Goal: Contribute content: Add original content to the website for others to see

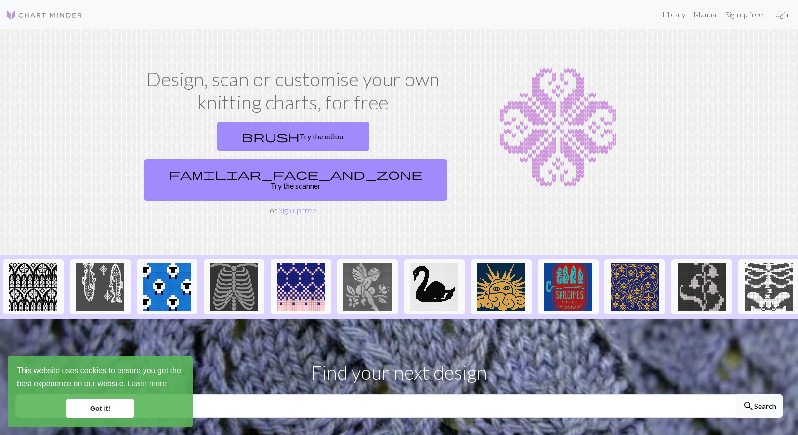
click at [785, 13] on link "Login" at bounding box center [779, 14] width 25 height 19
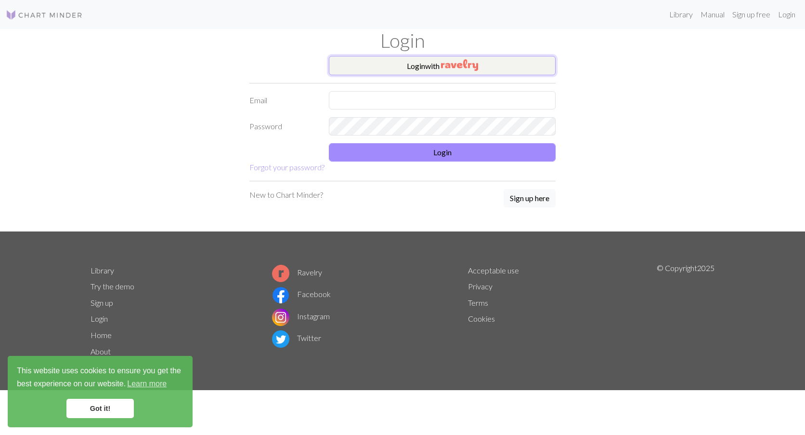
click at [491, 64] on button "Login with" at bounding box center [442, 65] width 227 height 19
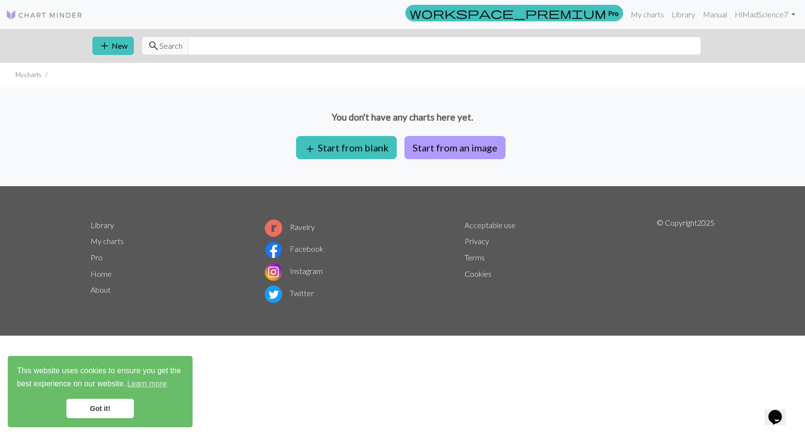
click at [477, 150] on button "Start from an image" at bounding box center [455, 147] width 101 height 23
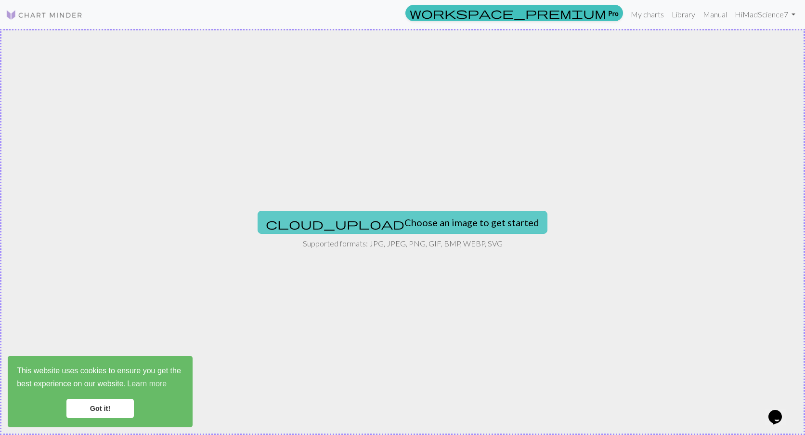
click at [369, 223] on button "cloud_upload Choose an image to get started" at bounding box center [403, 222] width 290 height 23
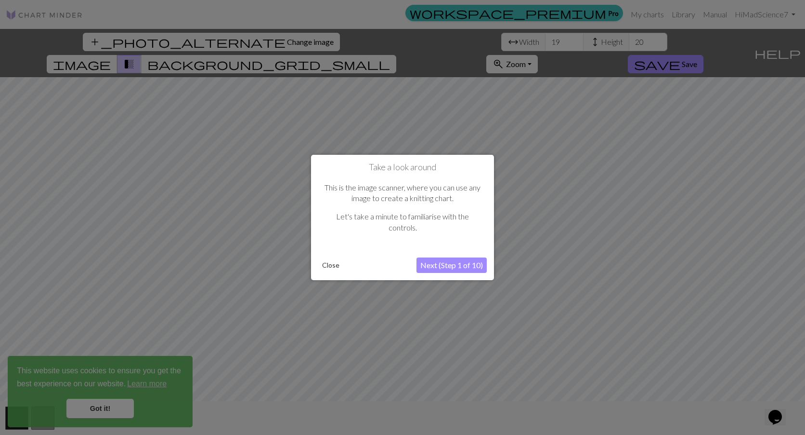
click at [337, 266] on button "Close" at bounding box center [330, 265] width 25 height 14
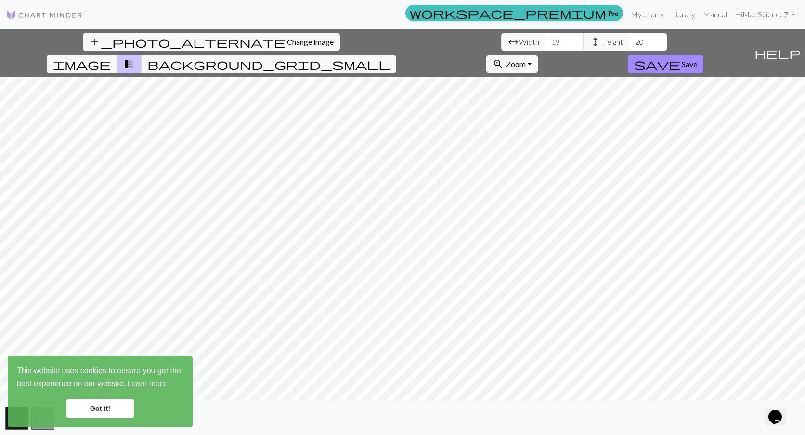
click at [398, 410] on div "add_photo_alternate Change image arrow_range Width 19 height Height 20 image tr…" at bounding box center [402, 232] width 805 height 406
click at [526, 59] on span "Zoom" at bounding box center [516, 63] width 20 height 9
click at [563, 78] on button "Fit all" at bounding box center [525, 85] width 76 height 15
drag, startPoint x: 251, startPoint y: 40, endPoint x: 223, endPoint y: 45, distance: 29.4
click at [501, 45] on div "arrow_range Width 19 height Height 20" at bounding box center [584, 42] width 166 height 18
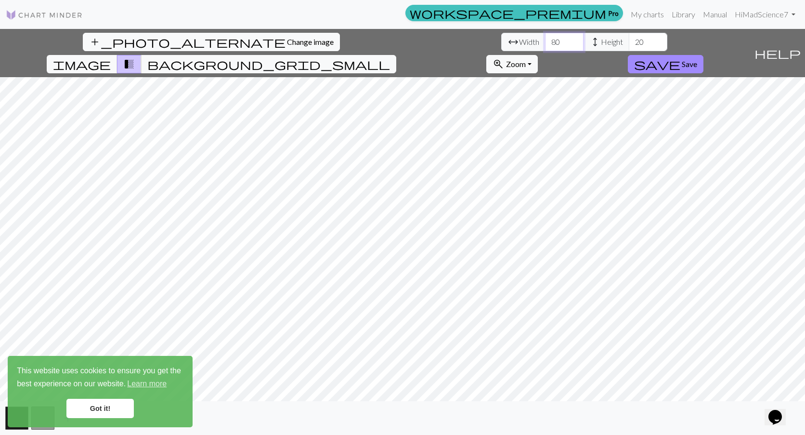
type input "80"
drag, startPoint x: 333, startPoint y: 44, endPoint x: 321, endPoint y: 46, distance: 12.2
click at [629, 46] on input "20" at bounding box center [648, 42] width 39 height 18
type input "100"
click at [390, 57] on span "background_grid_small" at bounding box center [268, 63] width 243 height 13
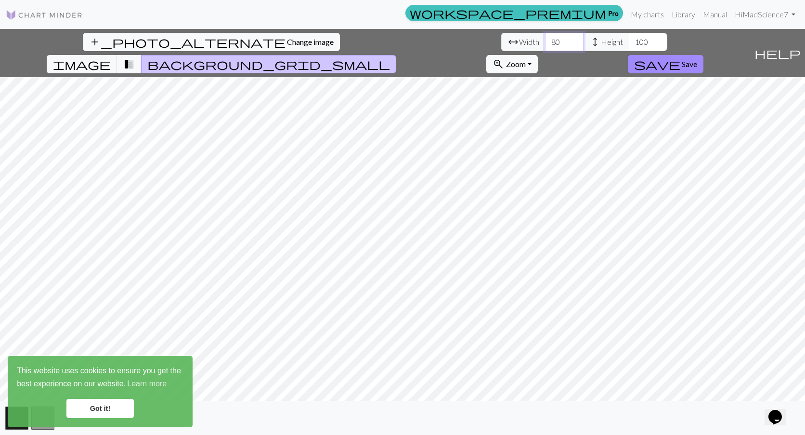
drag, startPoint x: 248, startPoint y: 41, endPoint x: 235, endPoint y: 40, distance: 13.5
click at [545, 44] on input "80" at bounding box center [564, 42] width 39 height 18
type input "84"
drag, startPoint x: 339, startPoint y: 40, endPoint x: 309, endPoint y: 41, distance: 29.4
click at [501, 41] on div "arrow_range Width 84 height Height 100" at bounding box center [584, 42] width 166 height 18
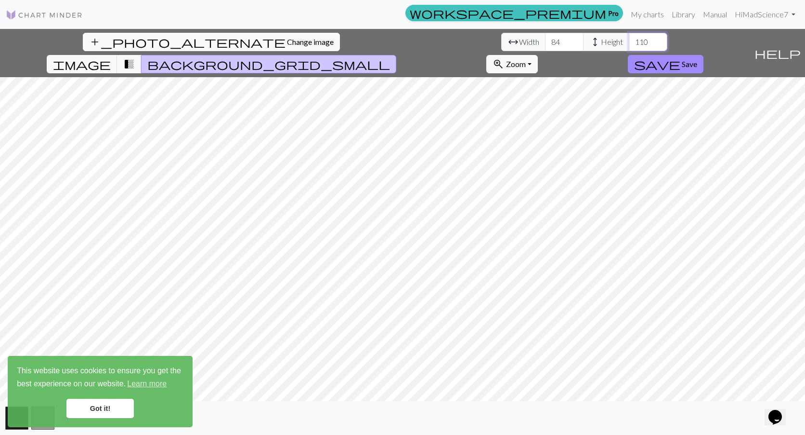
drag, startPoint x: 336, startPoint y: 42, endPoint x: 310, endPoint y: 43, distance: 26.5
click at [501, 43] on div "arrow_range Width 84 height Height 110" at bounding box center [584, 42] width 166 height 18
type input "1"
click at [545, 45] on input "84" at bounding box center [564, 42] width 39 height 18
drag, startPoint x: 252, startPoint y: 42, endPoint x: 211, endPoint y: 44, distance: 41.5
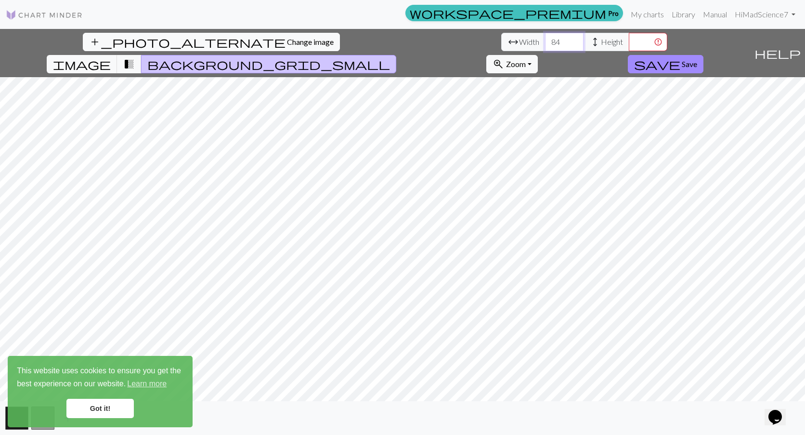
click at [501, 44] on div "arrow_range Width 84 height Height" at bounding box center [584, 42] width 166 height 18
type input "82"
click at [629, 48] on input "number" at bounding box center [648, 42] width 39 height 18
type input "1"
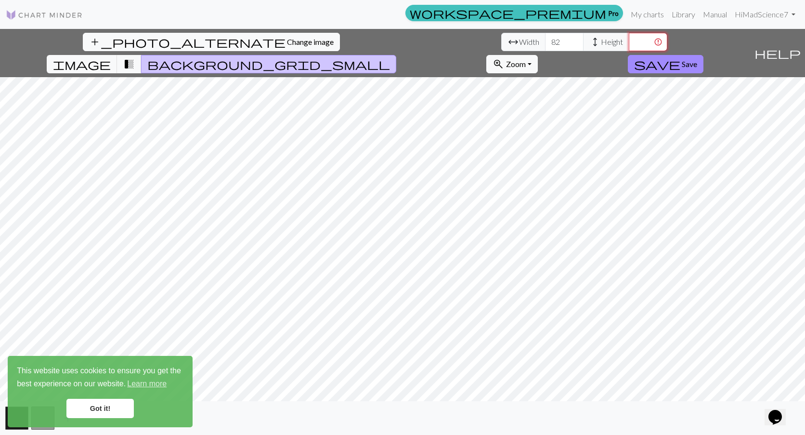
scroll to position [0, 0]
click at [287, 44] on span "Change image" at bounding box center [310, 41] width 47 height 9
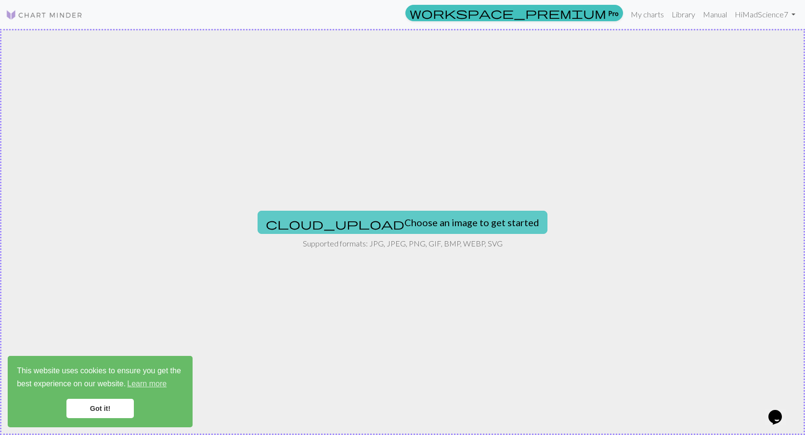
click at [413, 223] on button "cloud_upload Choose an image to get started" at bounding box center [403, 222] width 290 height 23
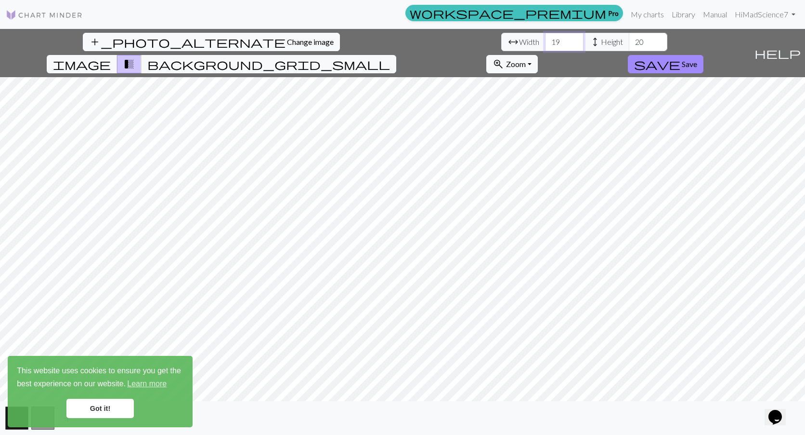
drag, startPoint x: 256, startPoint y: 44, endPoint x: 234, endPoint y: 47, distance: 22.8
click at [545, 47] on input "19" at bounding box center [564, 42] width 39 height 18
type input "84"
click at [629, 47] on input "20" at bounding box center [648, 42] width 39 height 18
click at [629, 45] on input "20" at bounding box center [648, 42] width 39 height 18
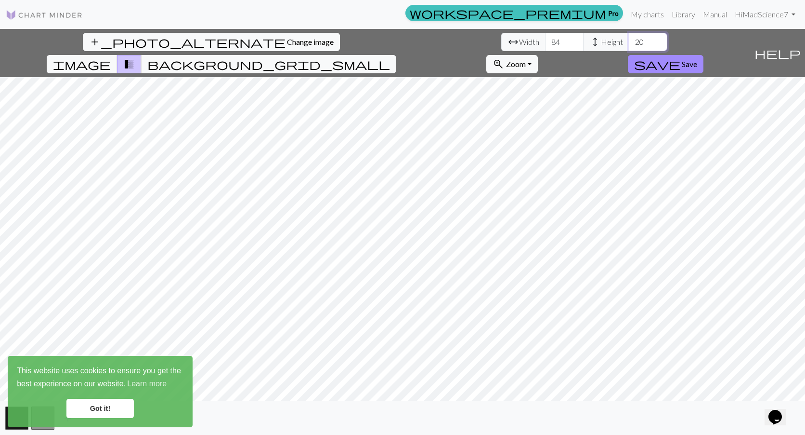
click at [629, 41] on input "20" at bounding box center [648, 42] width 39 height 18
type input "2"
type input "110"
drag, startPoint x: 249, startPoint y: 43, endPoint x: 233, endPoint y: 44, distance: 16.4
click at [545, 44] on input "84" at bounding box center [564, 42] width 39 height 18
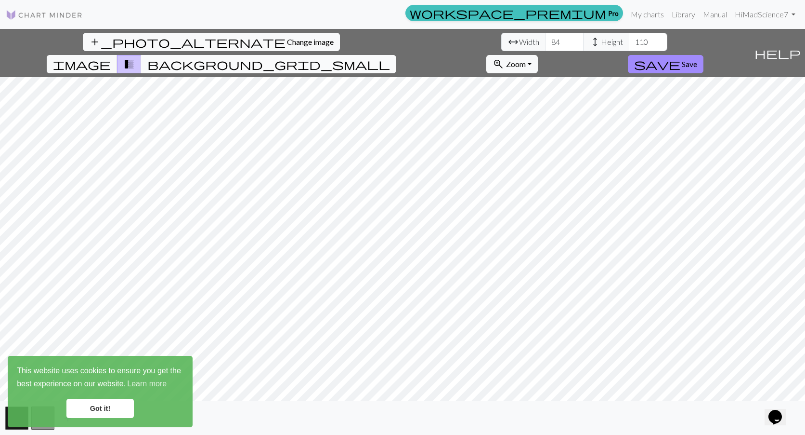
click at [396, 55] on button "background_grid_small" at bounding box center [268, 64] width 255 height 18
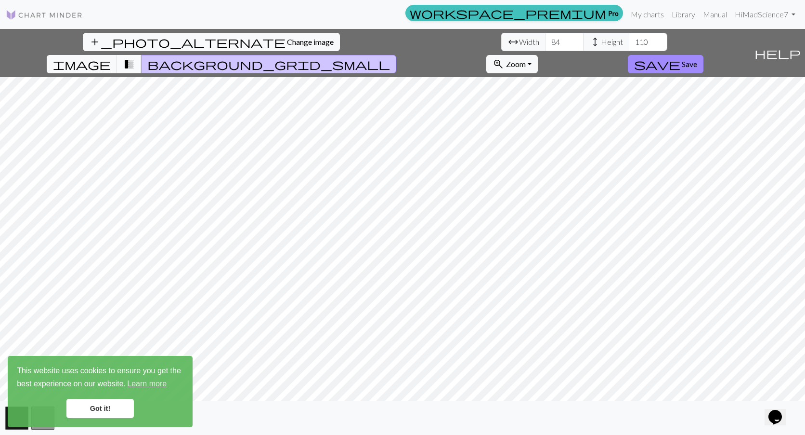
click at [142, 55] on button "transition_fade" at bounding box center [129, 64] width 25 height 18
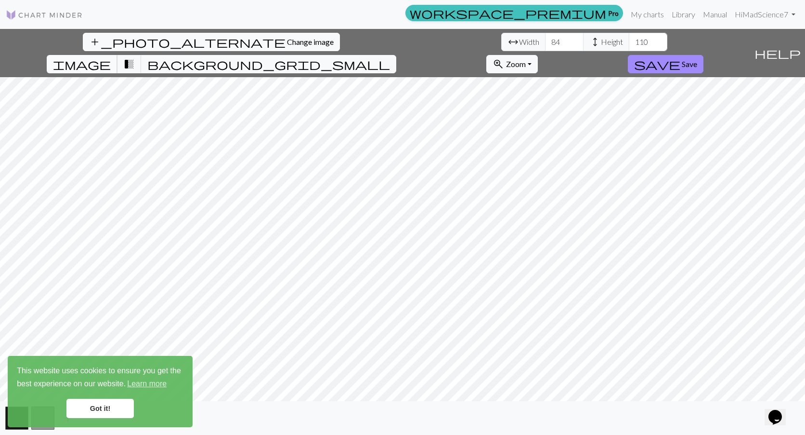
click at [111, 57] on span "image" at bounding box center [82, 63] width 58 height 13
click at [135, 57] on span "transition_fade" at bounding box center [129, 63] width 12 height 13
click at [396, 55] on button "background_grid_small" at bounding box center [268, 64] width 255 height 18
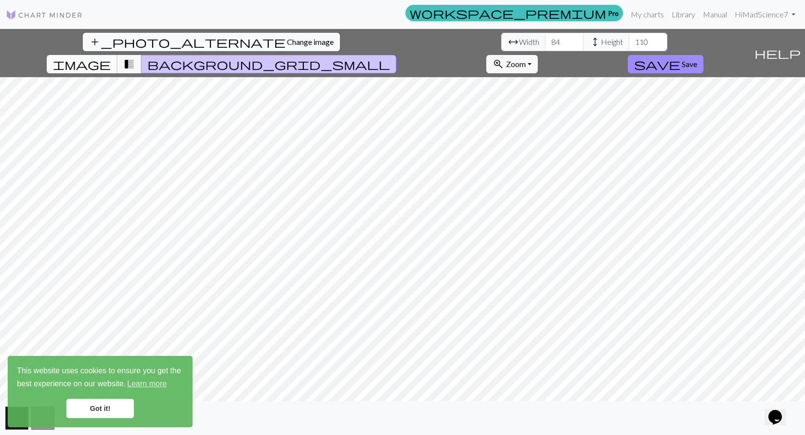
click at [111, 57] on span "image" at bounding box center [82, 63] width 58 height 13
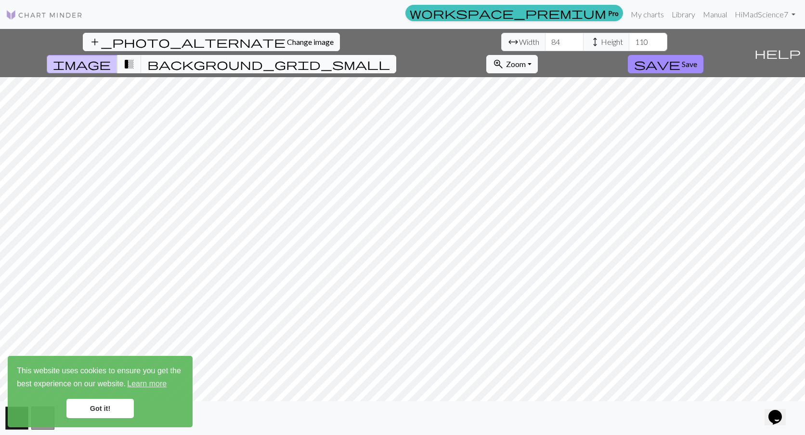
click at [390, 57] on span "background_grid_small" at bounding box center [268, 63] width 243 height 13
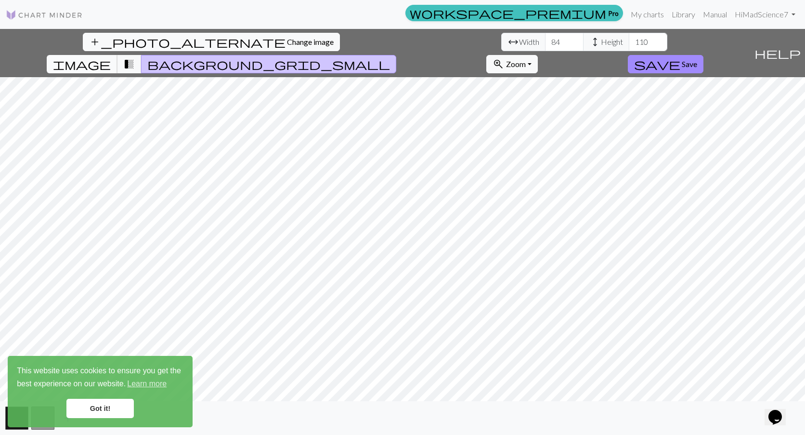
click at [111, 57] on span "image" at bounding box center [82, 63] width 58 height 13
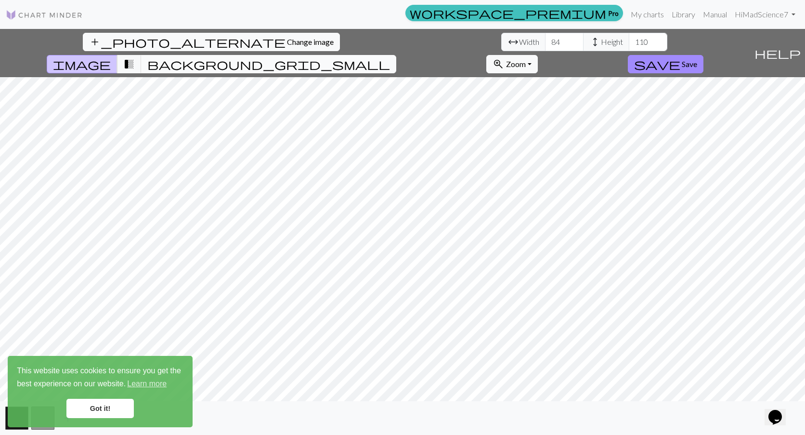
click at [390, 57] on span "background_grid_small" at bounding box center [268, 63] width 243 height 13
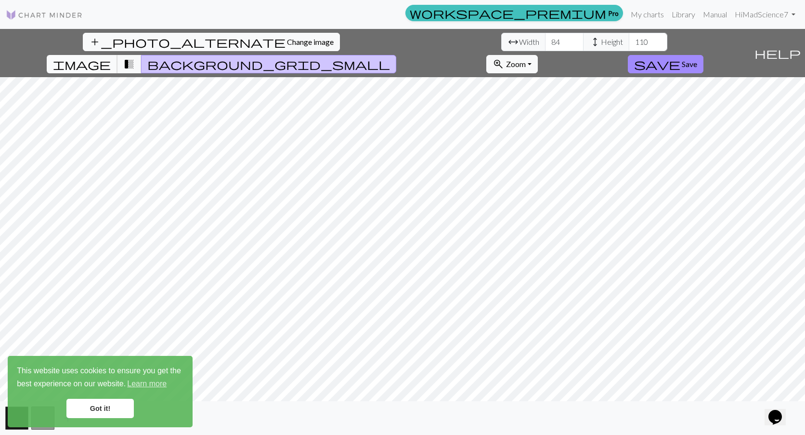
click at [111, 57] on span "image" at bounding box center [82, 63] width 58 height 13
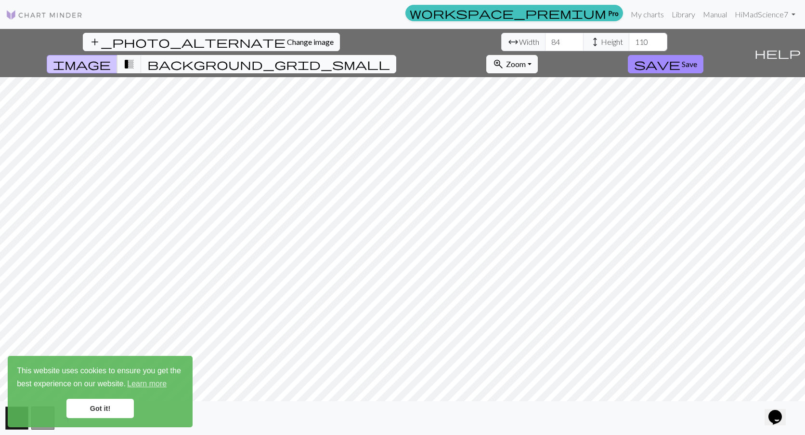
click at [396, 55] on button "background_grid_small" at bounding box center [268, 64] width 255 height 18
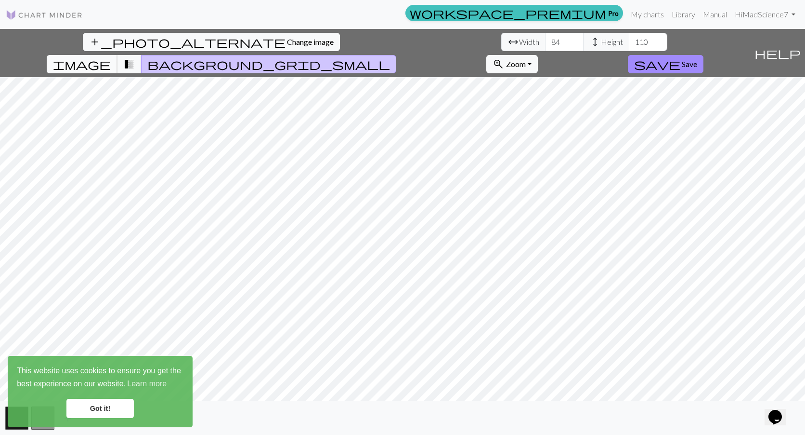
click at [111, 57] on span "image" at bounding box center [82, 63] width 58 height 13
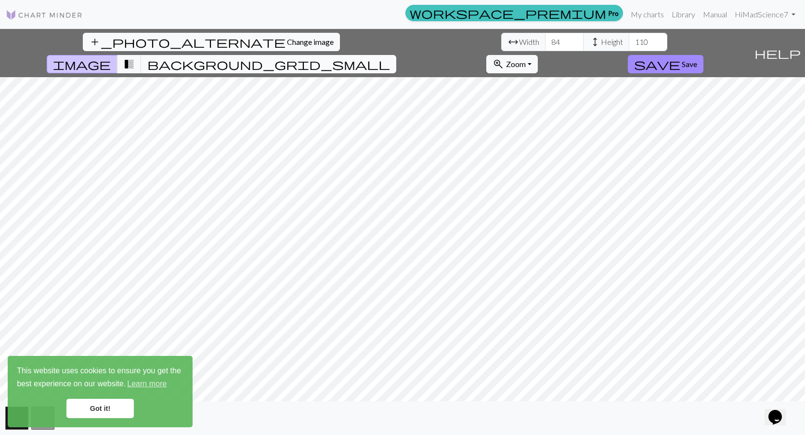
click at [396, 55] on button "background_grid_small" at bounding box center [268, 64] width 255 height 18
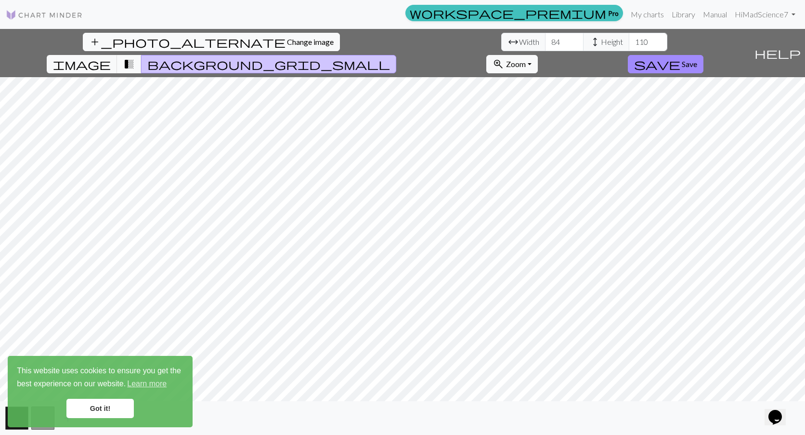
click at [135, 57] on span "transition_fade" at bounding box center [129, 63] width 12 height 13
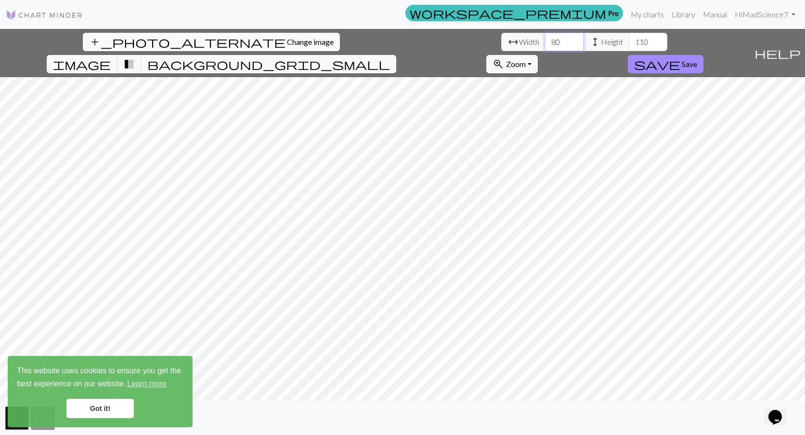
type input "80"
click at [629, 41] on input "110" at bounding box center [648, 42] width 39 height 18
type input "1"
type input "120"
click at [390, 57] on span "background_grid_small" at bounding box center [268, 63] width 243 height 13
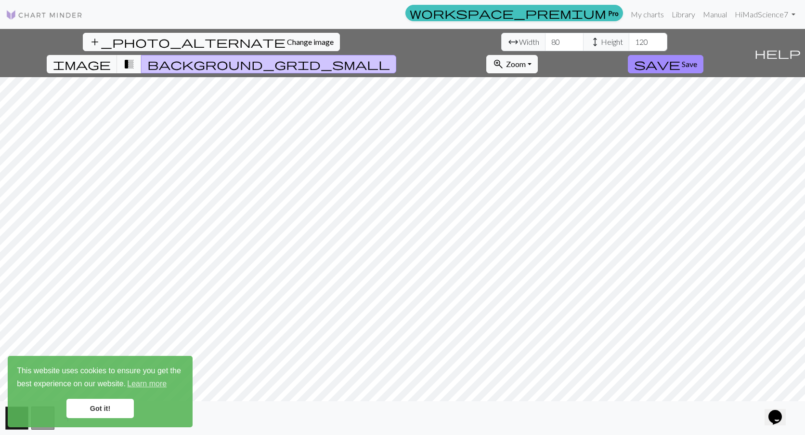
click at [135, 57] on span "transition_fade" at bounding box center [129, 63] width 12 height 13
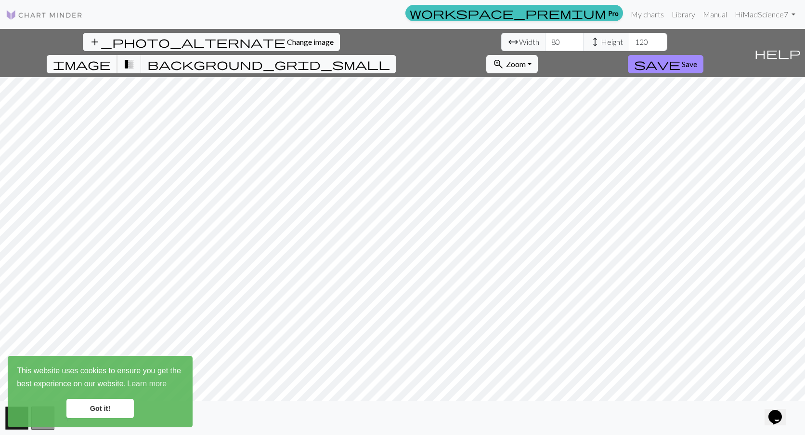
click at [111, 57] on span "image" at bounding box center [82, 63] width 58 height 13
click at [135, 57] on span "transition_fade" at bounding box center [129, 63] width 12 height 13
click at [118, 55] on button "image" at bounding box center [82, 64] width 71 height 18
click at [390, 57] on span "background_grid_small" at bounding box center [268, 63] width 243 height 13
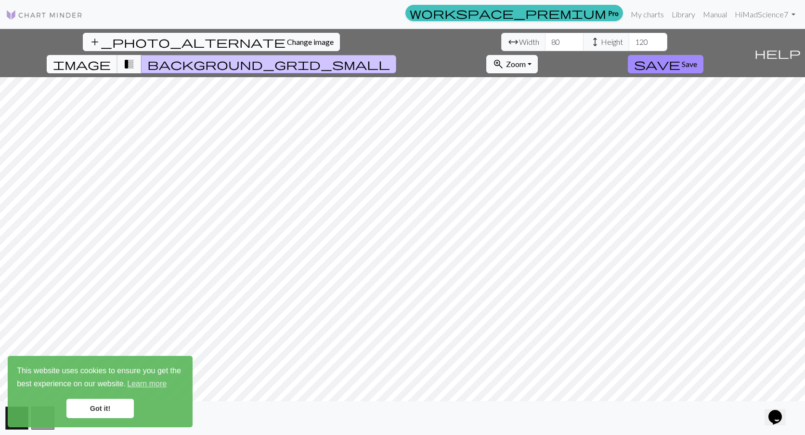
click at [111, 57] on span "image" at bounding box center [82, 63] width 58 height 13
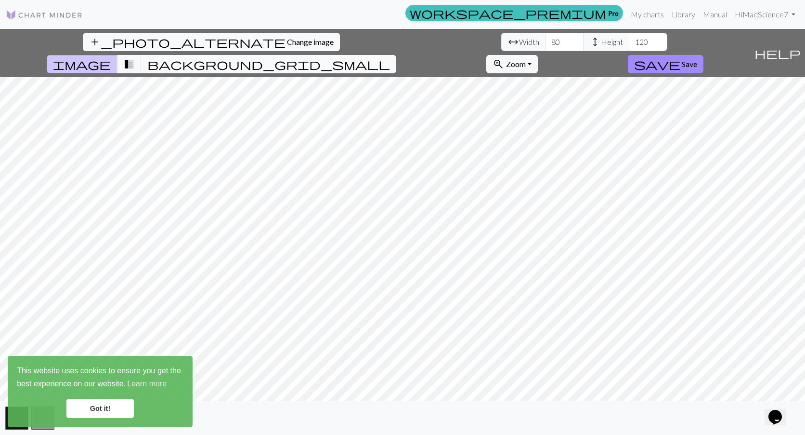
click at [390, 57] on span "background_grid_small" at bounding box center [268, 63] width 243 height 13
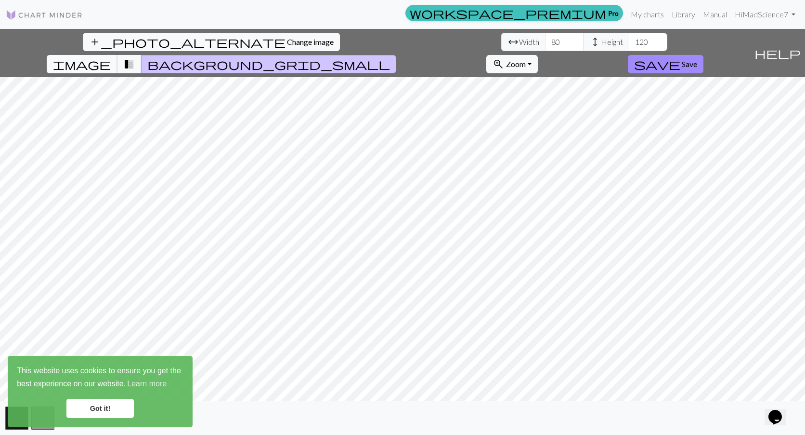
click at [111, 57] on span "image" at bounding box center [82, 63] width 58 height 13
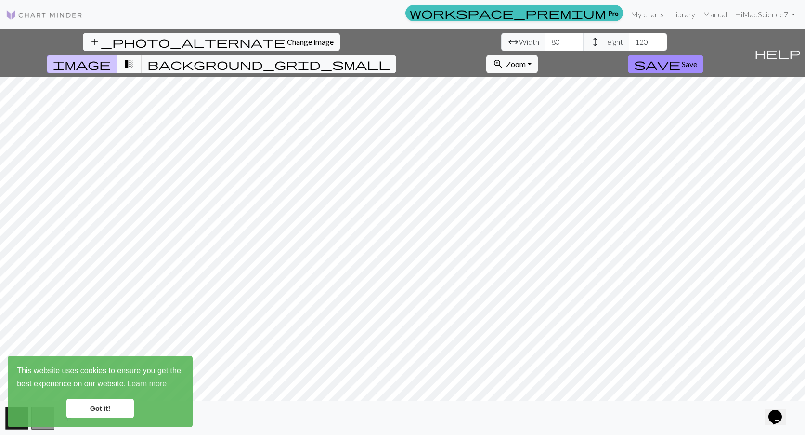
click at [135, 57] on span "transition_fade" at bounding box center [129, 63] width 12 height 13
click at [396, 55] on button "background_grid_small" at bounding box center [268, 64] width 255 height 18
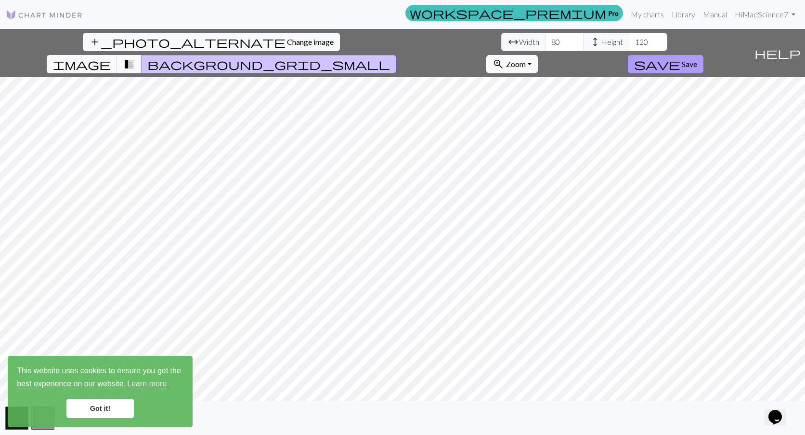
click at [698, 59] on span "Save" at bounding box center [689, 63] width 15 height 9
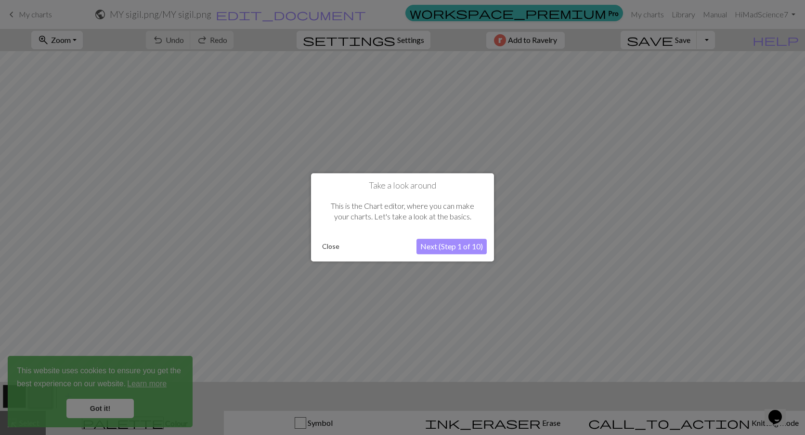
click at [330, 250] on button "Close" at bounding box center [330, 246] width 25 height 14
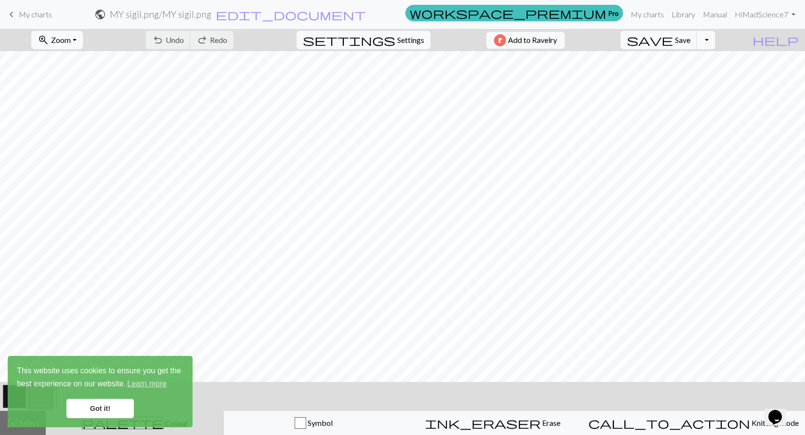
click at [71, 40] on span "Zoom" at bounding box center [61, 39] width 20 height 9
click at [76, 65] on button "Fit all" at bounding box center [70, 60] width 76 height 15
click at [98, 408] on link "Got it!" at bounding box center [99, 407] width 67 height 19
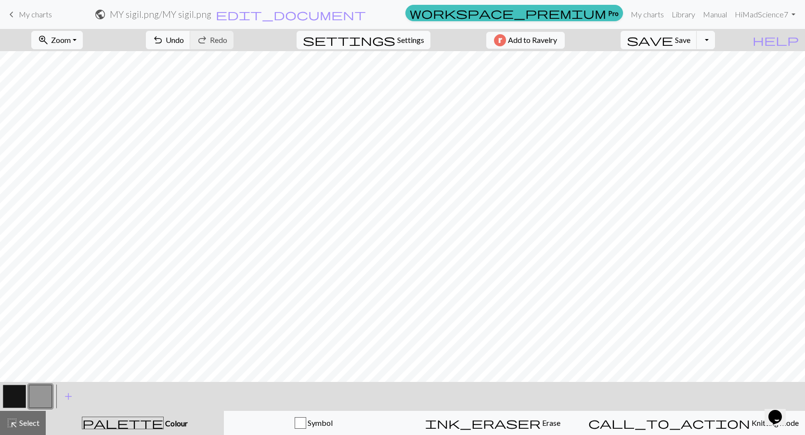
click at [5, 393] on button "button" at bounding box center [14, 395] width 23 height 23
click at [49, 399] on button "button" at bounding box center [40, 395] width 23 height 23
click at [24, 394] on button "button" at bounding box center [14, 395] width 23 height 23
click at [44, 389] on button "button" at bounding box center [40, 395] width 23 height 23
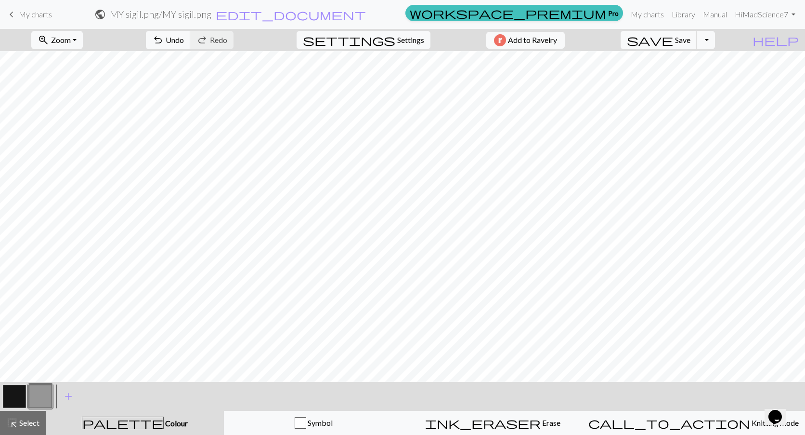
click at [18, 391] on button "button" at bounding box center [14, 395] width 23 height 23
click at [42, 394] on button "button" at bounding box center [40, 395] width 23 height 23
drag, startPoint x: 24, startPoint y: 393, endPoint x: 43, endPoint y: 383, distance: 21.1
click at [24, 393] on button "button" at bounding box center [14, 395] width 23 height 23
click at [29, 393] on button "button" at bounding box center [40, 395] width 23 height 23
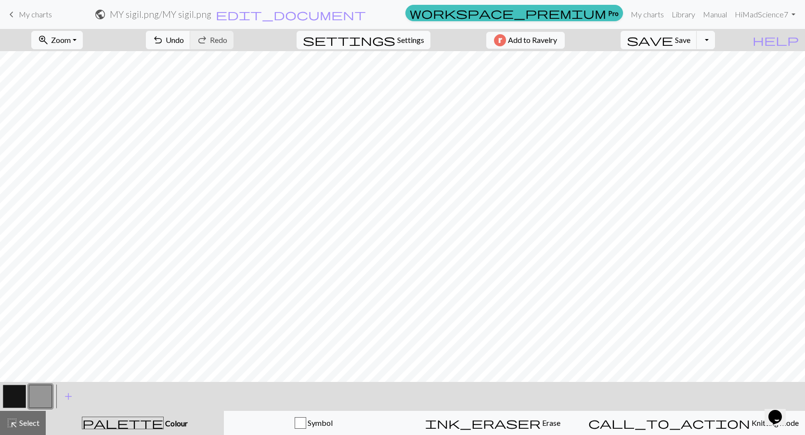
click at [21, 392] on button "button" at bounding box center [14, 395] width 23 height 23
click at [40, 391] on button "button" at bounding box center [40, 395] width 23 height 23
click at [184, 41] on span "Undo" at bounding box center [175, 39] width 18 height 9
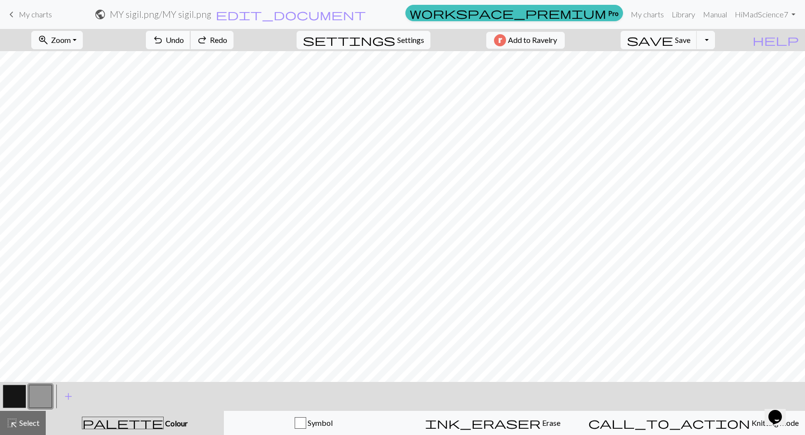
click at [184, 41] on span "Undo" at bounding box center [175, 39] width 18 height 9
click at [26, 394] on div at bounding box center [14, 396] width 26 height 26
click at [21, 394] on button "button" at bounding box center [14, 395] width 23 height 23
click at [191, 48] on button "undo Undo Undo" at bounding box center [168, 40] width 45 height 18
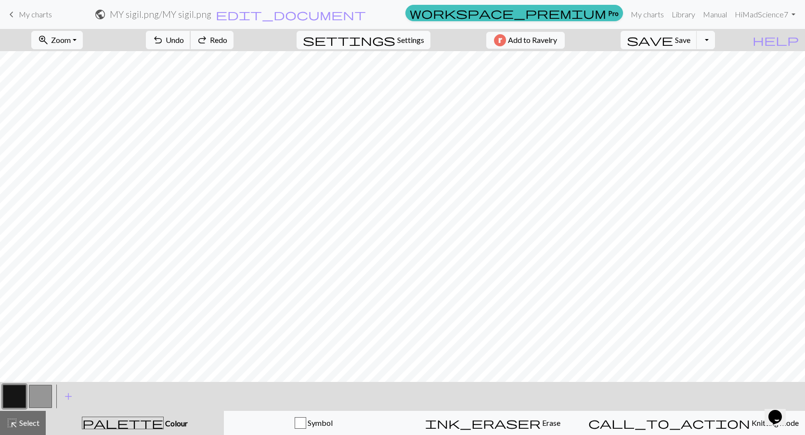
click at [214, 50] on div "undo Undo Undo redo Redo Redo" at bounding box center [190, 40] width 102 height 22
click at [184, 42] on span "Undo" at bounding box center [175, 39] width 18 height 9
click at [184, 44] on span "Undo" at bounding box center [175, 39] width 18 height 9
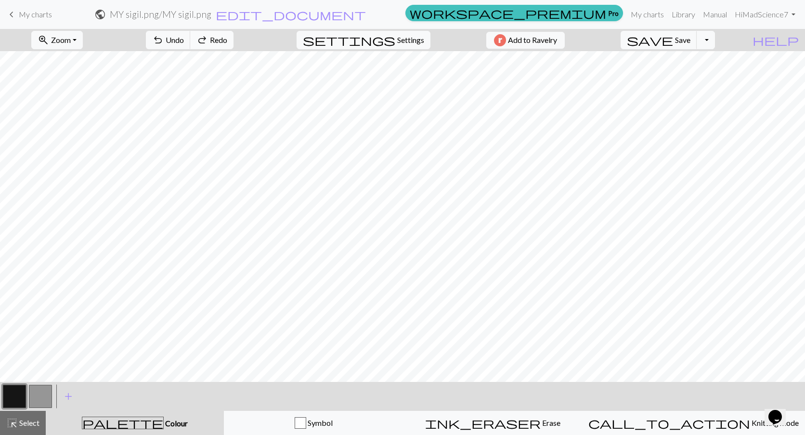
click at [227, 35] on span "Redo" at bounding box center [218, 39] width 17 height 9
click at [234, 31] on button "redo Redo Redo" at bounding box center [211, 40] width 43 height 18
click at [35, 393] on button "button" at bounding box center [40, 395] width 23 height 23
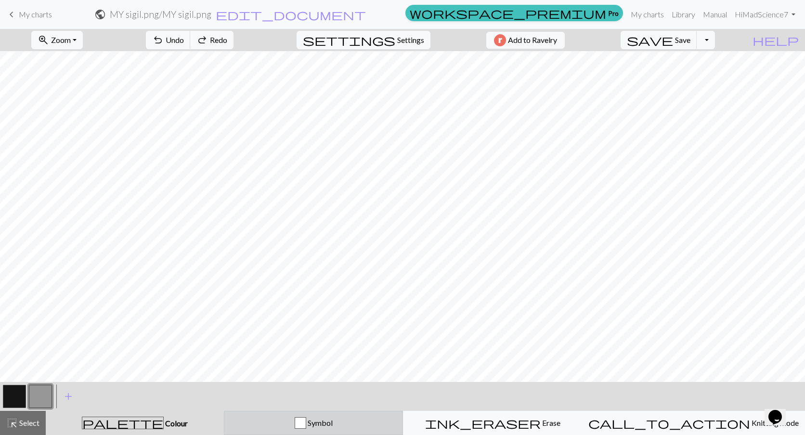
click at [357, 428] on div "Symbol" at bounding box center [313, 423] width 167 height 12
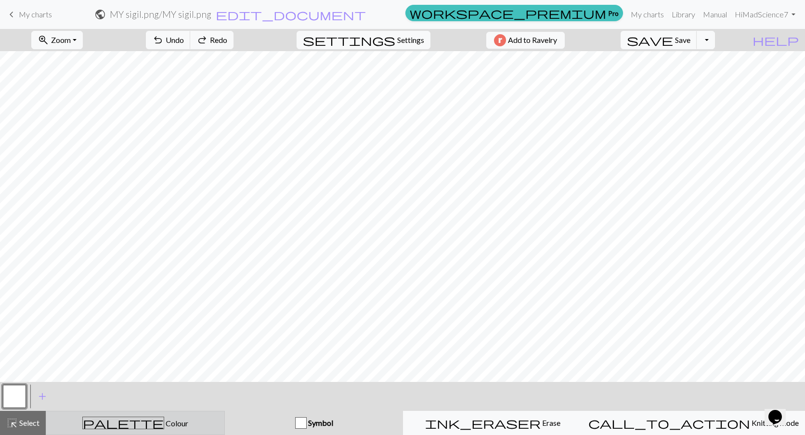
click at [181, 417] on div "palette Colour Colour" at bounding box center [135, 422] width 167 height 13
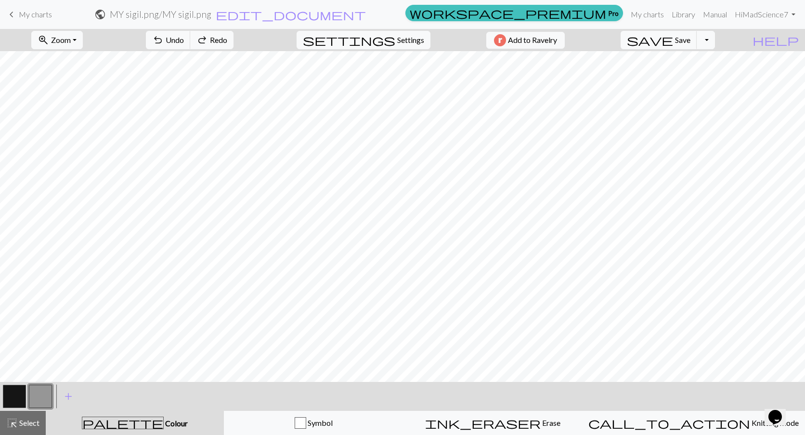
click at [17, 385] on button "button" at bounding box center [14, 395] width 23 height 23
click at [43, 393] on button "button" at bounding box center [40, 395] width 23 height 23
click at [333, 424] on span "Symbol" at bounding box center [319, 422] width 26 height 9
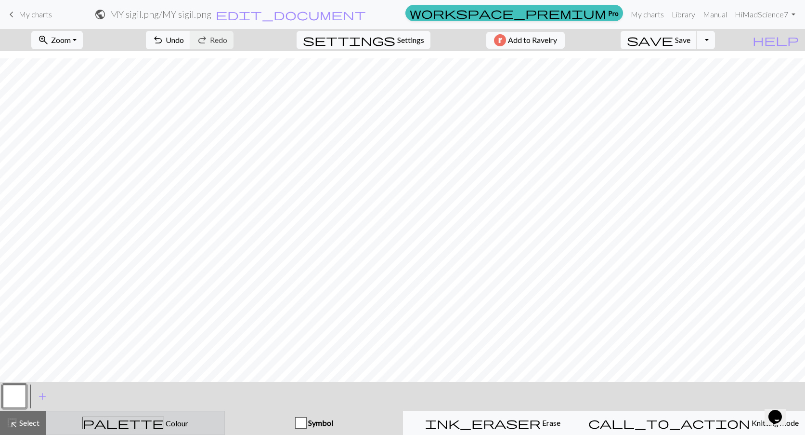
click at [194, 420] on div "palette Colour Colour" at bounding box center [135, 422] width 167 height 13
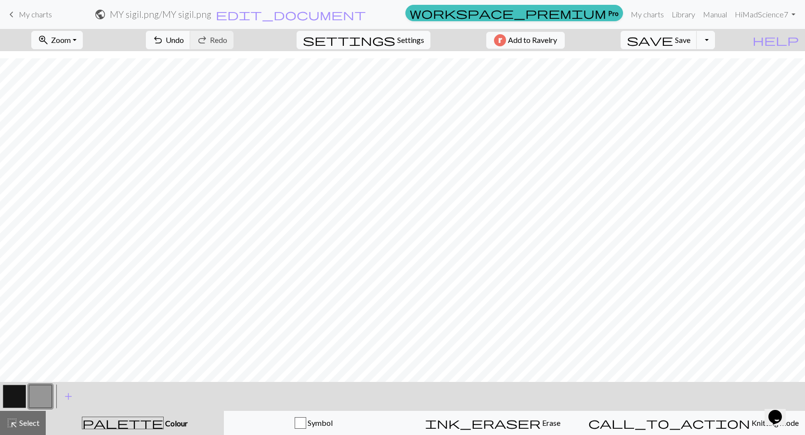
click at [16, 397] on button "button" at bounding box center [14, 395] width 23 height 23
click at [35, 396] on button "button" at bounding box center [40, 395] width 23 height 23
click at [9, 396] on button "button" at bounding box center [14, 395] width 23 height 23
click at [29, 392] on button "button" at bounding box center [40, 395] width 23 height 23
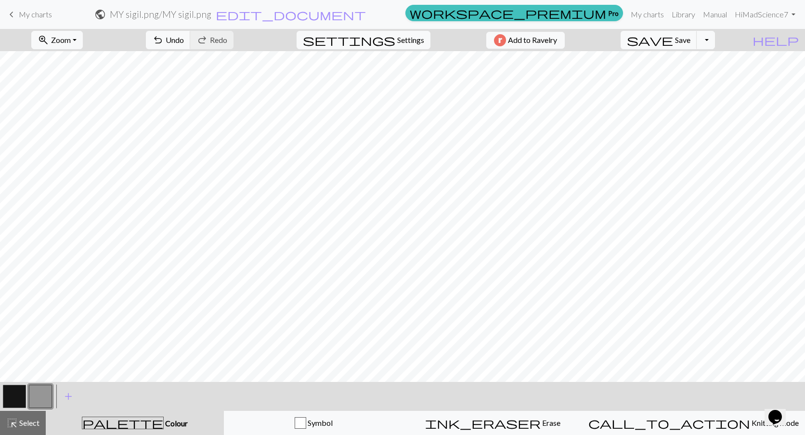
click at [2, 391] on div at bounding box center [14, 396] width 26 height 26
click at [16, 396] on button "button" at bounding box center [14, 395] width 23 height 23
click at [184, 43] on span "Undo" at bounding box center [175, 39] width 18 height 9
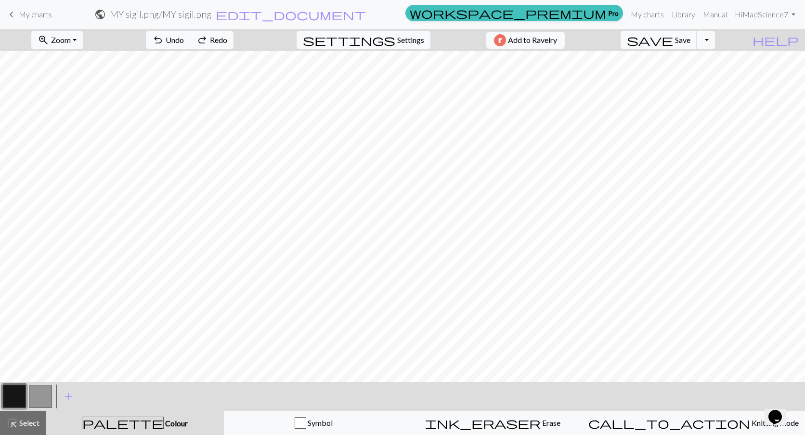
click at [41, 401] on button "button" at bounding box center [40, 395] width 23 height 23
click at [191, 45] on button "undo Undo Undo" at bounding box center [168, 40] width 45 height 18
click at [673, 44] on span "save" at bounding box center [650, 39] width 46 height 13
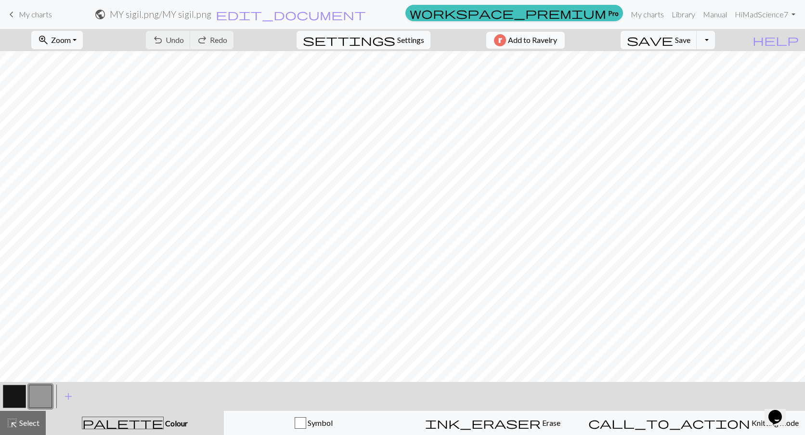
click at [557, 41] on span "Add to Ravelry" at bounding box center [532, 40] width 49 height 12
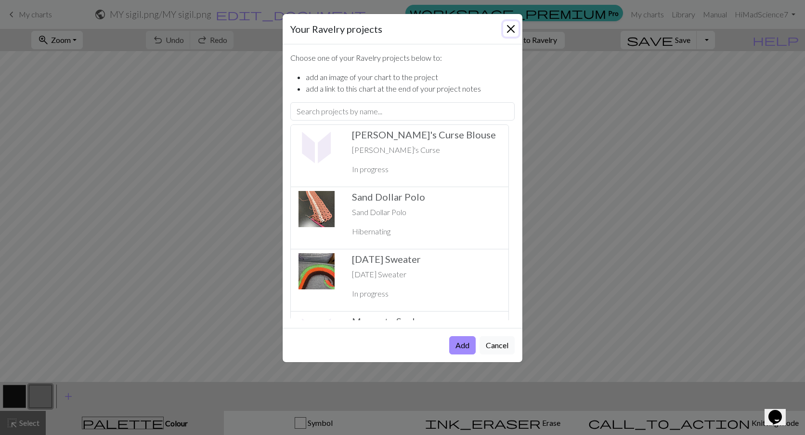
click at [514, 28] on button "Close" at bounding box center [510, 28] width 15 height 15
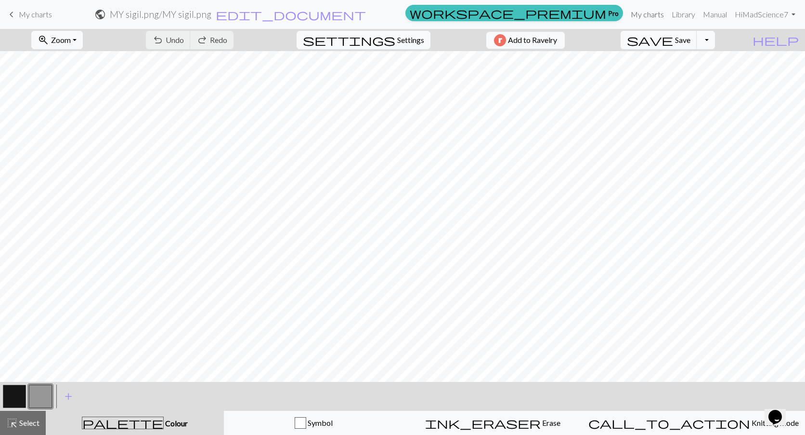
click at [655, 15] on link "My charts" at bounding box center [647, 14] width 41 height 19
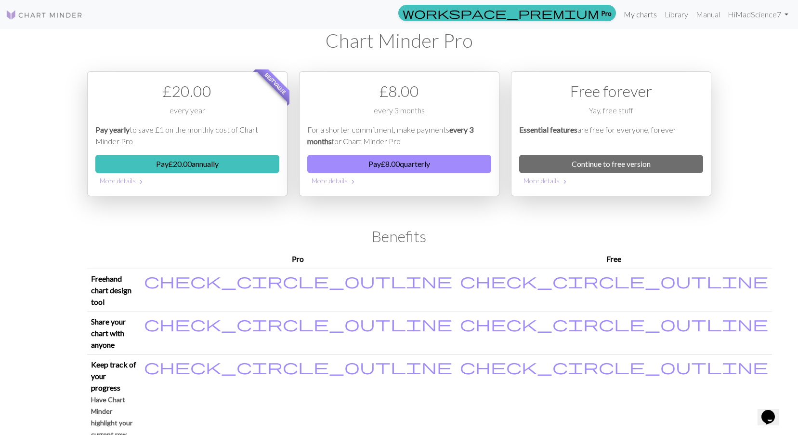
click at [641, 17] on link "My charts" at bounding box center [640, 14] width 41 height 19
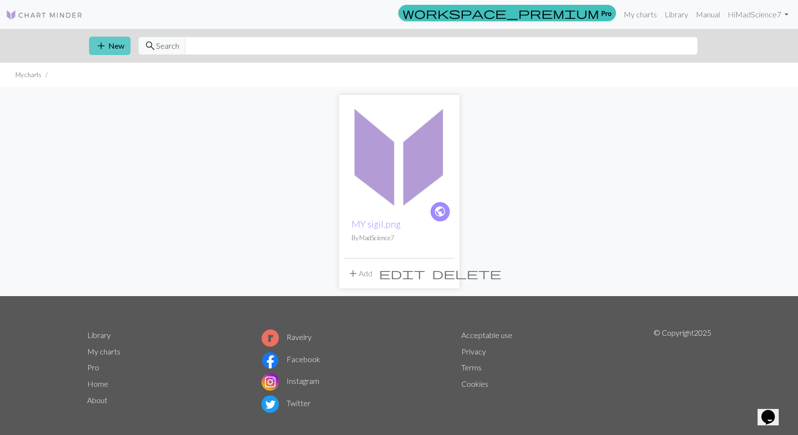
click at [106, 47] on span "add" at bounding box center [101, 45] width 12 height 13
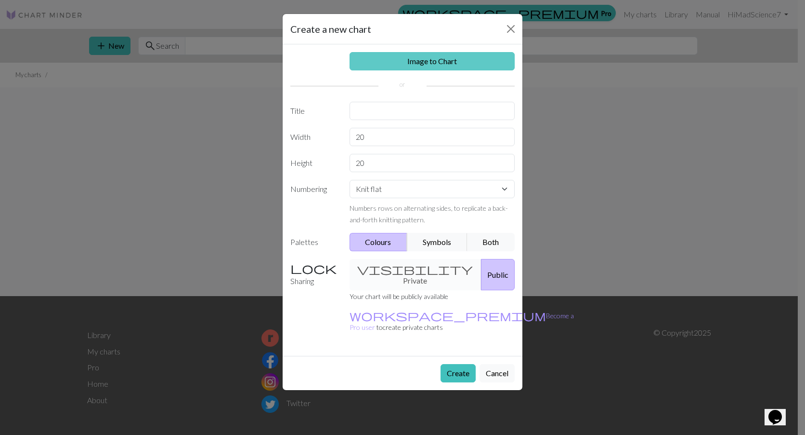
click at [430, 66] on link "Image to Chart" at bounding box center [433, 61] width 166 height 18
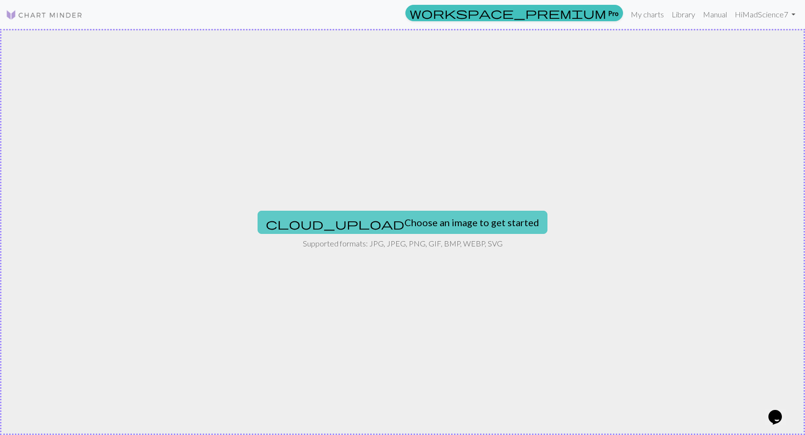
click at [464, 226] on button "cloud_upload Choose an image to get started" at bounding box center [403, 222] width 290 height 23
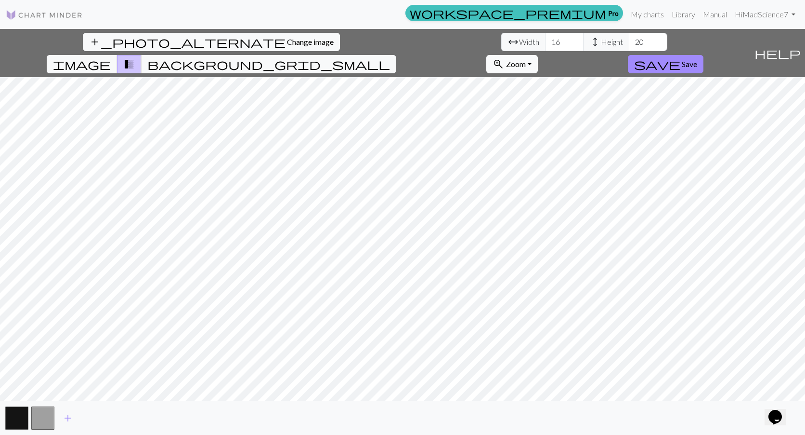
click at [526, 59] on span "Zoom" at bounding box center [516, 63] width 20 height 9
click at [563, 78] on button "Fit all" at bounding box center [525, 85] width 76 height 15
drag, startPoint x: 331, startPoint y: 42, endPoint x: 317, endPoint y: 41, distance: 13.5
click at [629, 41] on input "20" at bounding box center [648, 42] width 39 height 18
type input "115"
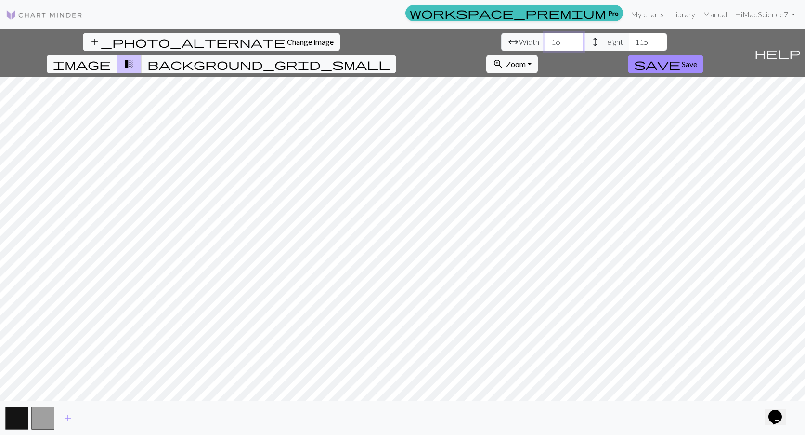
drag, startPoint x: 260, startPoint y: 42, endPoint x: 242, endPoint y: 40, distance: 17.9
click at [545, 41] on input "15" at bounding box center [564, 42] width 39 height 18
drag, startPoint x: 247, startPoint y: 41, endPoint x: 227, endPoint y: 41, distance: 19.8
click at [501, 41] on div "arrow_range Width 15 height Height 115" at bounding box center [584, 42] width 166 height 18
drag, startPoint x: 250, startPoint y: 43, endPoint x: 219, endPoint y: 45, distance: 30.9
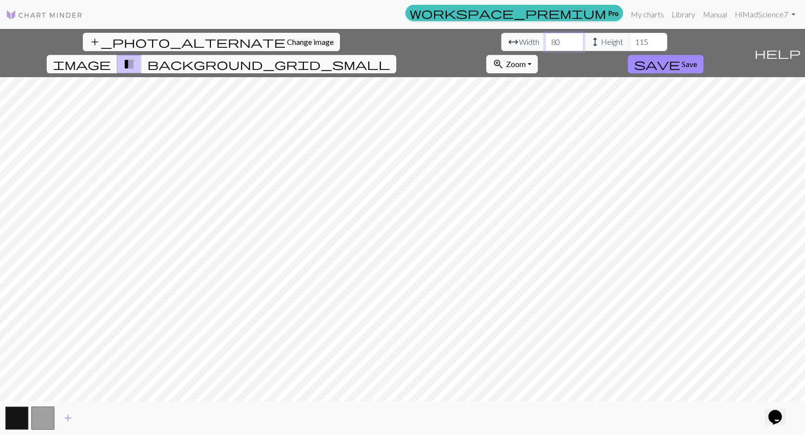
click at [501, 45] on div "arrow_range Width 80 height Height 115" at bounding box center [584, 42] width 166 height 18
type input "85"
click at [390, 57] on span "background_grid_small" at bounding box center [268, 63] width 243 height 13
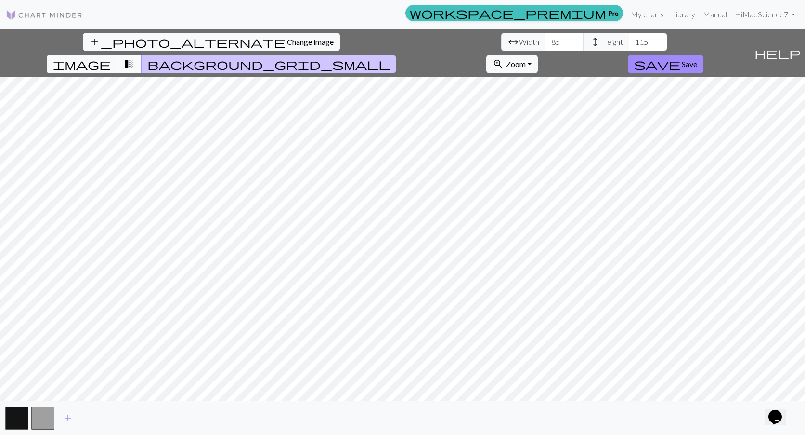
click at [135, 57] on span "transition_fade" at bounding box center [129, 63] width 12 height 13
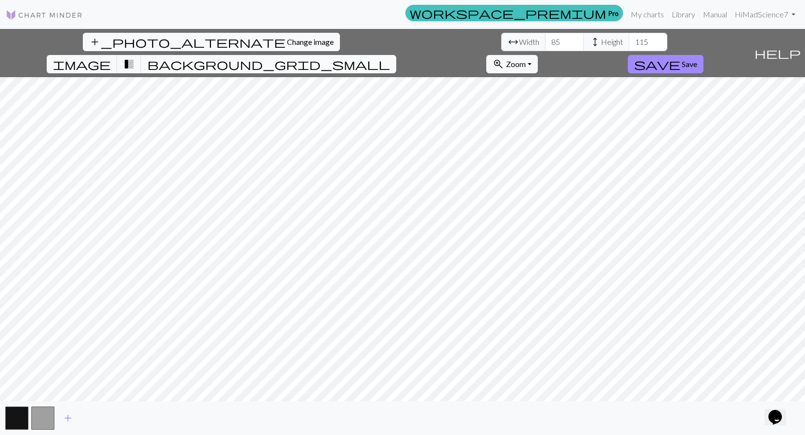
click at [396, 55] on button "background_grid_small" at bounding box center [268, 64] width 255 height 18
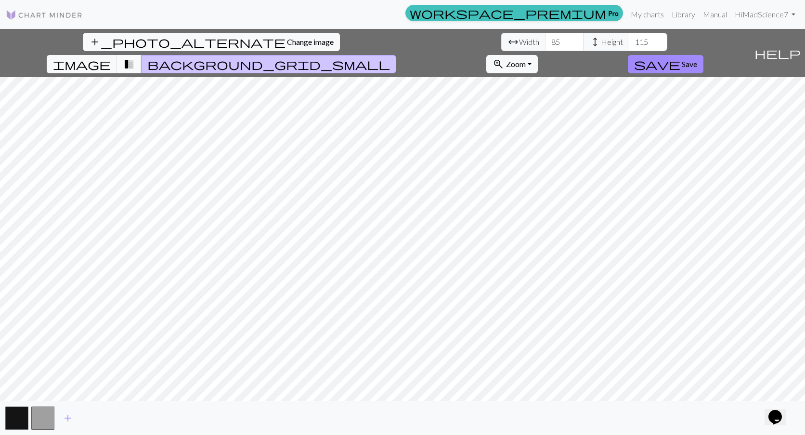
click at [135, 57] on span "transition_fade" at bounding box center [129, 63] width 12 height 13
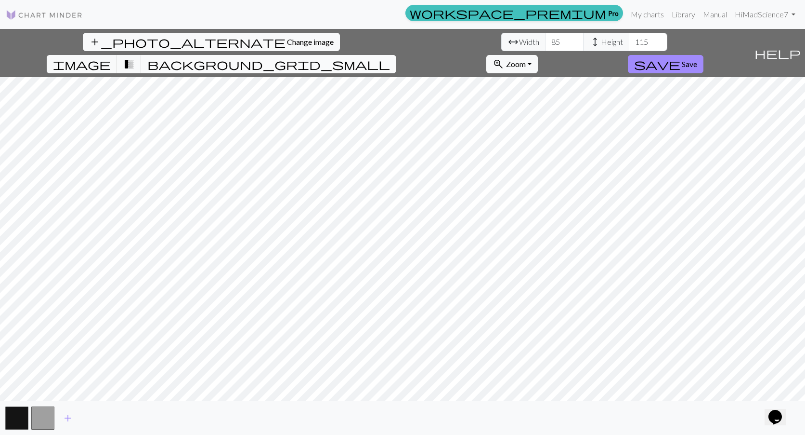
click at [390, 57] on span "background_grid_small" at bounding box center [268, 63] width 243 height 13
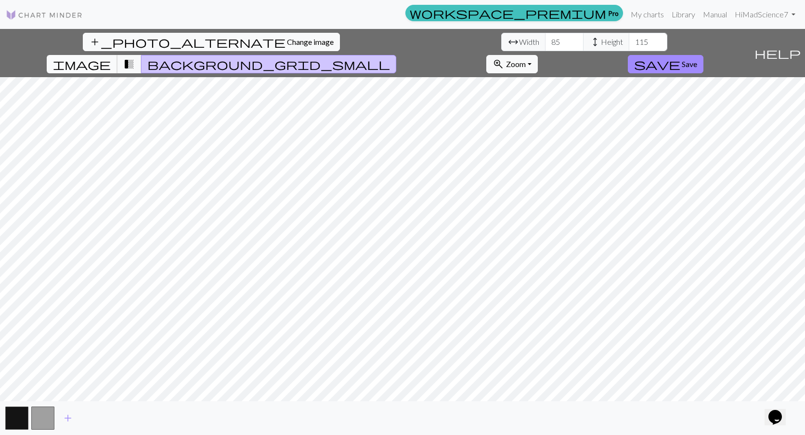
click at [111, 57] on span "image" at bounding box center [82, 63] width 58 height 13
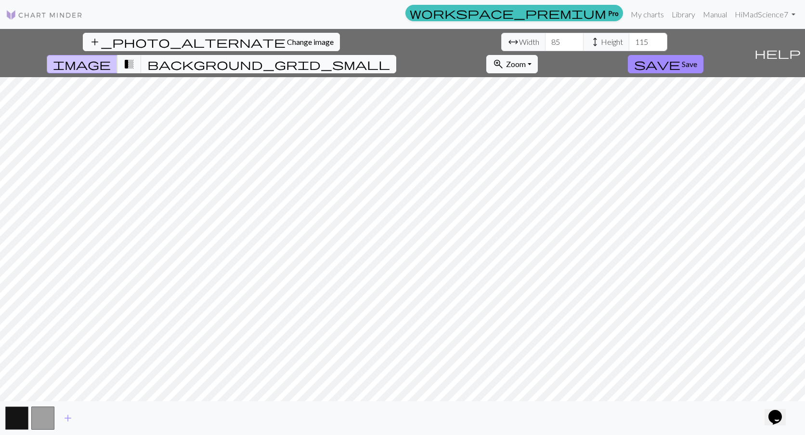
click at [390, 57] on span "background_grid_small" at bounding box center [268, 63] width 243 height 13
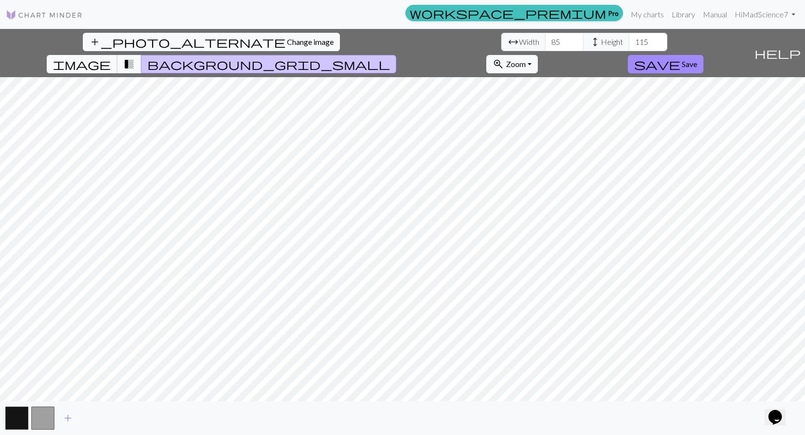
click at [111, 57] on span "image" at bounding box center [82, 63] width 58 height 13
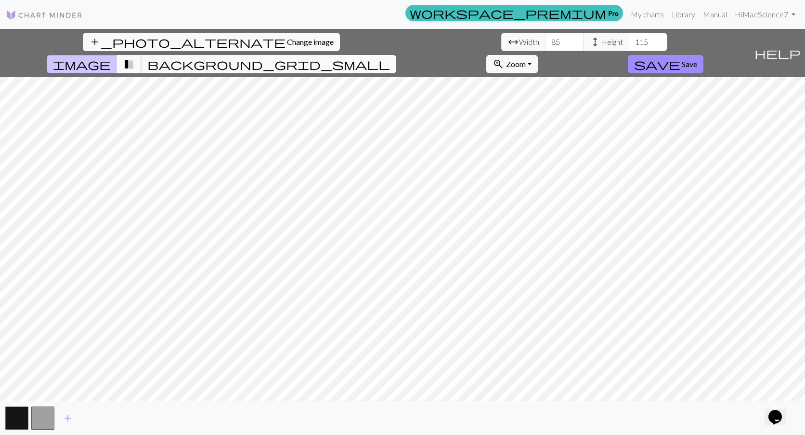
click at [142, 55] on button "transition_fade" at bounding box center [129, 64] width 25 height 18
click at [111, 57] on span "image" at bounding box center [82, 63] width 58 height 13
click at [396, 55] on button "background_grid_small" at bounding box center [268, 64] width 255 height 18
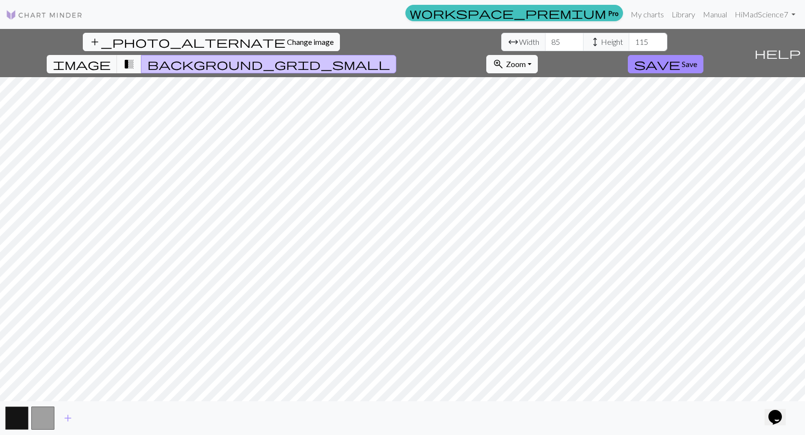
click at [135, 57] on span "transition_fade" at bounding box center [129, 63] width 12 height 13
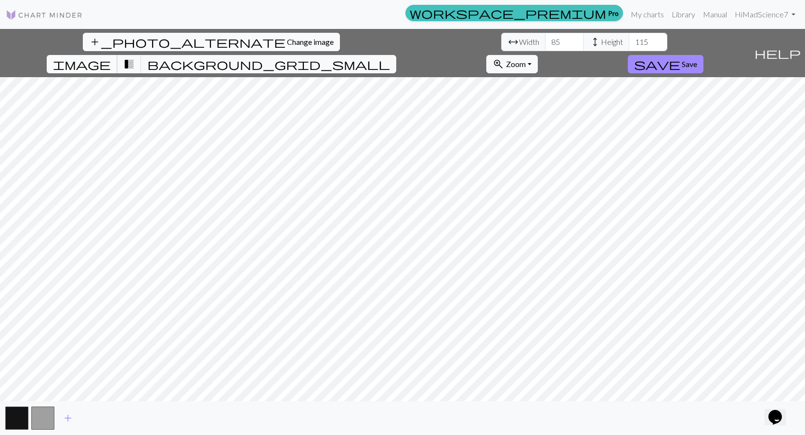
click at [111, 57] on span "image" at bounding box center [82, 63] width 58 height 13
click at [142, 55] on button "transition_fade" at bounding box center [129, 64] width 25 height 18
click at [390, 57] on span "background_grid_small" at bounding box center [268, 63] width 243 height 13
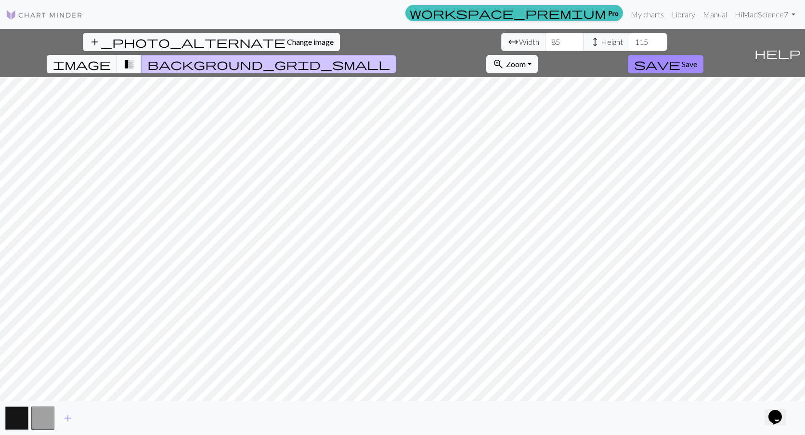
click at [142, 55] on button "transition_fade" at bounding box center [129, 64] width 25 height 18
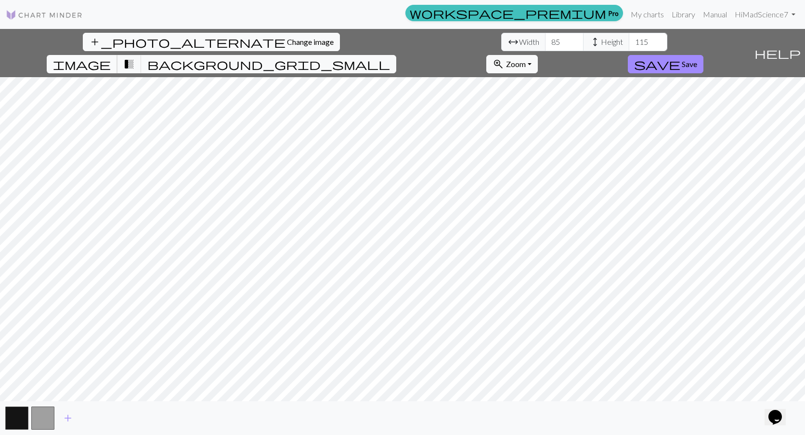
click at [111, 57] on span "image" at bounding box center [82, 63] width 58 height 13
click at [629, 40] on input "116" at bounding box center [648, 42] width 39 height 18
click at [629, 40] on input "117" at bounding box center [648, 42] width 39 height 18
click at [629, 40] on input "118" at bounding box center [648, 42] width 39 height 18
click at [629, 40] on input "119" at bounding box center [648, 42] width 39 height 18
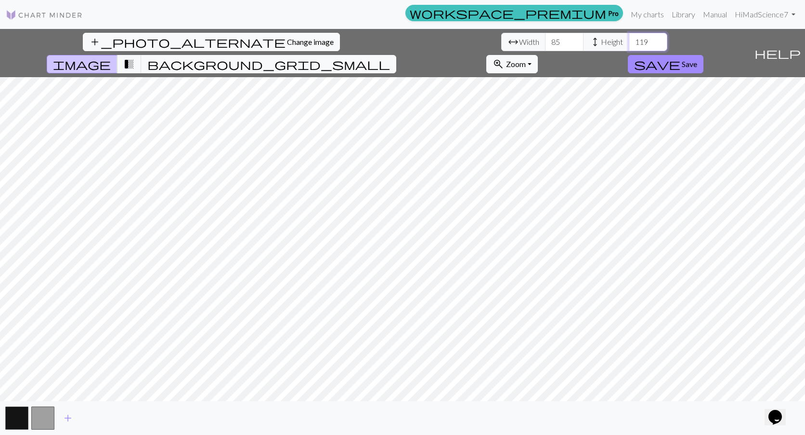
click at [629, 40] on input "120" at bounding box center [648, 42] width 39 height 18
click at [390, 57] on span "background_grid_small" at bounding box center [268, 63] width 243 height 13
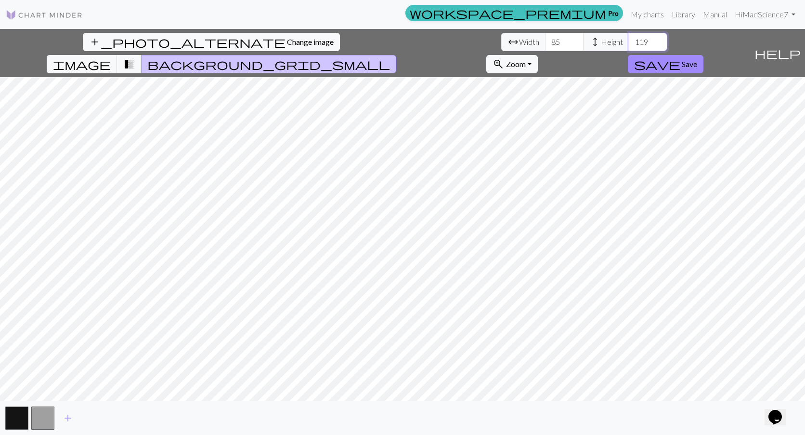
click at [629, 46] on input "119" at bounding box center [648, 42] width 39 height 18
type input "120"
click at [629, 37] on input "120" at bounding box center [648, 42] width 39 height 18
click at [545, 45] on input "84" at bounding box center [564, 42] width 39 height 18
click at [545, 45] on input "83" at bounding box center [564, 42] width 39 height 18
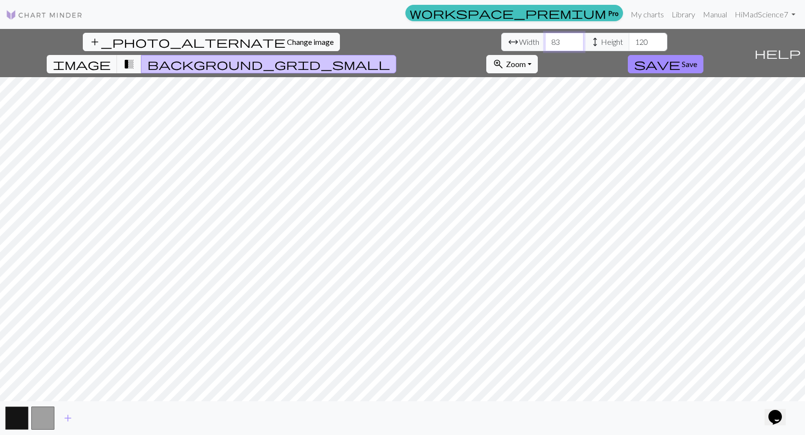
click at [545, 45] on input "82" at bounding box center [564, 42] width 39 height 18
click at [545, 39] on input "83" at bounding box center [564, 42] width 39 height 18
click at [545, 39] on input "84" at bounding box center [564, 42] width 39 height 18
click at [545, 39] on input "85" at bounding box center [564, 42] width 39 height 18
type input "8"
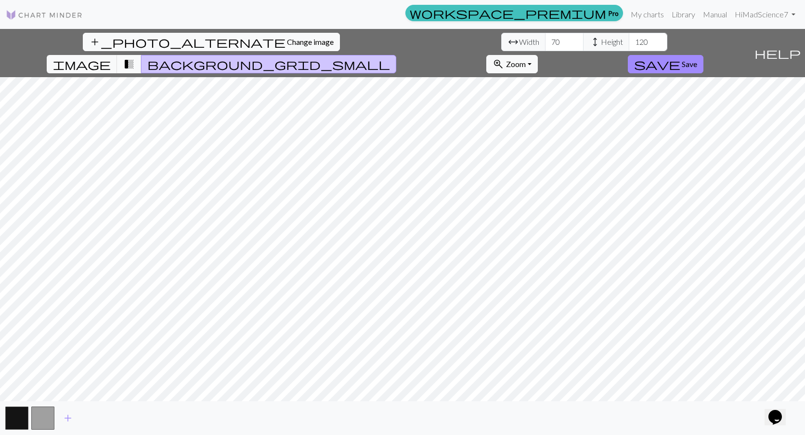
click at [135, 57] on span "transition_fade" at bounding box center [129, 63] width 12 height 13
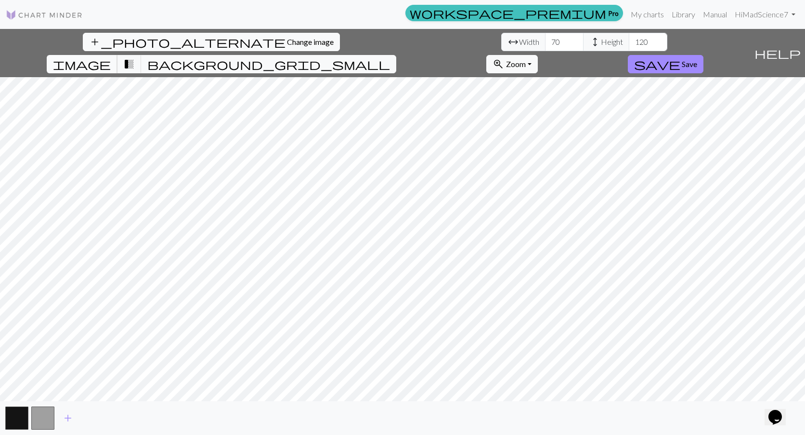
click at [111, 57] on span "image" at bounding box center [82, 63] width 58 height 13
click at [135, 57] on span "transition_fade" at bounding box center [129, 63] width 12 height 13
click at [111, 57] on span "image" at bounding box center [82, 63] width 58 height 13
click at [135, 57] on span "transition_fade" at bounding box center [129, 63] width 12 height 13
click at [545, 45] on input "69" at bounding box center [564, 42] width 39 height 18
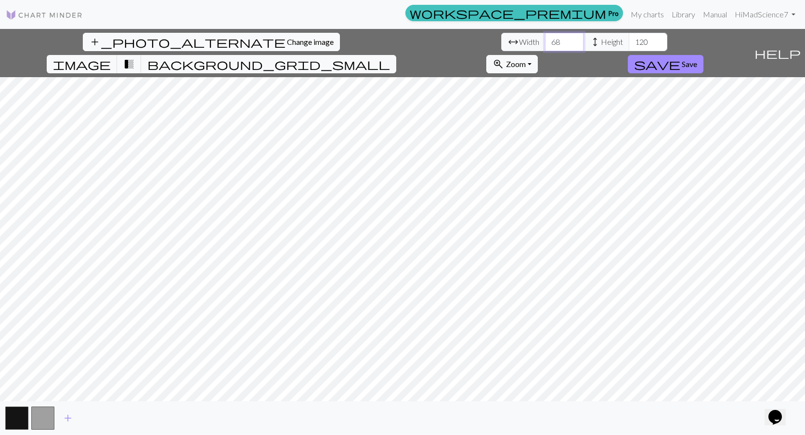
click at [545, 45] on input "68" at bounding box center [564, 42] width 39 height 18
click at [545, 37] on input "69" at bounding box center [564, 42] width 39 height 18
click at [545, 37] on input "70" at bounding box center [564, 42] width 39 height 18
click at [545, 37] on input "71" at bounding box center [564, 42] width 39 height 18
click at [545, 37] on input "72" at bounding box center [564, 42] width 39 height 18
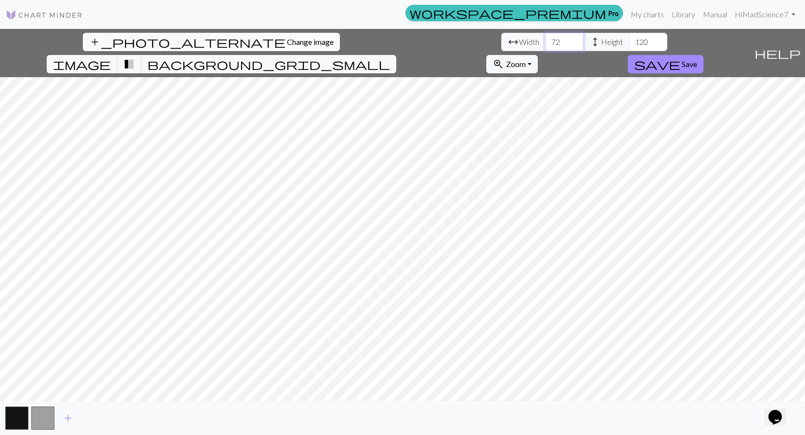
click at [545, 37] on input "73" at bounding box center [564, 42] width 39 height 18
click at [545, 37] on input "74" at bounding box center [564, 42] width 39 height 18
click at [545, 37] on input "75" at bounding box center [564, 42] width 39 height 18
click at [545, 39] on input "76" at bounding box center [564, 42] width 39 height 18
click at [545, 39] on input "77" at bounding box center [564, 42] width 39 height 18
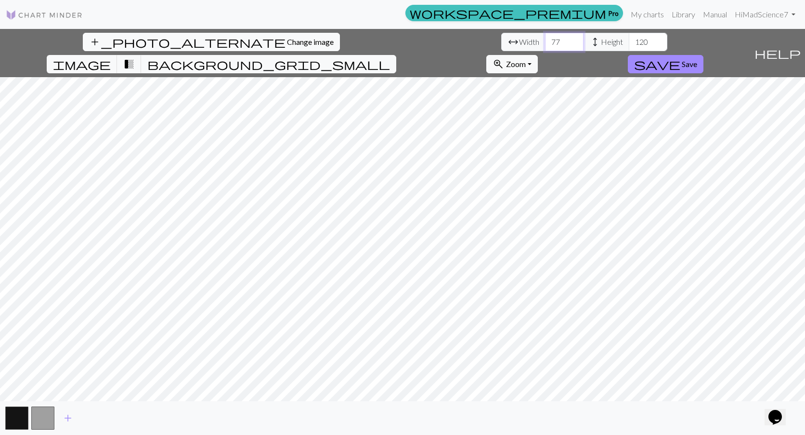
click at [545, 39] on input "78" at bounding box center [564, 42] width 39 height 18
click at [545, 39] on input "79" at bounding box center [564, 42] width 39 height 18
click at [545, 39] on input "80" at bounding box center [564, 42] width 39 height 18
click at [545, 45] on input "79" at bounding box center [564, 42] width 39 height 18
type input "80"
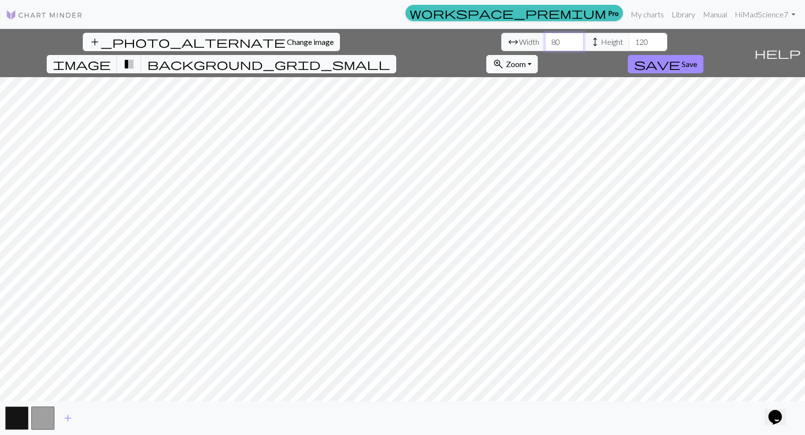
click at [545, 38] on input "80" at bounding box center [564, 42] width 39 height 18
click at [93, 36] on button "add_photo_alternate Change image" at bounding box center [211, 42] width 257 height 18
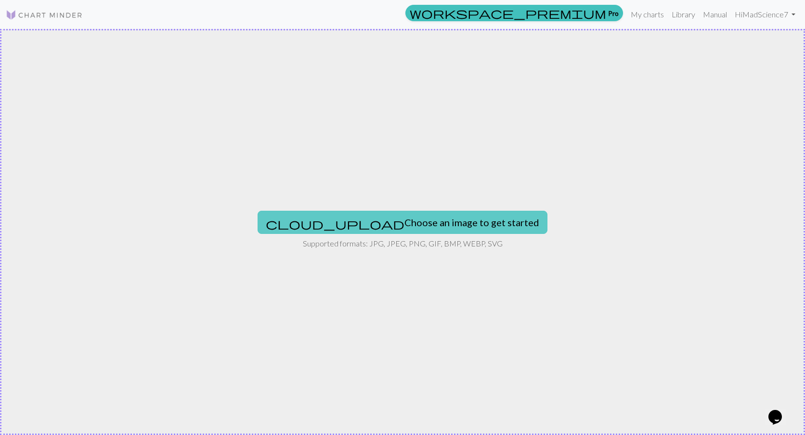
click at [424, 233] on button "cloud_upload Choose an image to get started" at bounding box center [403, 222] width 290 height 23
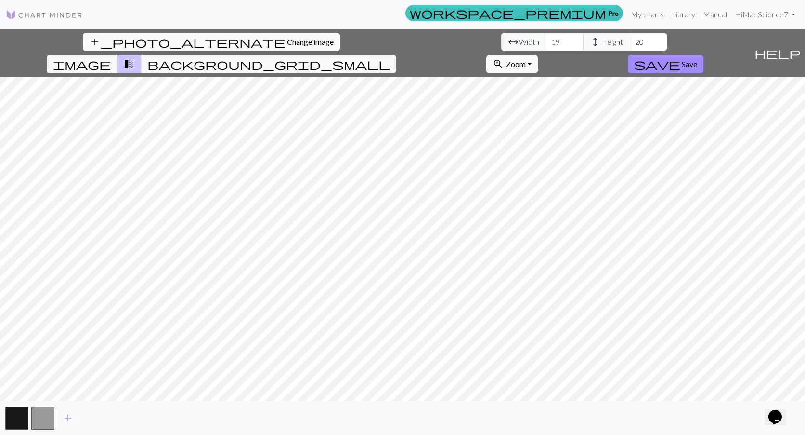
click at [504, 57] on span "zoom_in" at bounding box center [499, 63] width 12 height 13
click at [563, 78] on button "Fit all" at bounding box center [525, 85] width 76 height 15
click at [538, 55] on button "zoom_in Zoom Zoom" at bounding box center [513, 64] width 52 height 18
click at [563, 78] on button "Fit all" at bounding box center [525, 85] width 76 height 15
drag, startPoint x: 247, startPoint y: 44, endPoint x: 215, endPoint y: 44, distance: 31.3
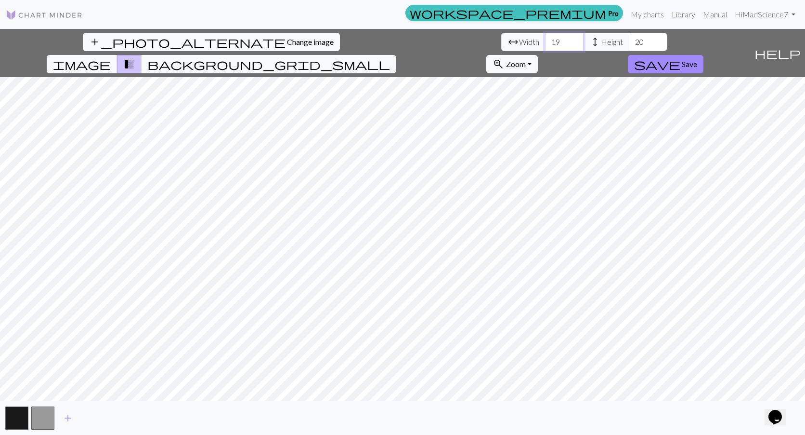
click at [501, 44] on div "arrow_range Width 19 height Height 20" at bounding box center [584, 42] width 166 height 18
type input "80"
drag, startPoint x: 332, startPoint y: 42, endPoint x: 316, endPoint y: 41, distance: 16.4
click at [629, 41] on input "20" at bounding box center [648, 42] width 39 height 18
click at [629, 41] on input "101" at bounding box center [648, 42] width 39 height 18
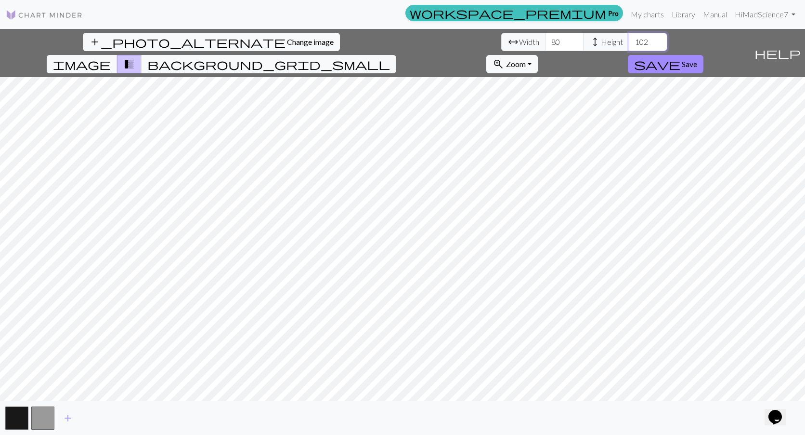
click at [629, 41] on input "102" at bounding box center [648, 42] width 39 height 18
click at [629, 41] on input "103" at bounding box center [648, 42] width 39 height 18
click at [629, 41] on input "104" at bounding box center [648, 42] width 39 height 18
click at [629, 41] on input "105" at bounding box center [648, 42] width 39 height 18
click at [111, 57] on span "image" at bounding box center [82, 63] width 58 height 13
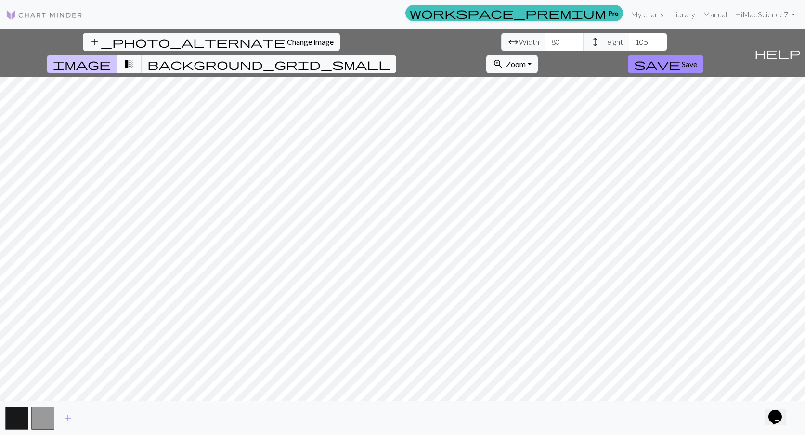
click at [135, 57] on span "transition_fade" at bounding box center [129, 63] width 12 height 13
click at [111, 57] on span "image" at bounding box center [82, 63] width 58 height 13
click at [629, 39] on input "106" at bounding box center [648, 42] width 39 height 18
click at [629, 39] on input "107" at bounding box center [648, 42] width 39 height 18
click at [629, 39] on input "108" at bounding box center [648, 42] width 39 height 18
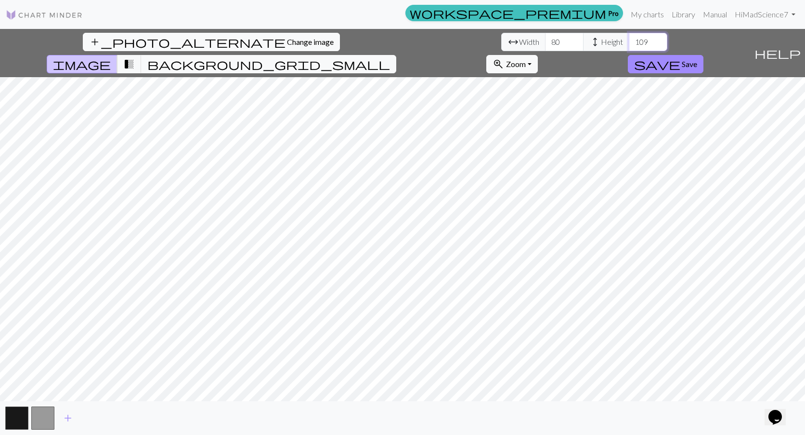
click at [629, 39] on input "109" at bounding box center [648, 42] width 39 height 18
click at [629, 46] on input "108" at bounding box center [648, 42] width 39 height 18
click at [142, 55] on button "transition_fade" at bounding box center [129, 64] width 25 height 18
type input "107"
click at [629, 45] on input "107" at bounding box center [648, 42] width 39 height 18
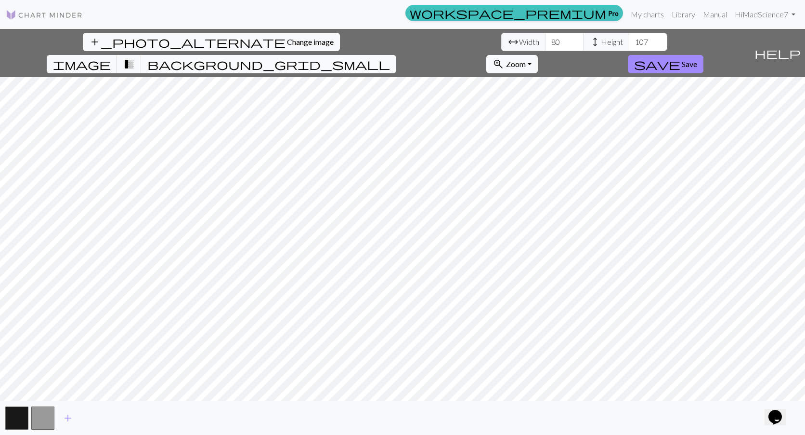
click at [390, 57] on span "background_grid_small" at bounding box center [268, 63] width 243 height 13
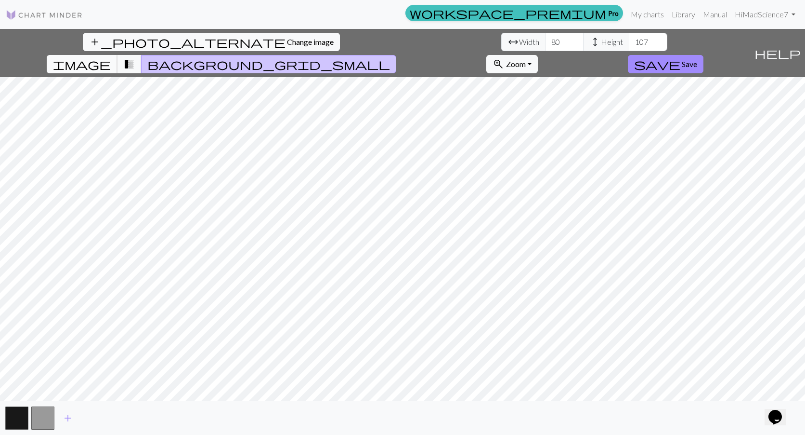
click at [111, 57] on span "image" at bounding box center [82, 63] width 58 height 13
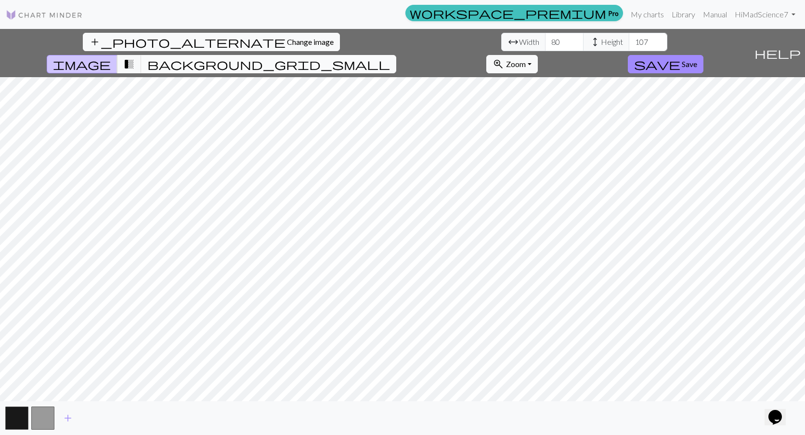
click at [390, 57] on span "background_grid_small" at bounding box center [268, 63] width 243 height 13
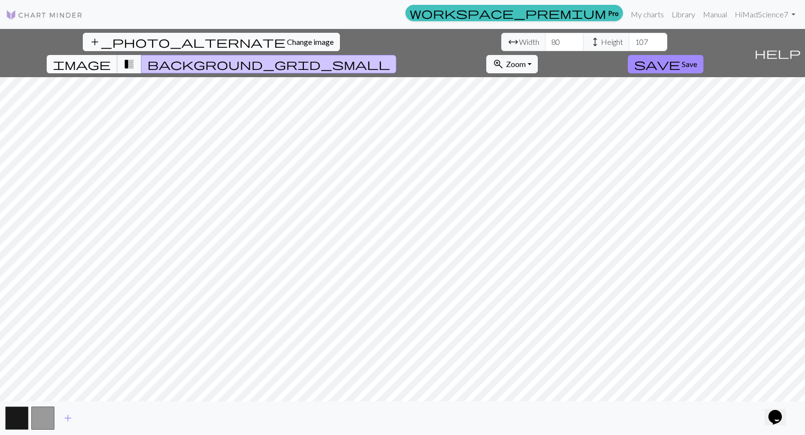
click at [111, 57] on span "image" at bounding box center [82, 63] width 58 height 13
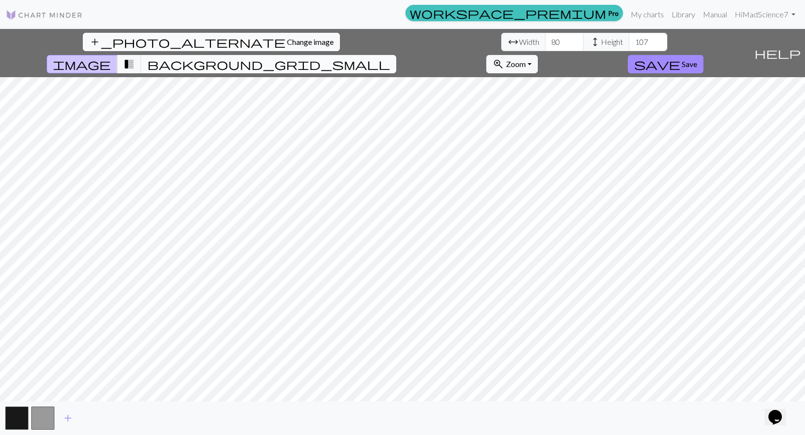
click at [390, 57] on span "background_grid_small" at bounding box center [268, 63] width 243 height 13
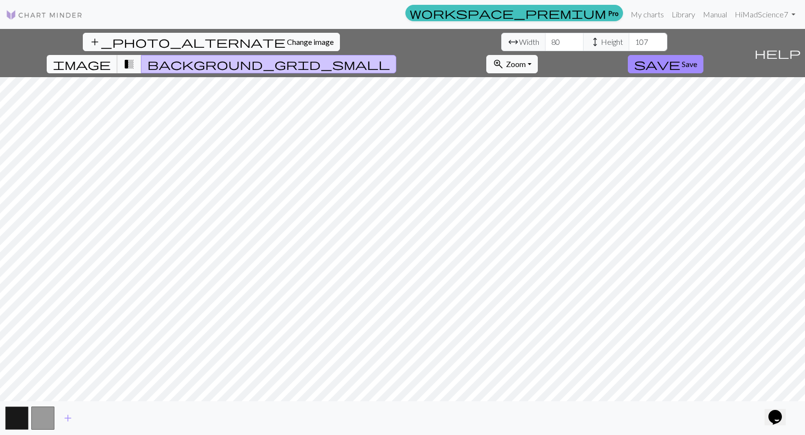
click at [111, 57] on span "image" at bounding box center [82, 63] width 58 height 13
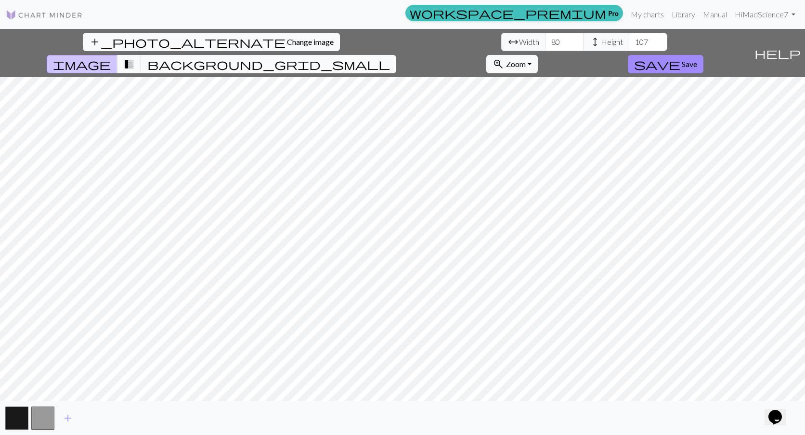
click at [390, 57] on span "background_grid_small" at bounding box center [268, 63] width 243 height 13
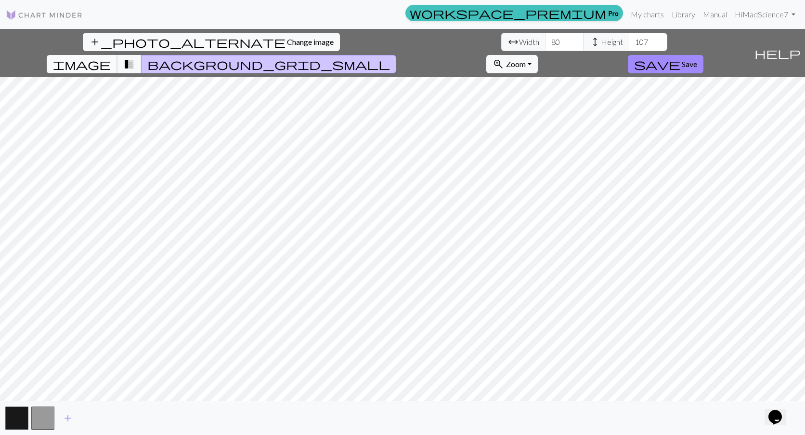
click at [118, 55] on button "image" at bounding box center [82, 64] width 71 height 18
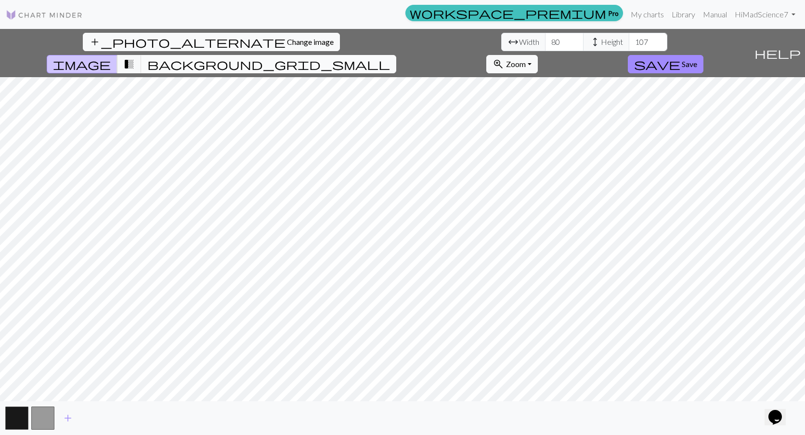
click at [390, 57] on span "background_grid_small" at bounding box center [268, 63] width 243 height 13
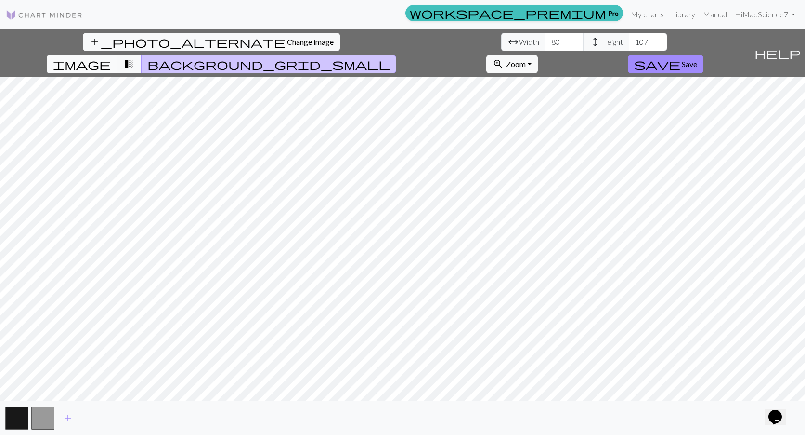
click at [111, 57] on span "image" at bounding box center [82, 63] width 58 height 13
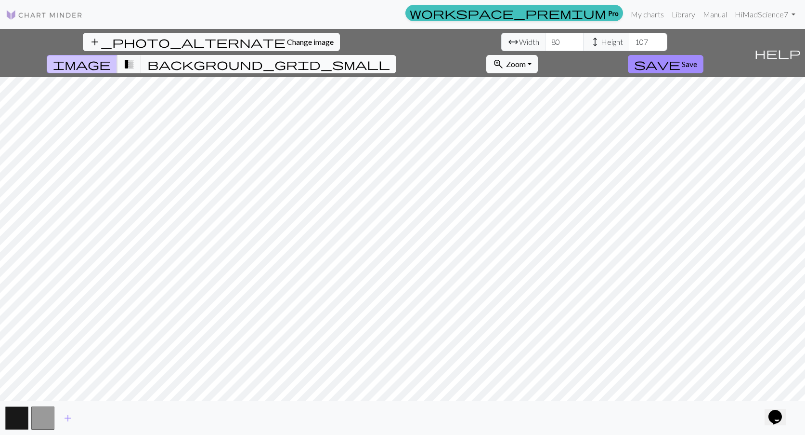
click at [390, 57] on span "background_grid_small" at bounding box center [268, 63] width 243 height 13
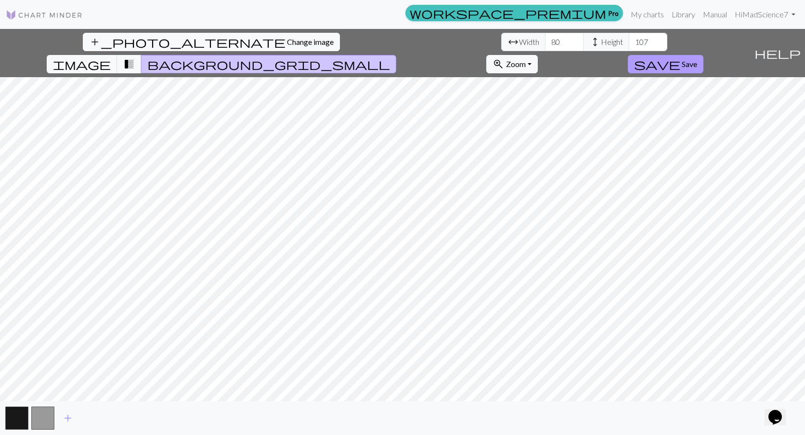
click at [704, 55] on button "save Save" at bounding box center [666, 64] width 76 height 18
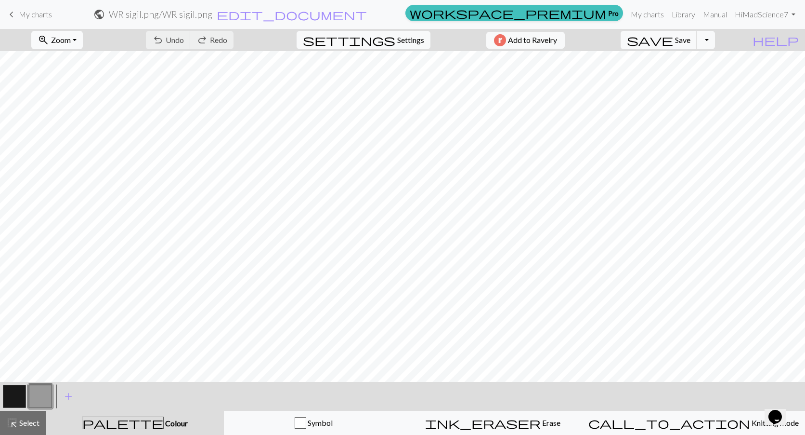
click at [66, 40] on span "Zoom" at bounding box center [61, 39] width 20 height 9
click at [82, 62] on button "Fit all" at bounding box center [70, 60] width 76 height 15
click at [11, 398] on button "button" at bounding box center [14, 395] width 23 height 23
click at [31, 389] on button "button" at bounding box center [40, 395] width 23 height 23
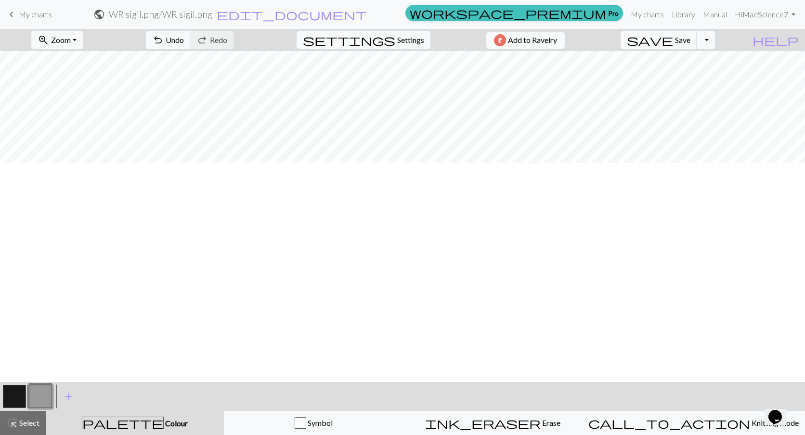
scroll to position [0, 0]
click at [22, 385] on button "button" at bounding box center [14, 395] width 23 height 23
click at [44, 395] on button "button" at bounding box center [40, 395] width 23 height 23
drag, startPoint x: 34, startPoint y: 10, endPoint x: 453, endPoint y: 30, distance: 420.1
click at [34, 10] on span "My charts" at bounding box center [35, 14] width 33 height 9
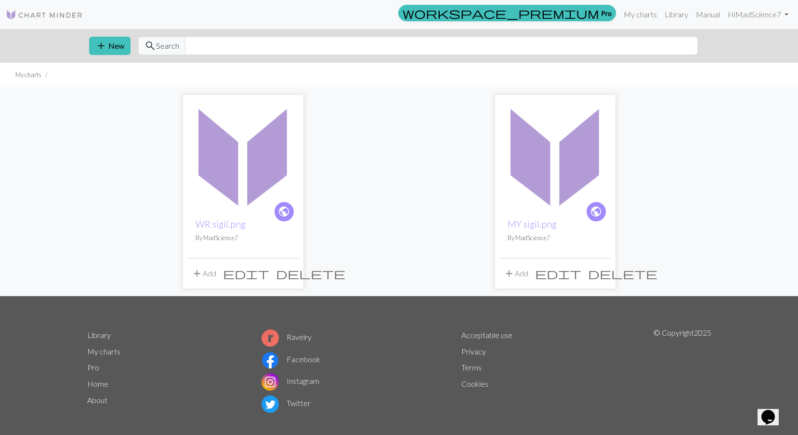
click at [293, 274] on span "delete" at bounding box center [310, 272] width 69 height 13
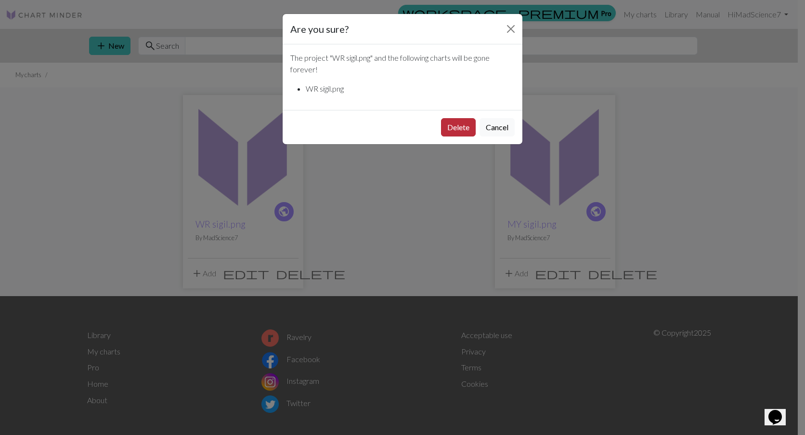
click at [465, 127] on button "Delete" at bounding box center [458, 127] width 35 height 18
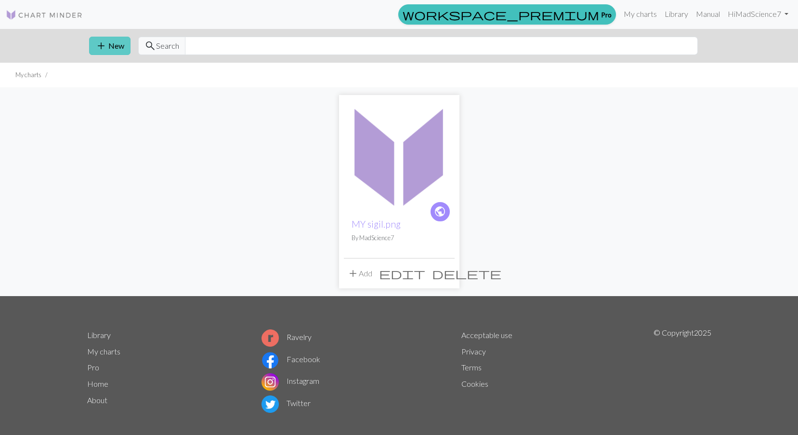
click at [113, 49] on button "add New" at bounding box center [109, 46] width 41 height 18
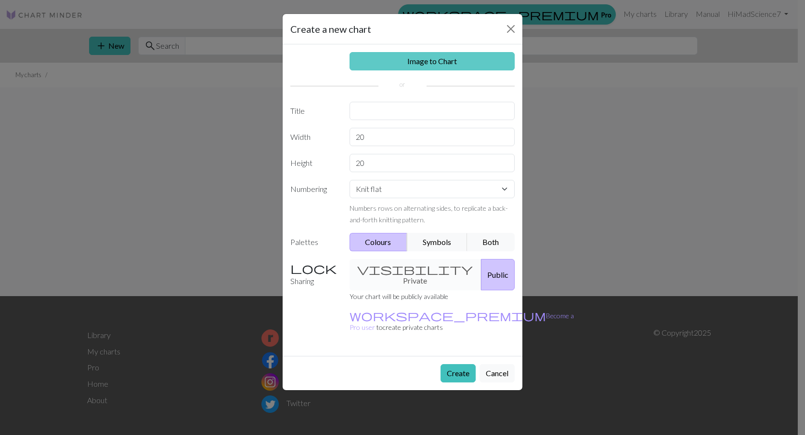
click at [421, 61] on link "Image to Chart" at bounding box center [433, 61] width 166 height 18
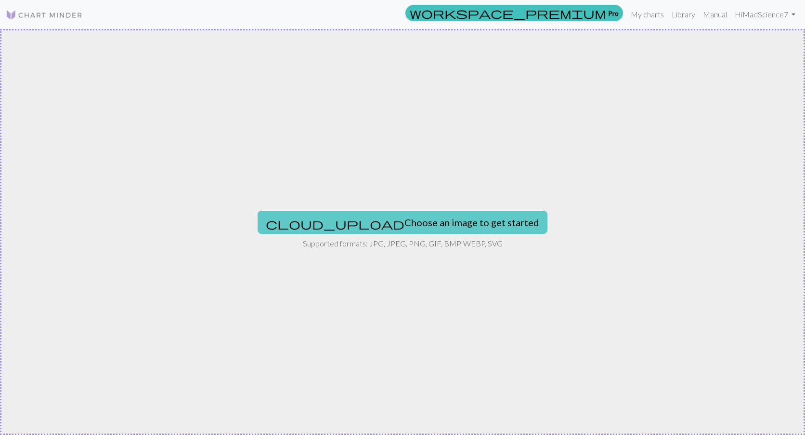
click at [440, 222] on button "cloud_upload Choose an image to get started" at bounding box center [403, 222] width 290 height 23
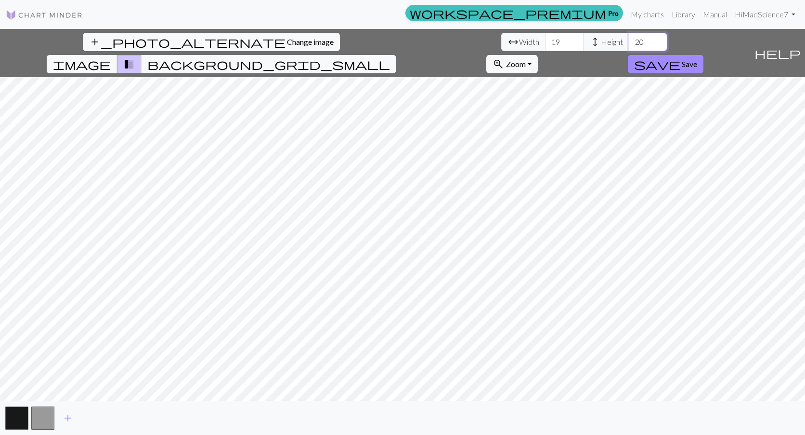
drag, startPoint x: 332, startPoint y: 42, endPoint x: 317, endPoint y: 42, distance: 15.9
click at [629, 42] on input "20" at bounding box center [648, 42] width 39 height 18
type input "107"
drag, startPoint x: 245, startPoint y: 42, endPoint x: 239, endPoint y: 42, distance: 5.8
click at [545, 42] on input "19" at bounding box center [564, 42] width 39 height 18
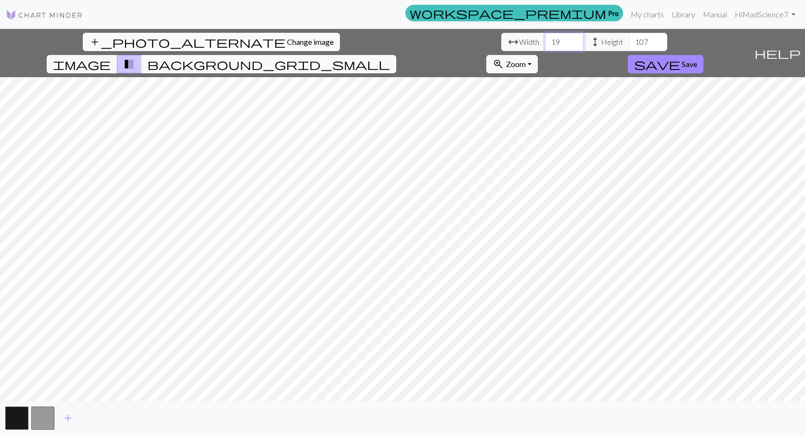
drag, startPoint x: 250, startPoint y: 40, endPoint x: 234, endPoint y: 43, distance: 16.7
click at [545, 43] on input "19" at bounding box center [564, 42] width 39 height 18
click at [538, 55] on button "zoom_in Zoom Zoom" at bounding box center [513, 64] width 52 height 18
click at [563, 78] on button "Fit all" at bounding box center [525, 85] width 76 height 15
click at [526, 59] on span "Zoom" at bounding box center [516, 63] width 20 height 9
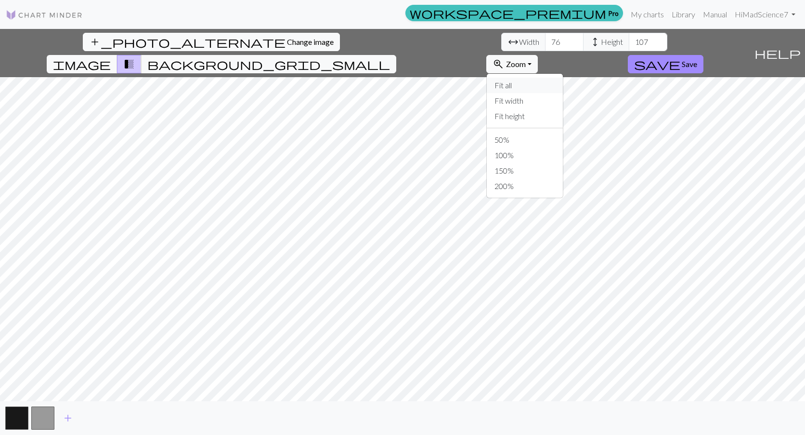
click at [563, 78] on button "Fit all" at bounding box center [525, 85] width 76 height 15
click at [538, 55] on button "zoom_in Zoom Zoom" at bounding box center [513, 64] width 52 height 18
click at [563, 108] on button "Fit height" at bounding box center [525, 115] width 76 height 15
click at [407, 43] on div "add_photo_alternate Change image arrow_range Width 76 height Height 107 image t…" at bounding box center [402, 232] width 805 height 406
click at [396, 418] on div "add_photo_alternate Change image arrow_range Width 76 height Height 107 image t…" at bounding box center [402, 232] width 805 height 406
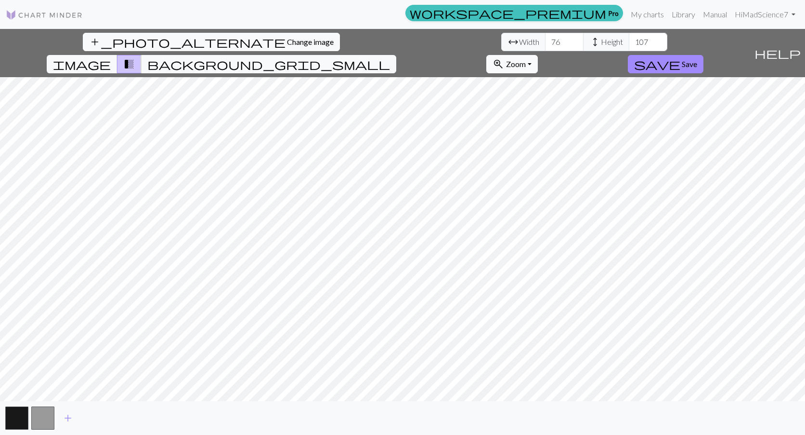
click at [526, 59] on span "Zoom" at bounding box center [516, 63] width 20 height 9
click at [563, 78] on button "Fit all" at bounding box center [525, 85] width 76 height 15
drag, startPoint x: 493, startPoint y: 40, endPoint x: 488, endPoint y: 41, distance: 4.8
click at [390, 57] on span "background_grid_small" at bounding box center [268, 63] width 243 height 13
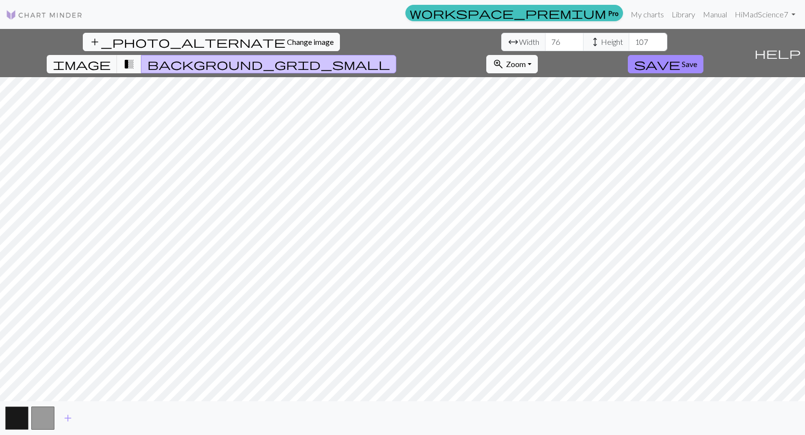
click at [142, 55] on button "transition_fade" at bounding box center [129, 64] width 25 height 18
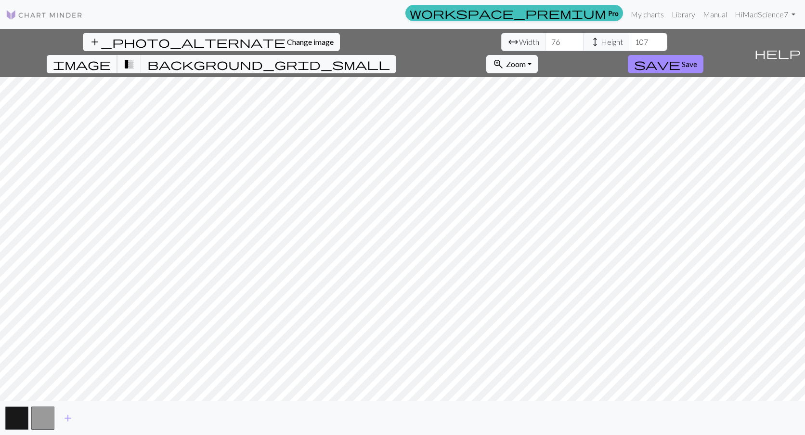
click at [111, 57] on span "image" at bounding box center [82, 63] width 58 height 13
drag, startPoint x: 486, startPoint y: 41, endPoint x: 480, endPoint y: 41, distance: 5.3
click at [390, 57] on span "background_grid_small" at bounding box center [268, 63] width 243 height 13
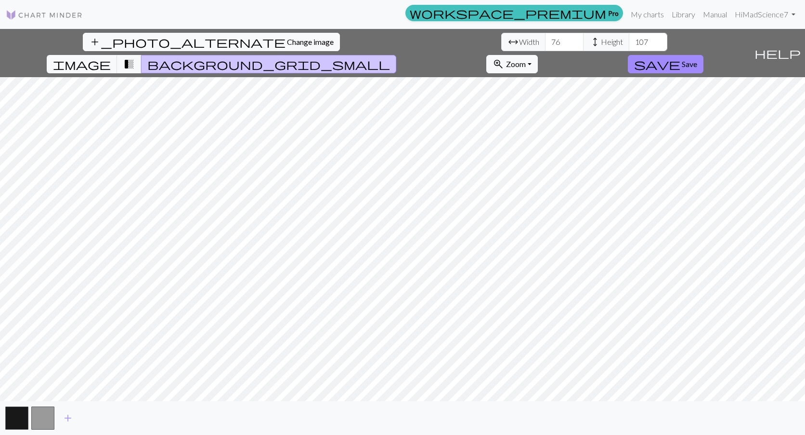
click at [427, 45] on div "add_photo_alternate Change image arrow_range Width 76 height Height 107 image t…" at bounding box center [375, 53] width 751 height 48
click at [118, 55] on button "image" at bounding box center [82, 64] width 71 height 18
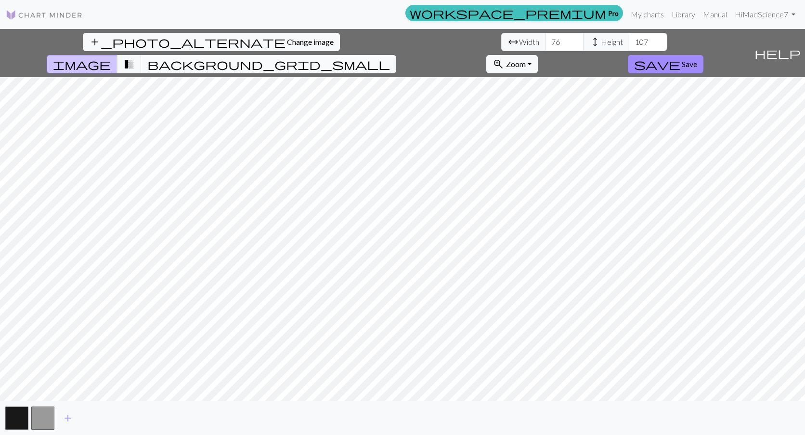
click at [390, 57] on span "background_grid_small" at bounding box center [268, 63] width 243 height 13
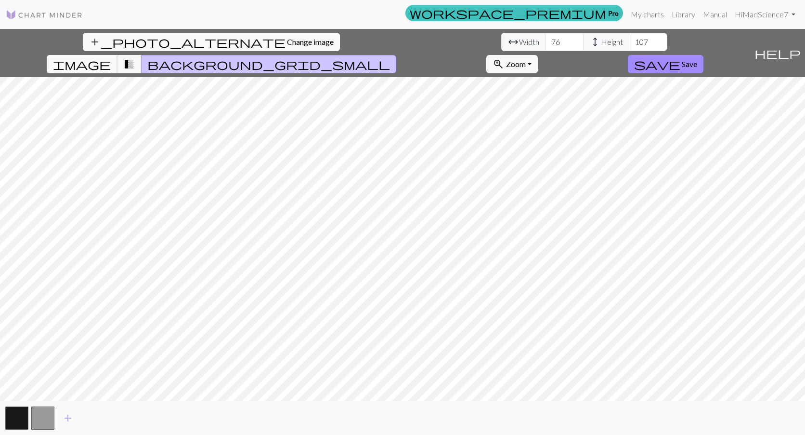
click at [118, 55] on button "image" at bounding box center [82, 64] width 71 height 18
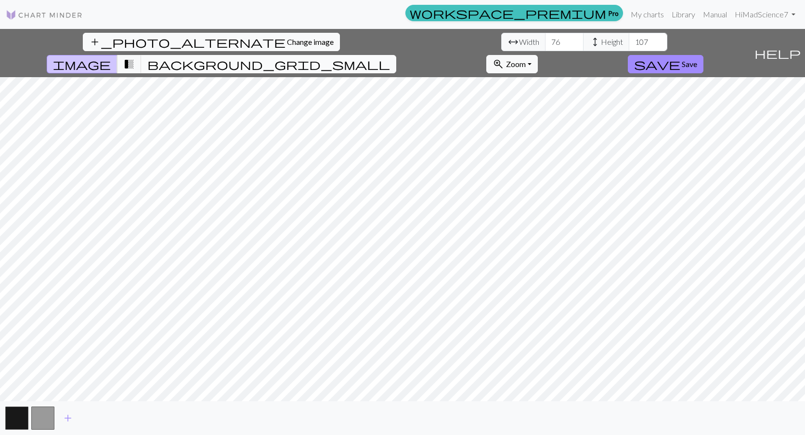
click at [390, 57] on span "background_grid_small" at bounding box center [268, 63] width 243 height 13
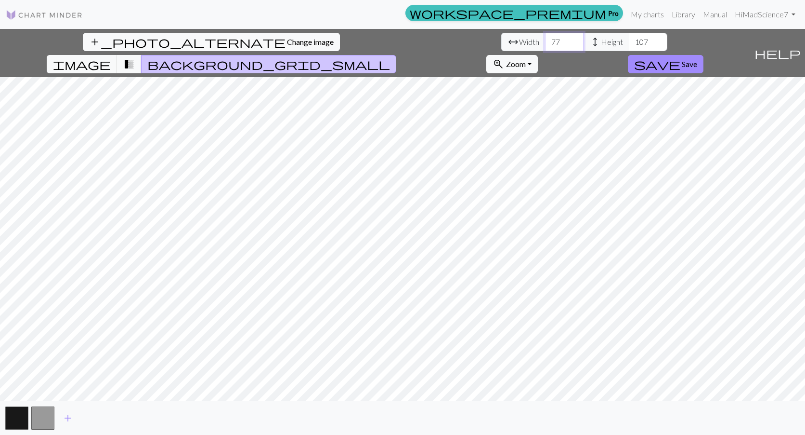
click at [545, 40] on input "77" at bounding box center [564, 42] width 39 height 18
click at [545, 40] on input "78" at bounding box center [564, 42] width 39 height 18
click at [545, 40] on input "79" at bounding box center [564, 42] width 39 height 18
click at [545, 40] on input "80" at bounding box center [564, 42] width 39 height 18
click at [111, 57] on span "image" at bounding box center [82, 63] width 58 height 13
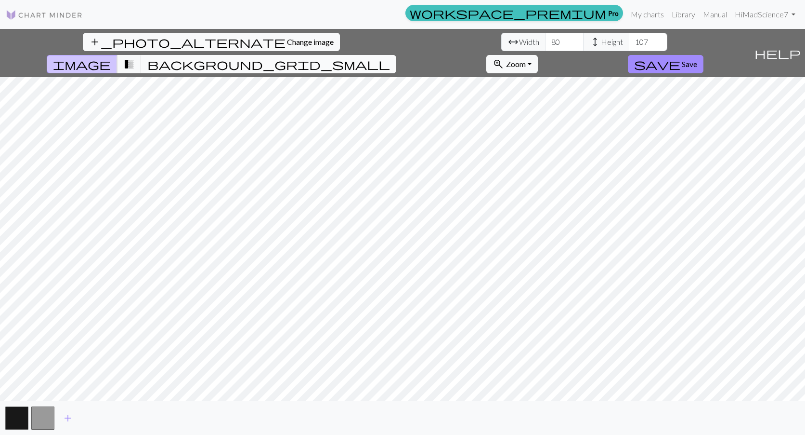
click at [390, 57] on span "background_grid_small" at bounding box center [268, 63] width 243 height 13
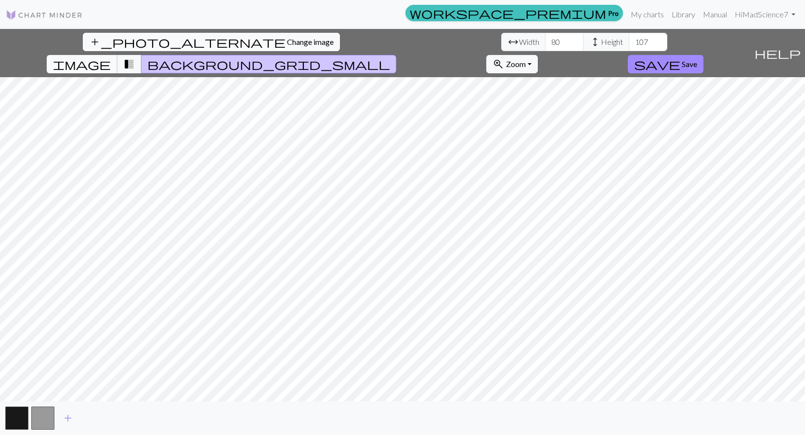
click at [111, 57] on span "image" at bounding box center [82, 63] width 58 height 13
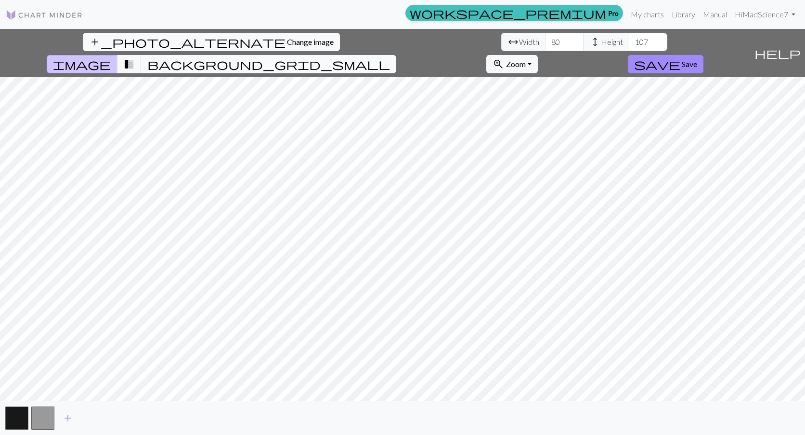
click at [390, 57] on span "background_grid_small" at bounding box center [268, 63] width 243 height 13
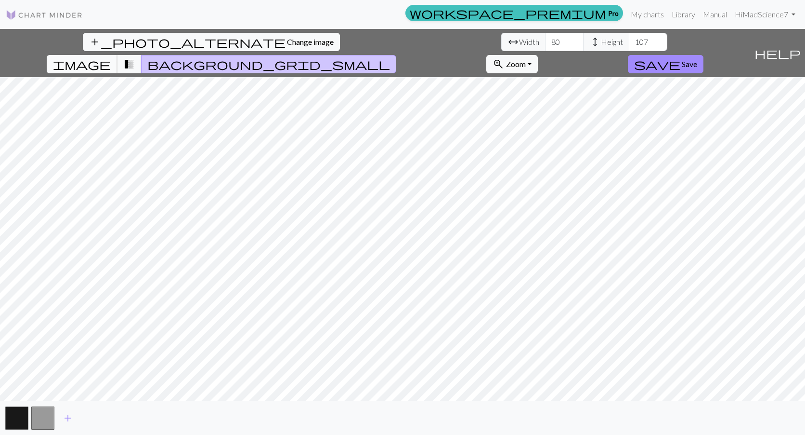
click at [111, 57] on span "image" at bounding box center [82, 63] width 58 height 13
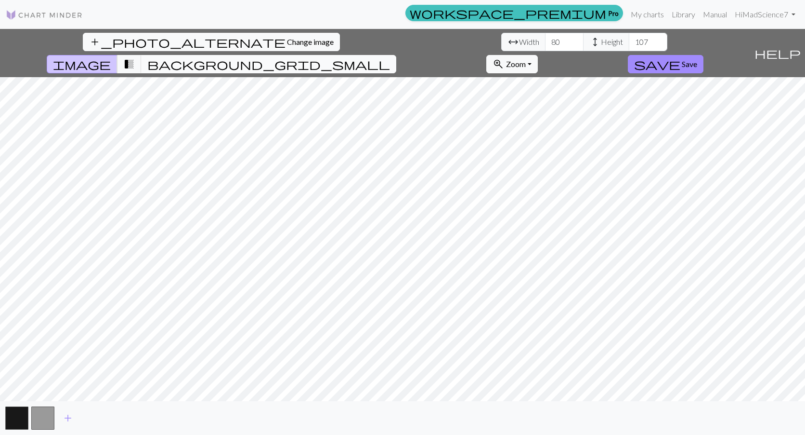
click at [396, 55] on button "background_grid_small" at bounding box center [268, 64] width 255 height 18
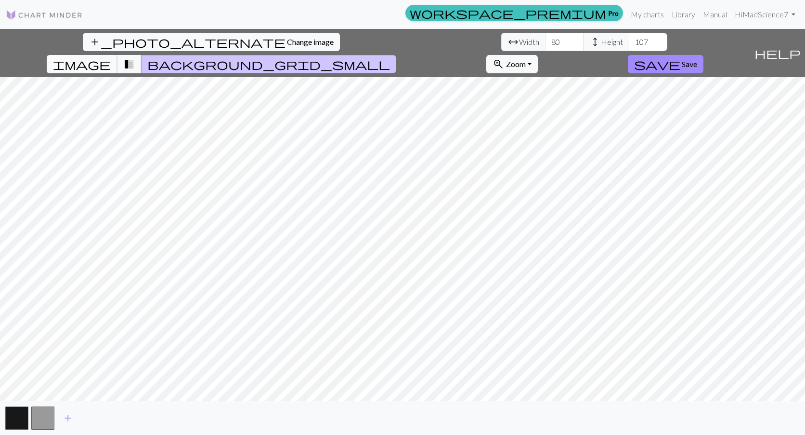
click at [111, 57] on span "image" at bounding box center [82, 63] width 58 height 13
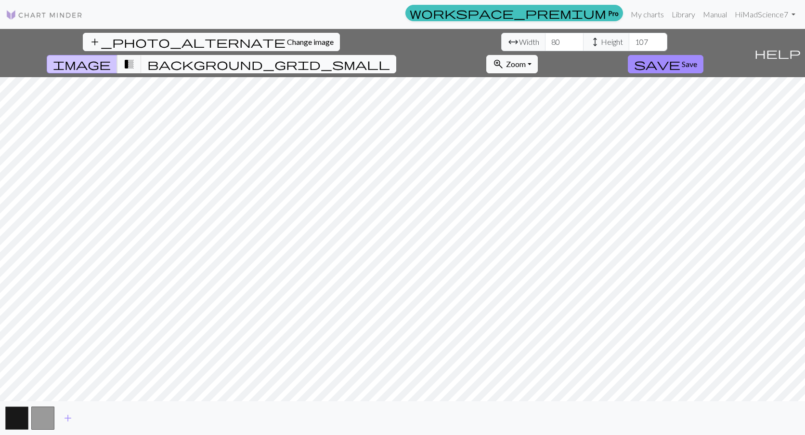
click at [390, 57] on span "background_grid_small" at bounding box center [268, 63] width 243 height 13
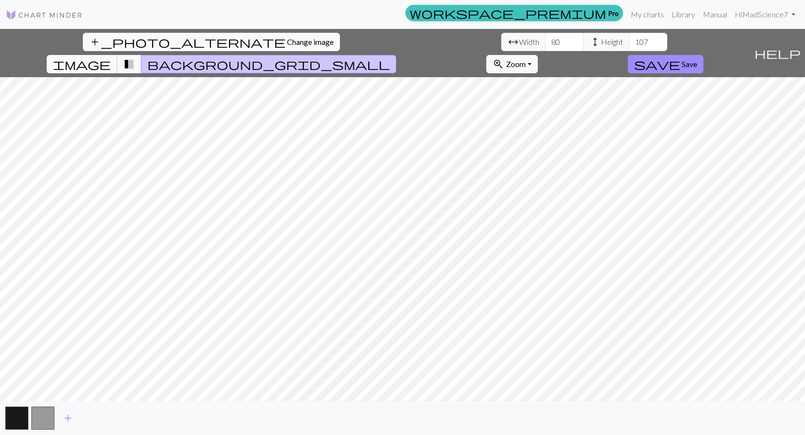
click at [111, 57] on span "image" at bounding box center [82, 63] width 58 height 13
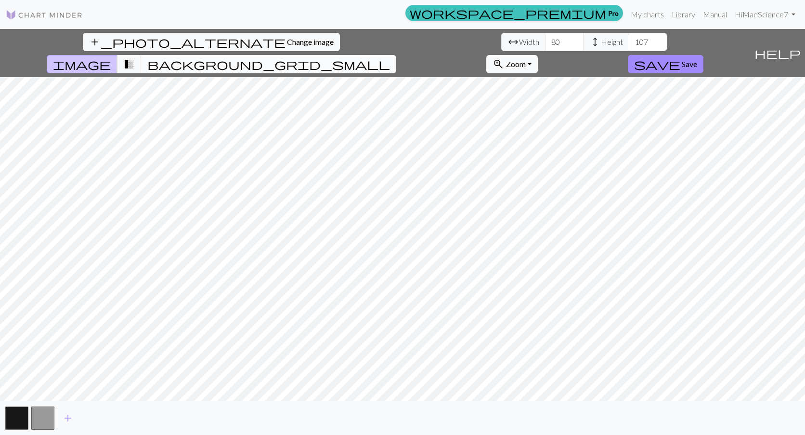
click at [390, 57] on span "background_grid_small" at bounding box center [268, 63] width 243 height 13
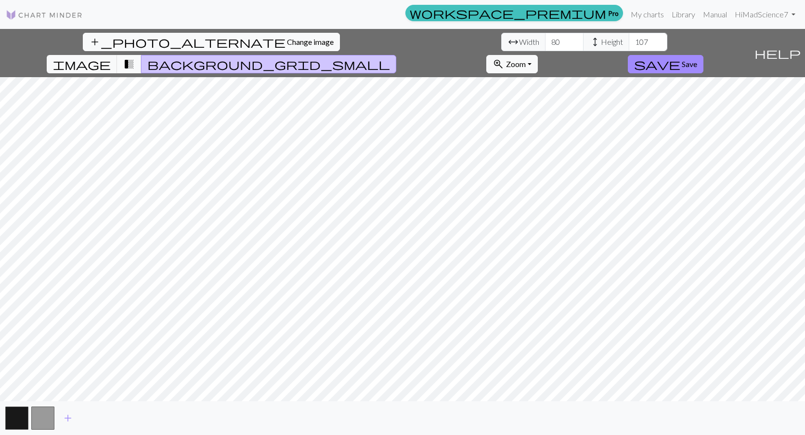
click at [142, 55] on button "transition_fade" at bounding box center [129, 64] width 25 height 18
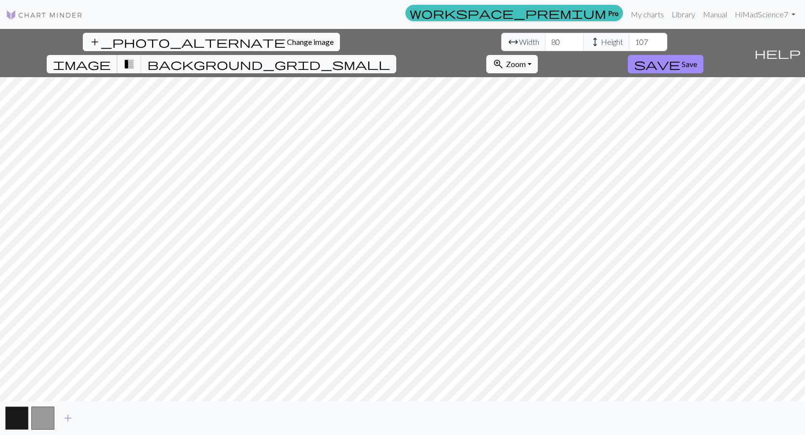
click at [111, 57] on span "image" at bounding box center [82, 63] width 58 height 13
click at [396, 55] on button "background_grid_small" at bounding box center [268, 64] width 255 height 18
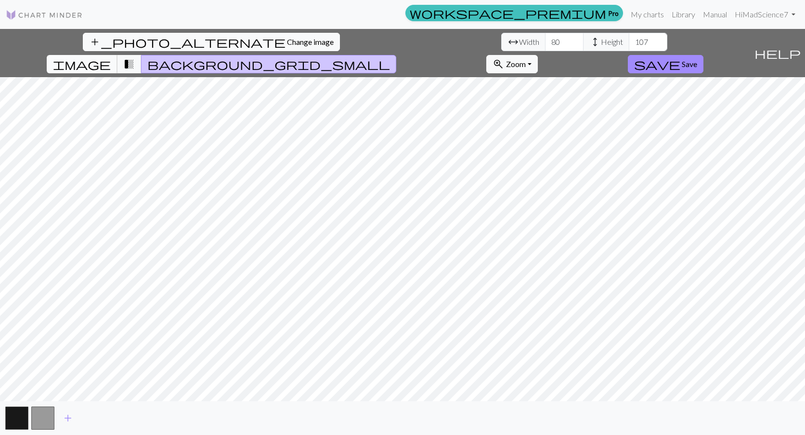
click at [118, 55] on button "image" at bounding box center [82, 64] width 71 height 18
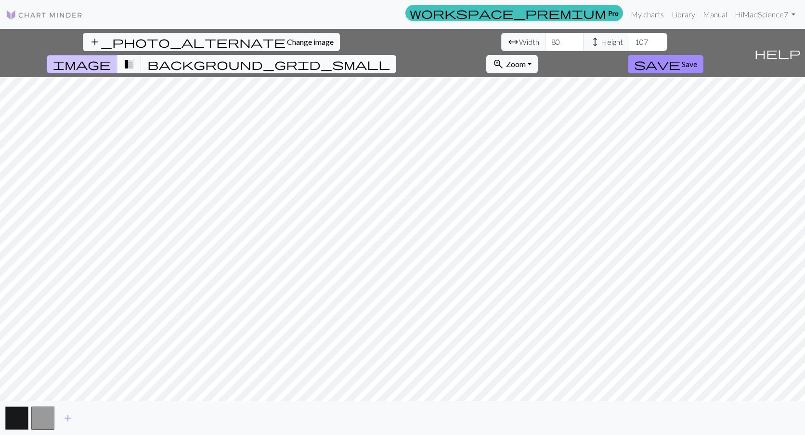
click at [390, 57] on span "background_grid_small" at bounding box center [268, 63] width 243 height 13
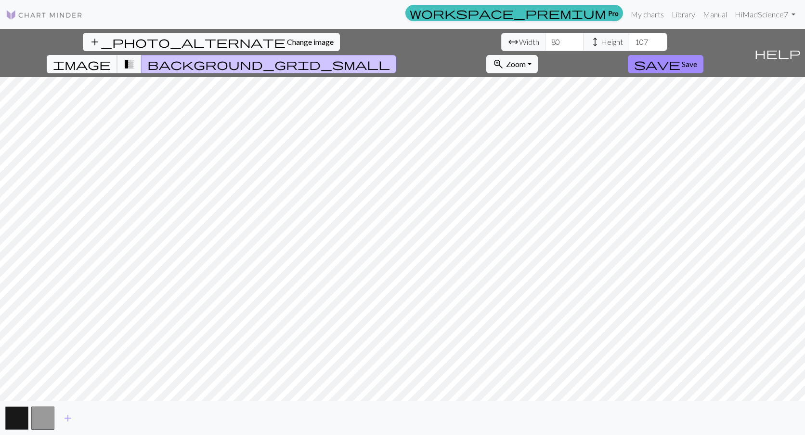
click at [118, 55] on button "image" at bounding box center [82, 64] width 71 height 18
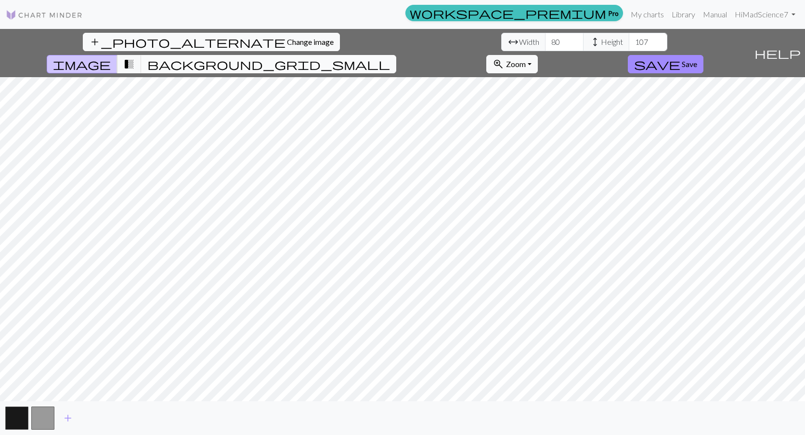
click at [390, 57] on span "background_grid_small" at bounding box center [268, 63] width 243 height 13
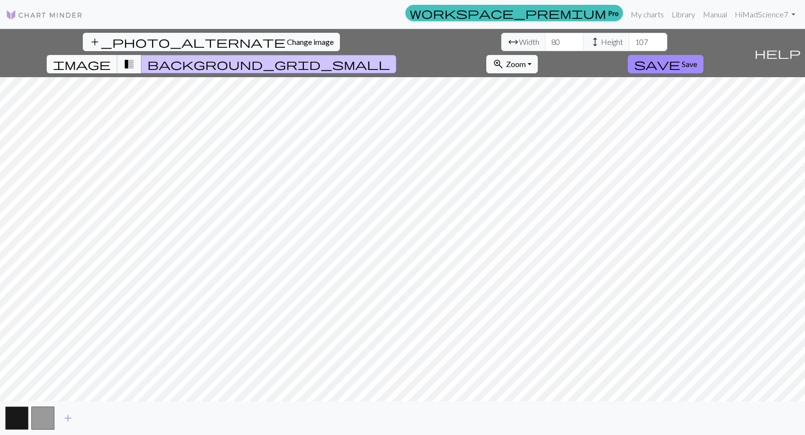
click at [111, 57] on span "image" at bounding box center [82, 63] width 58 height 13
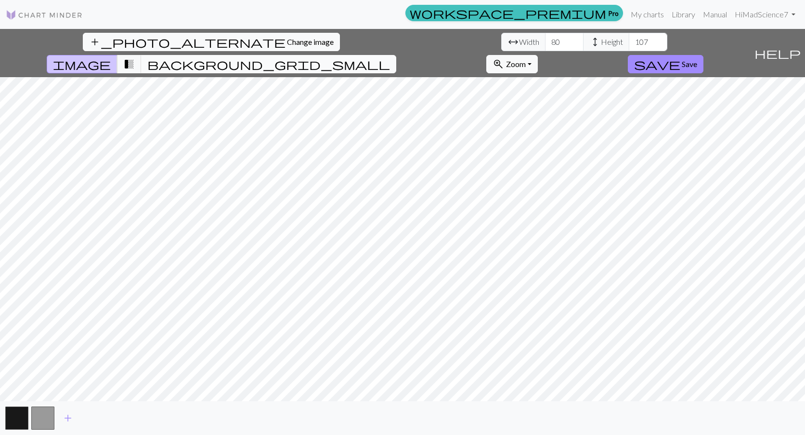
click at [396, 55] on button "background_grid_small" at bounding box center [268, 64] width 255 height 18
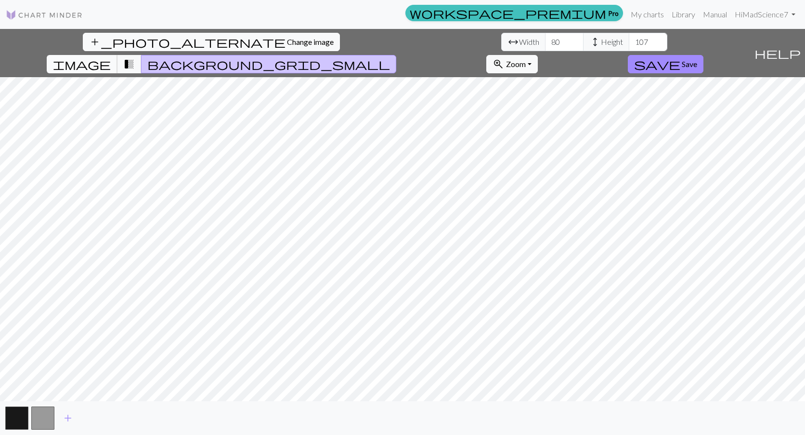
click at [118, 55] on button "image" at bounding box center [82, 64] width 71 height 18
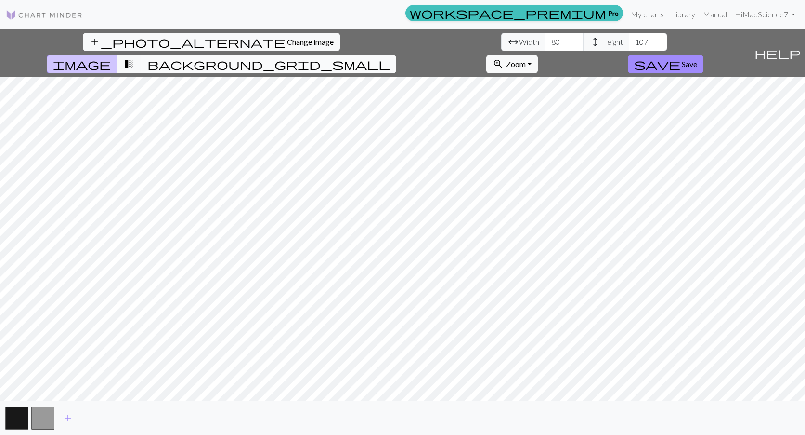
click at [390, 57] on span "background_grid_small" at bounding box center [268, 63] width 243 height 13
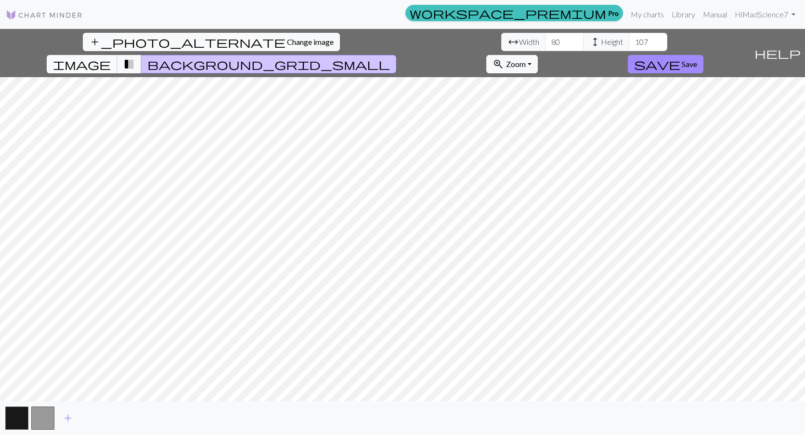
click at [111, 57] on span "image" at bounding box center [82, 63] width 58 height 13
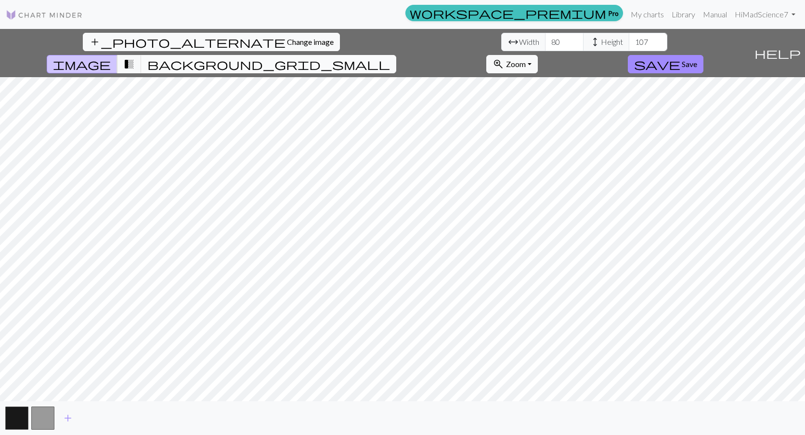
click at [390, 57] on span "background_grid_small" at bounding box center [268, 63] width 243 height 13
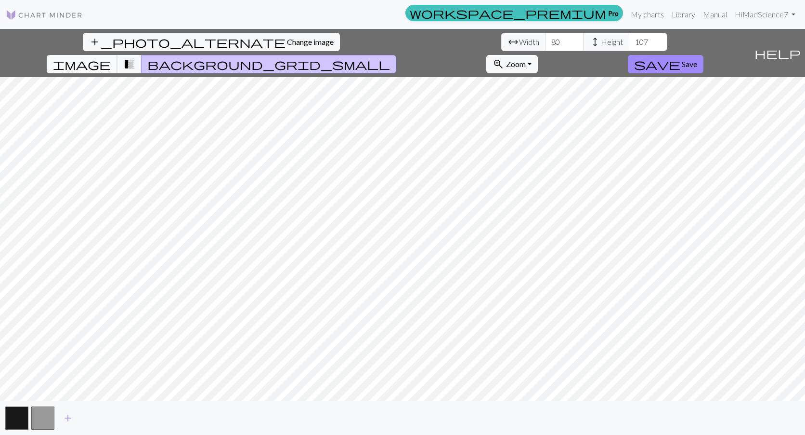
click at [111, 57] on span "image" at bounding box center [82, 63] width 58 height 13
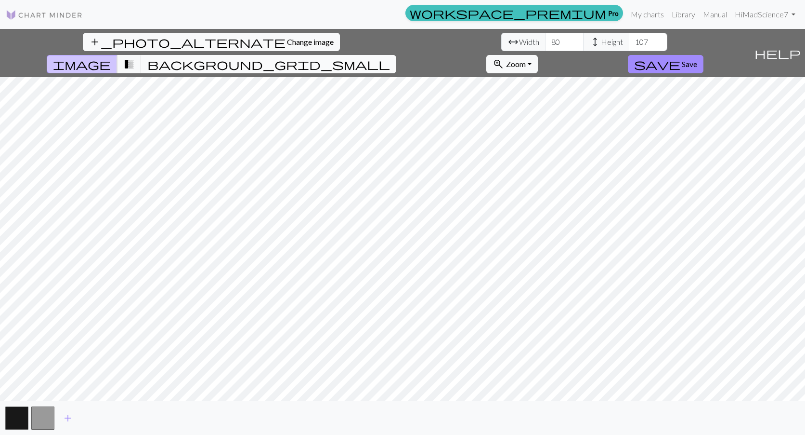
click at [396, 55] on button "background_grid_small" at bounding box center [268, 64] width 255 height 18
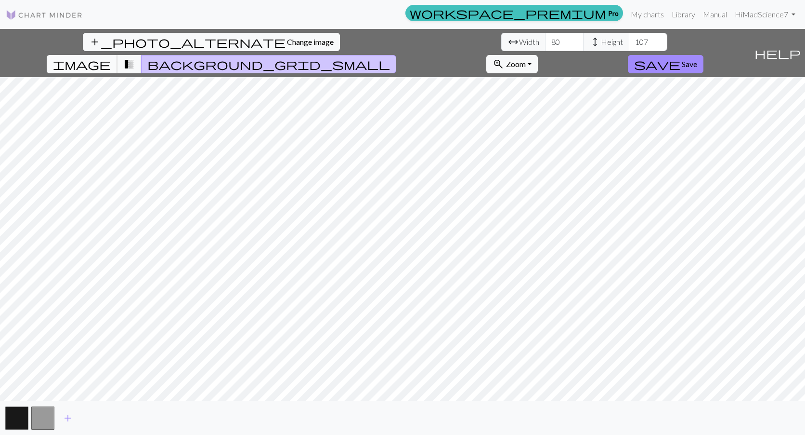
click at [111, 57] on span "image" at bounding box center [82, 63] width 58 height 13
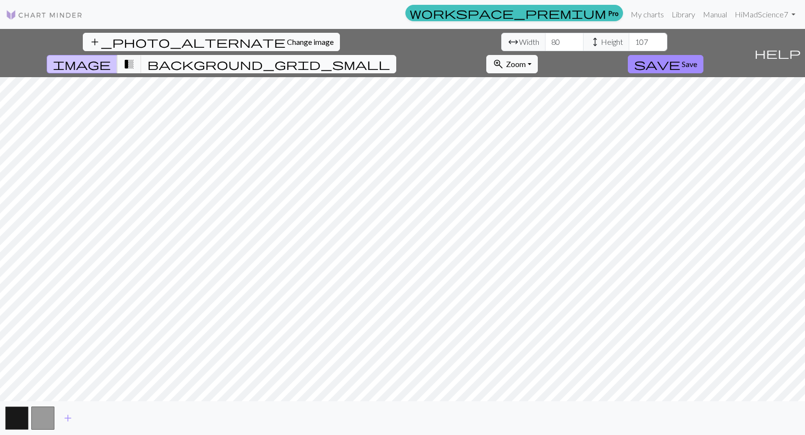
click at [390, 57] on span "background_grid_small" at bounding box center [268, 63] width 243 height 13
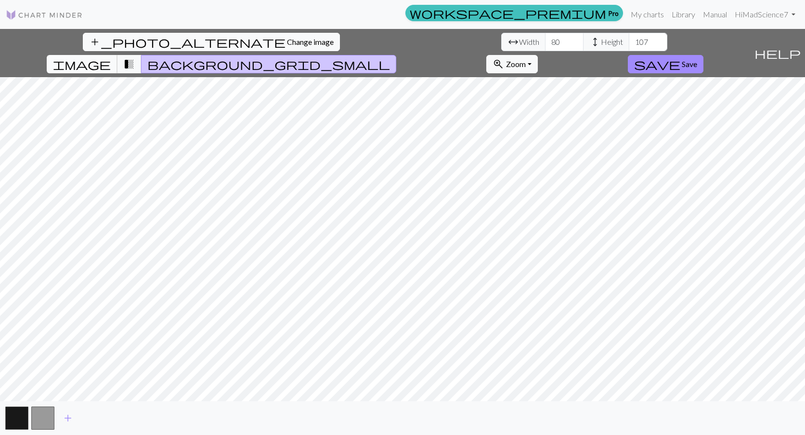
click at [111, 57] on span "image" at bounding box center [82, 63] width 58 height 13
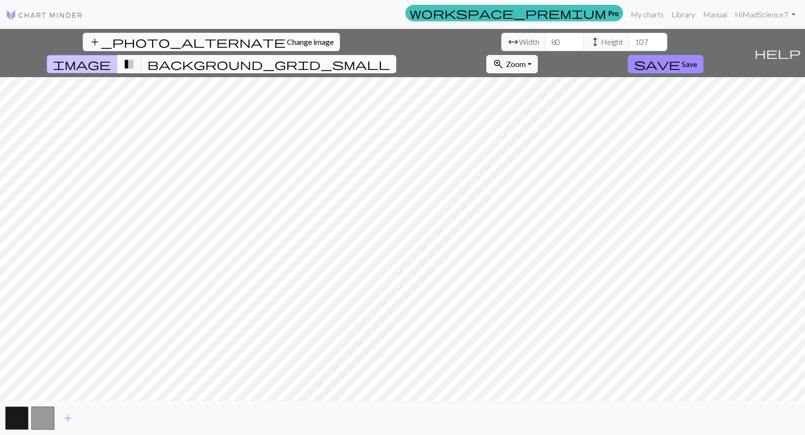
click at [390, 57] on span "background_grid_small" at bounding box center [268, 63] width 243 height 13
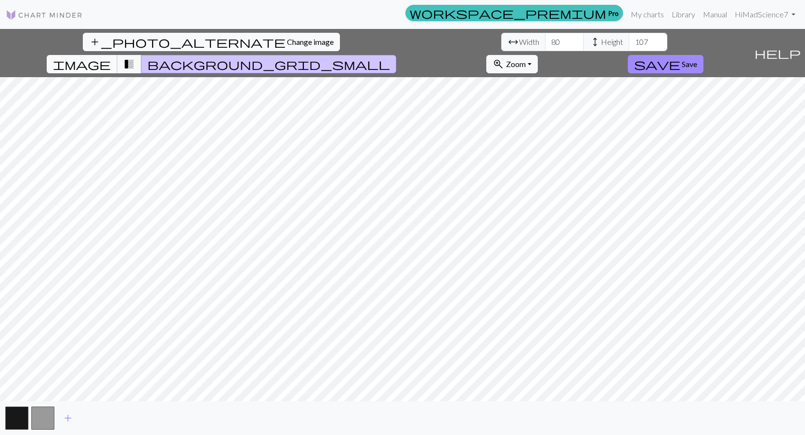
click at [111, 57] on span "image" at bounding box center [82, 63] width 58 height 13
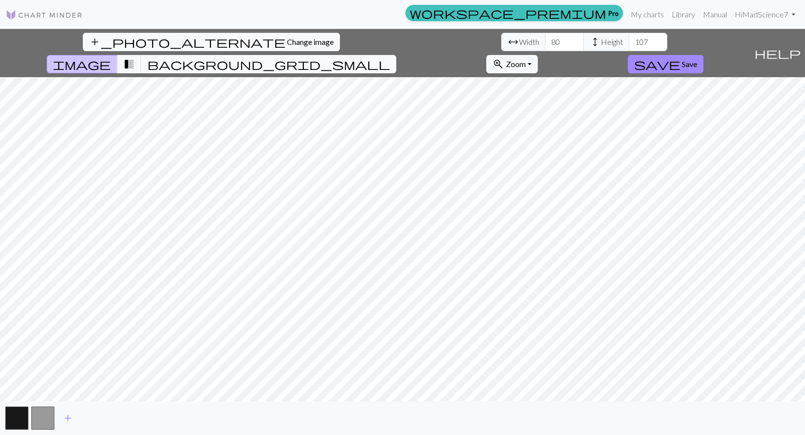
click at [390, 57] on span "background_grid_small" at bounding box center [268, 63] width 243 height 13
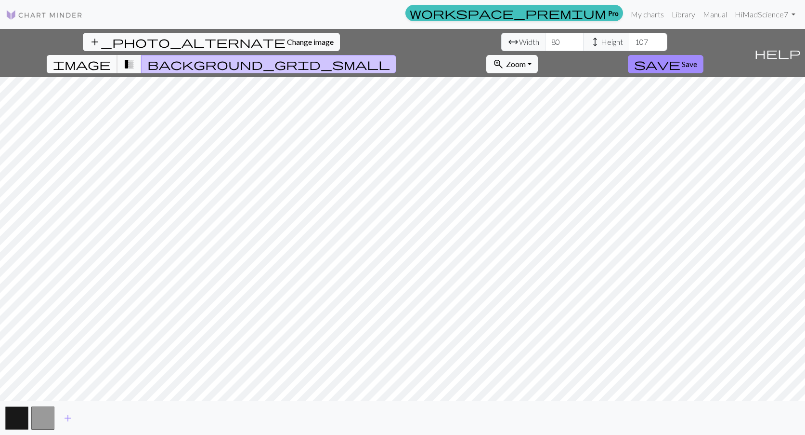
click at [118, 55] on button "image" at bounding box center [82, 64] width 71 height 18
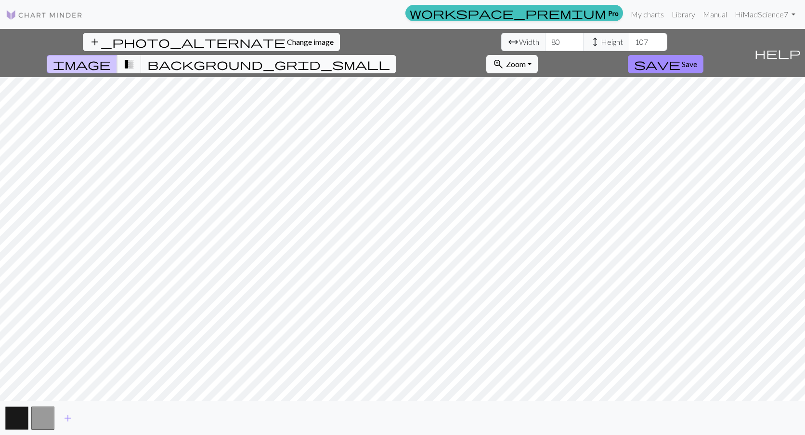
click at [390, 57] on span "background_grid_small" at bounding box center [268, 63] width 243 height 13
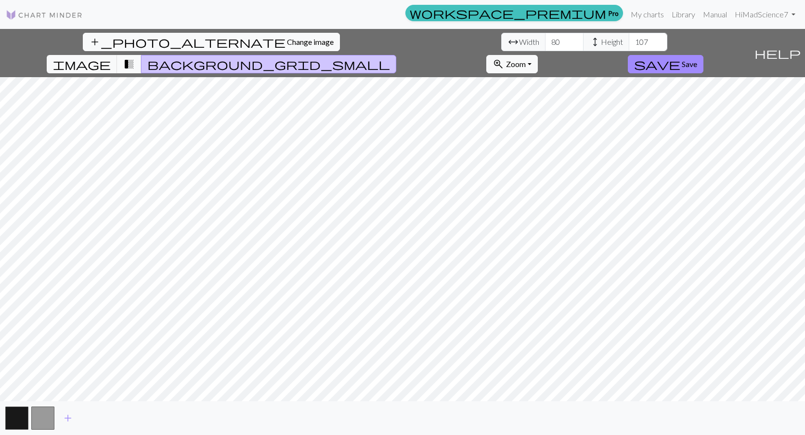
click at [142, 55] on button "transition_fade" at bounding box center [129, 64] width 25 height 18
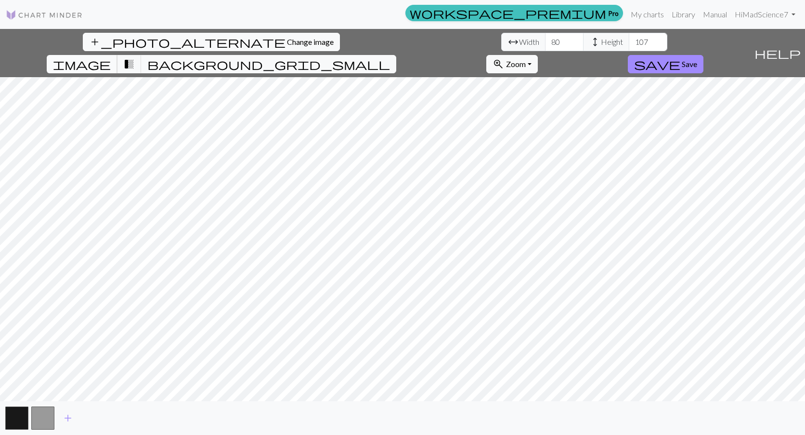
click at [118, 55] on button "image" at bounding box center [82, 64] width 71 height 18
click at [396, 55] on button "background_grid_small" at bounding box center [268, 64] width 255 height 18
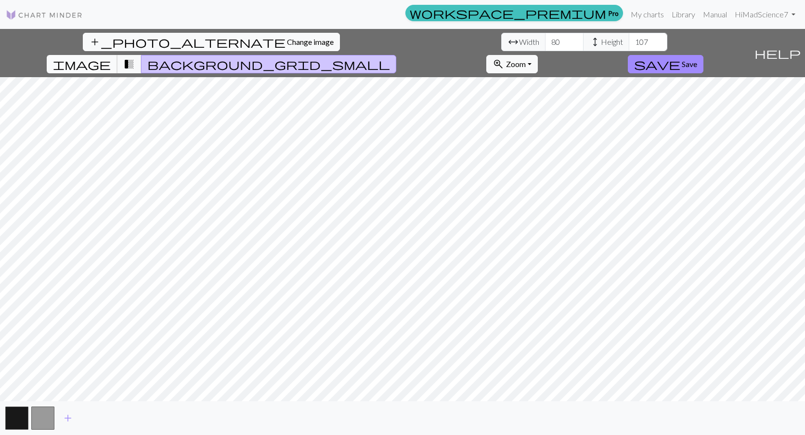
click at [118, 55] on button "image" at bounding box center [82, 64] width 71 height 18
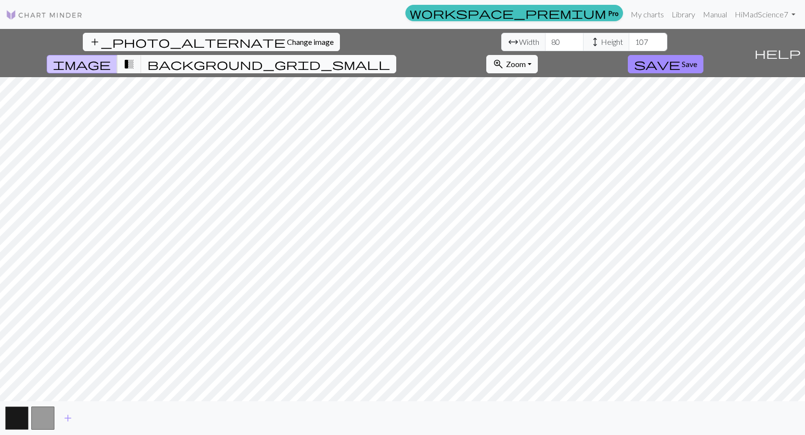
click at [390, 57] on span "background_grid_small" at bounding box center [268, 63] width 243 height 13
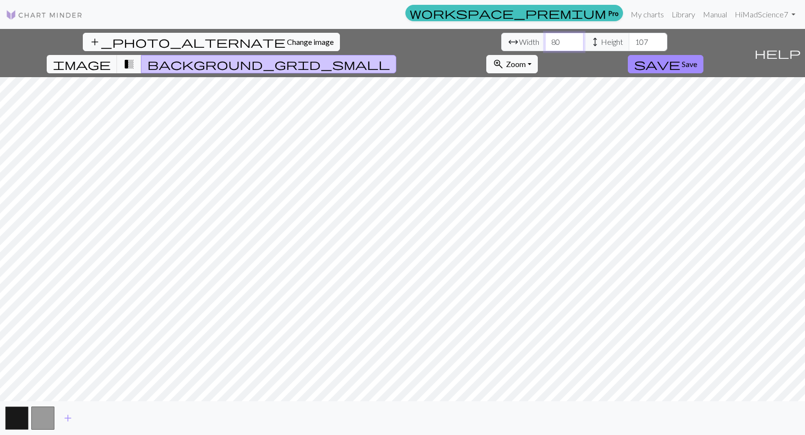
click at [545, 42] on input "80" at bounding box center [564, 42] width 39 height 18
click at [111, 57] on span "image" at bounding box center [82, 63] width 58 height 13
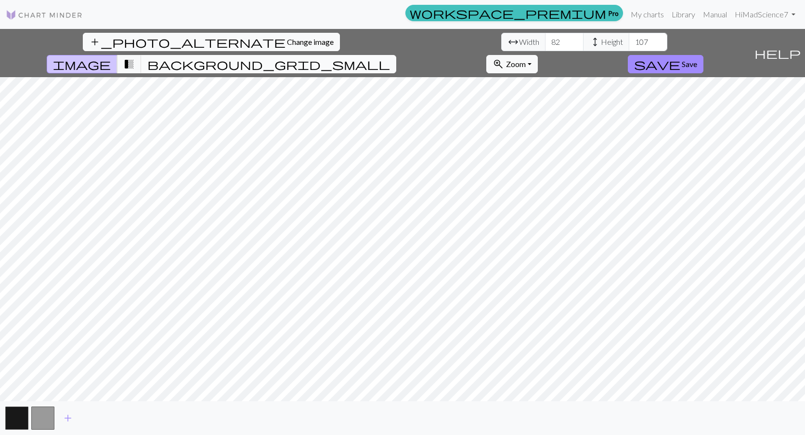
click at [396, 55] on button "background_grid_small" at bounding box center [268, 64] width 255 height 18
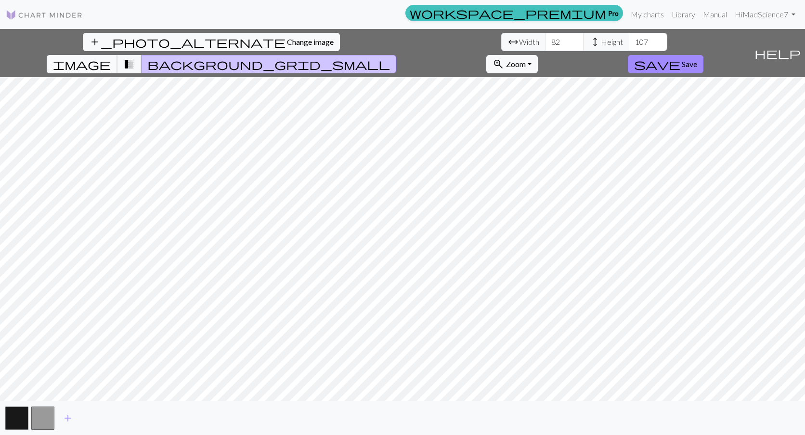
click at [111, 57] on span "image" at bounding box center [82, 63] width 58 height 13
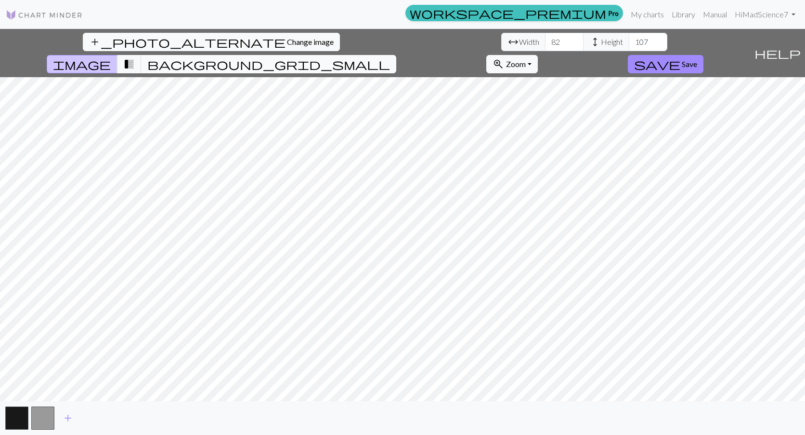
click at [390, 57] on span "background_grid_small" at bounding box center [268, 63] width 243 height 13
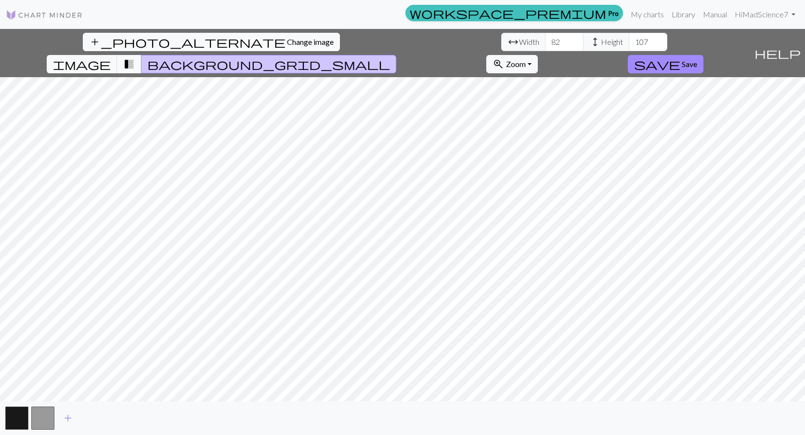
click at [135, 57] on span "transition_fade" at bounding box center [129, 63] width 12 height 13
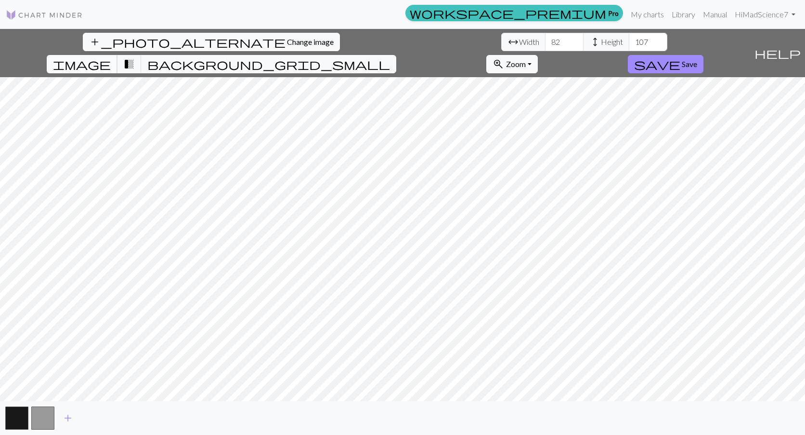
click at [118, 55] on button "image" at bounding box center [82, 64] width 71 height 18
click at [390, 57] on span "background_grid_small" at bounding box center [268, 63] width 243 height 13
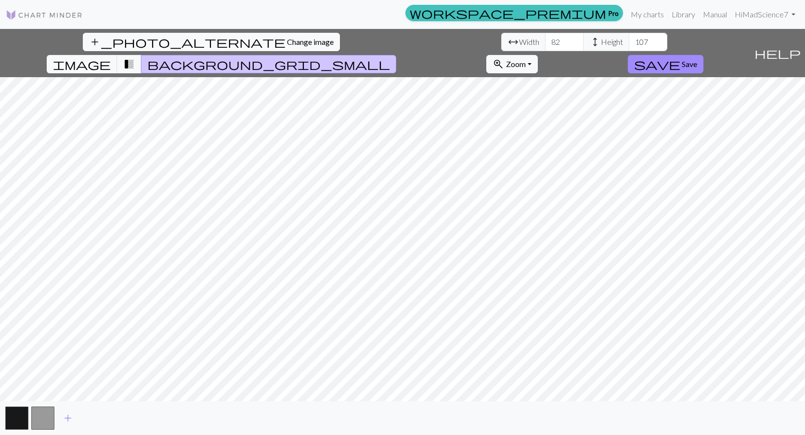
click at [428, 45] on div "add_photo_alternate Change image arrow_range Width 82 height Height 107 image t…" at bounding box center [375, 53] width 751 height 48
click at [111, 57] on span "image" at bounding box center [82, 63] width 58 height 13
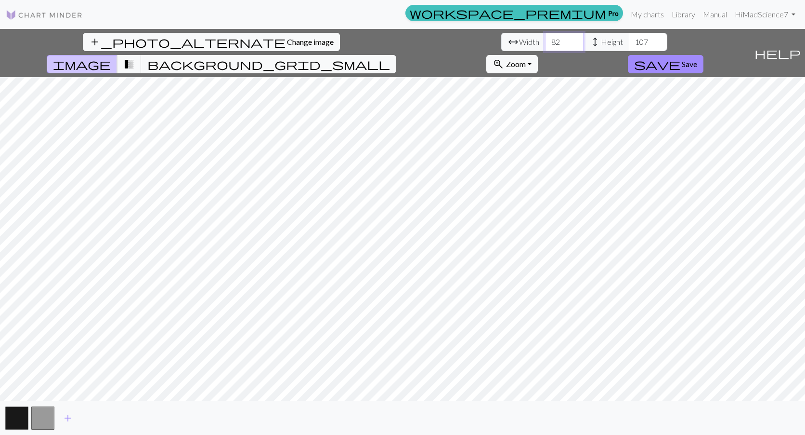
drag, startPoint x: 256, startPoint y: 42, endPoint x: 233, endPoint y: 47, distance: 23.1
click at [545, 47] on input "82" at bounding box center [564, 42] width 39 height 18
type input "80"
click at [390, 57] on span "background_grid_small" at bounding box center [268, 63] width 243 height 13
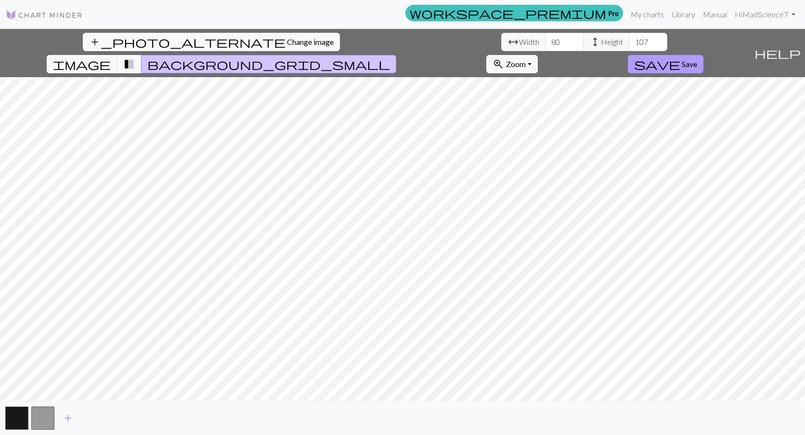
click at [681, 57] on span "save" at bounding box center [657, 63] width 46 height 13
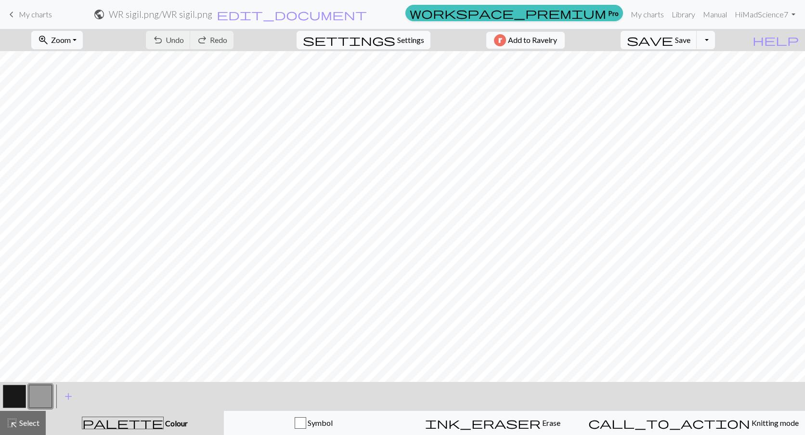
click at [36, 395] on button "button" at bounding box center [40, 395] width 23 height 23
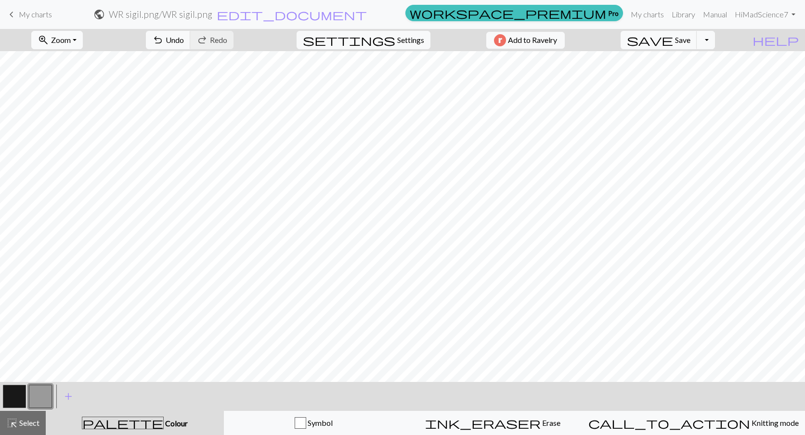
click at [83, 46] on button "zoom_in Zoom Zoom" at bounding box center [57, 40] width 52 height 18
click at [76, 60] on button "Fit all" at bounding box center [70, 60] width 76 height 15
click at [7, 385] on button "button" at bounding box center [14, 395] width 23 height 23
click at [31, 396] on button "button" at bounding box center [40, 395] width 23 height 23
click at [12, 396] on button "button" at bounding box center [14, 395] width 23 height 23
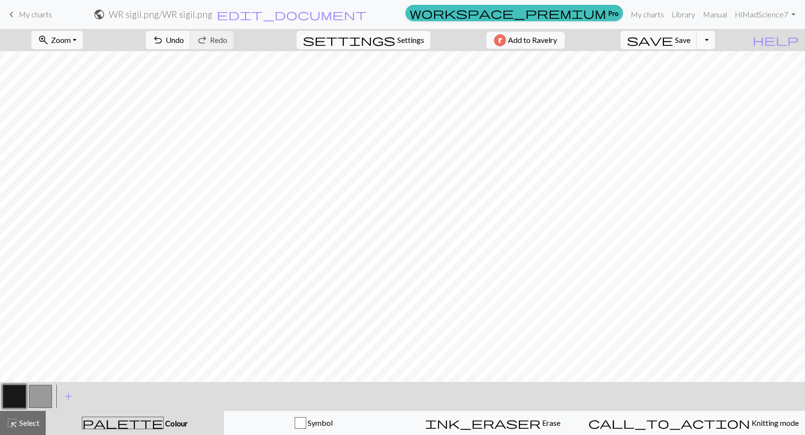
click at [51, 396] on button "button" at bounding box center [40, 395] width 23 height 23
click at [21, 399] on button "button" at bounding box center [14, 395] width 23 height 23
click at [43, 399] on button "button" at bounding box center [40, 395] width 23 height 23
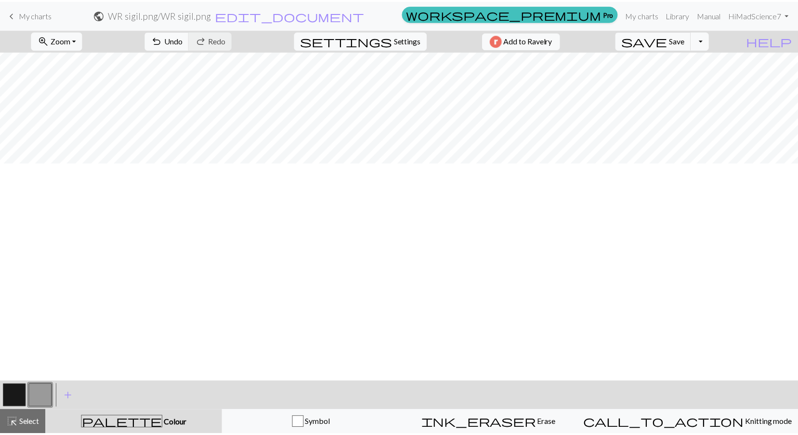
scroll to position [0, 0]
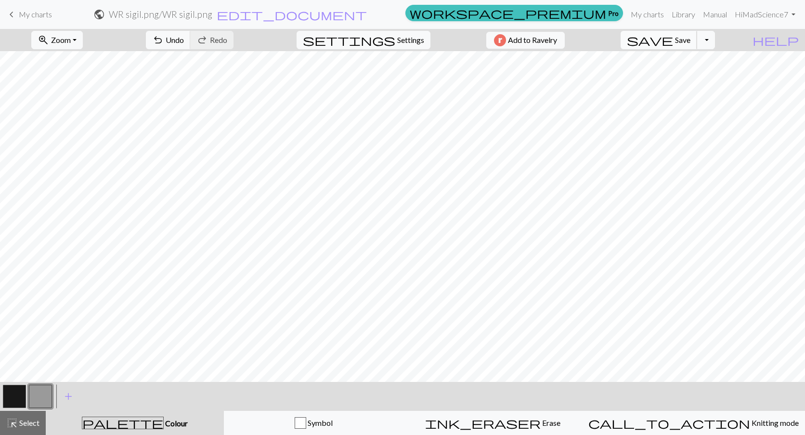
click at [673, 38] on span "save" at bounding box center [650, 39] width 46 height 13
click at [651, 12] on link "My charts" at bounding box center [647, 14] width 41 height 19
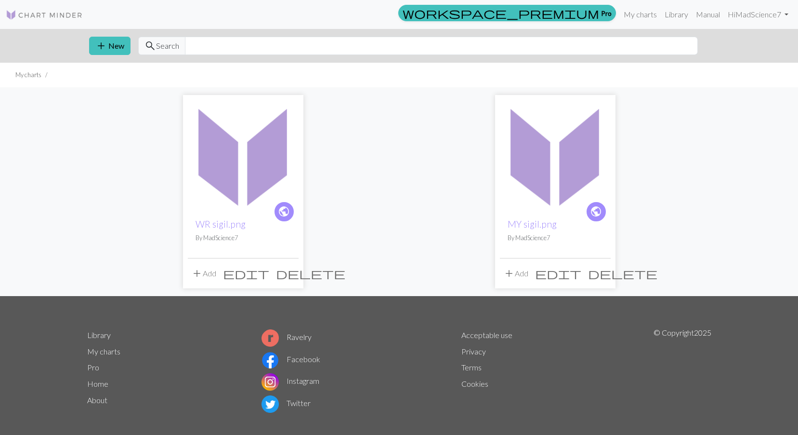
click at [559, 193] on img at bounding box center [555, 155] width 111 height 111
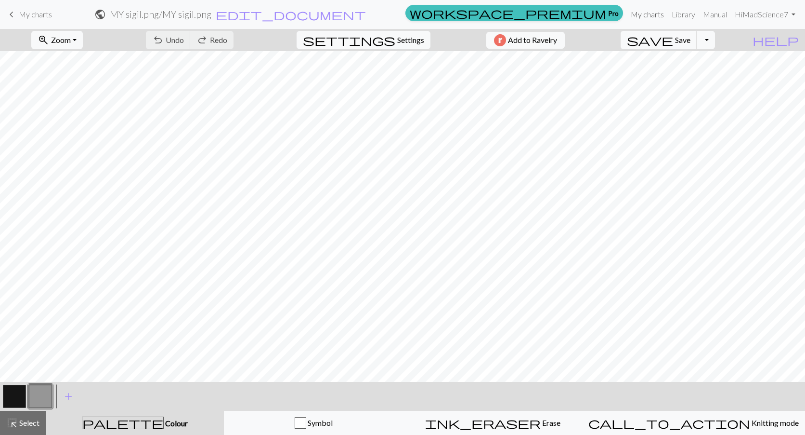
click at [653, 15] on link "My charts" at bounding box center [647, 14] width 41 height 19
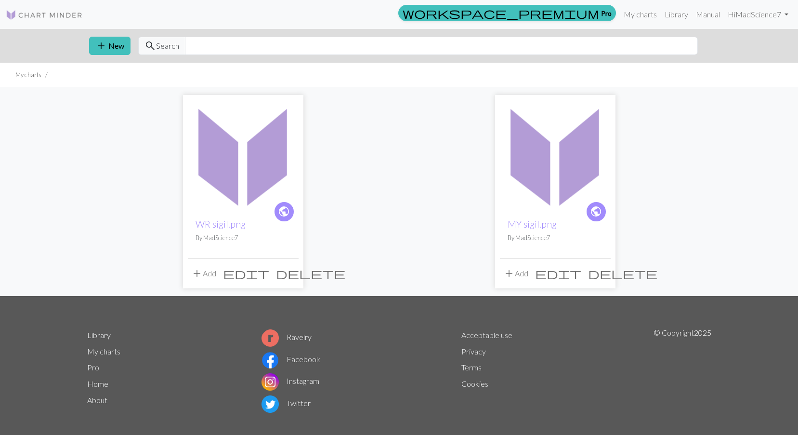
click at [602, 213] on span "public" at bounding box center [596, 211] width 12 height 15
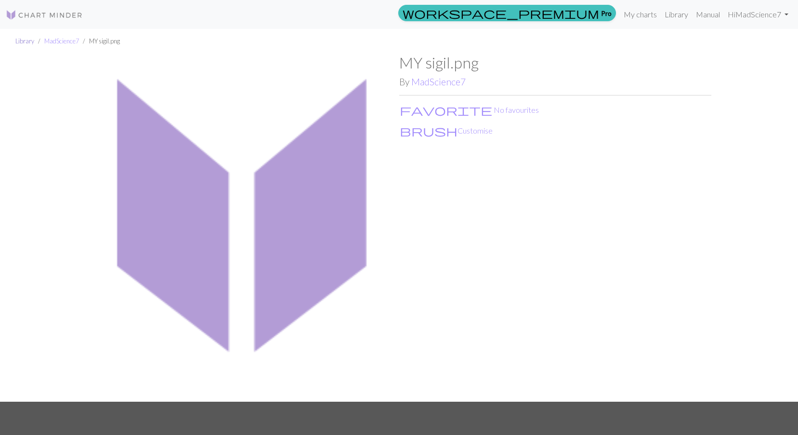
click at [19, 41] on link "Library" at bounding box center [24, 41] width 19 height 8
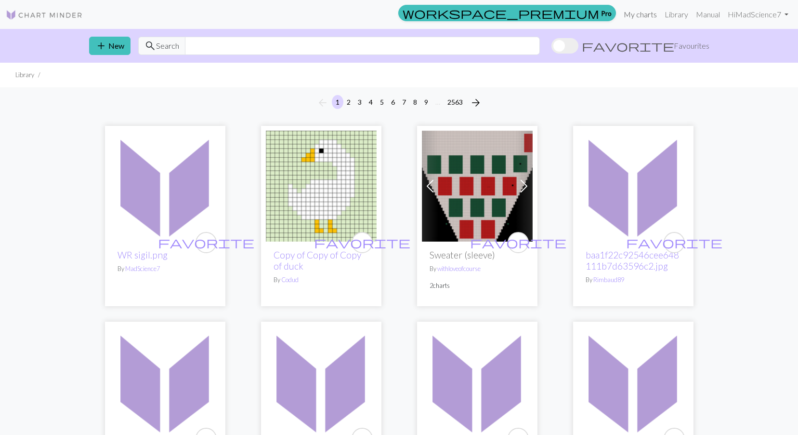
click at [646, 12] on link "My charts" at bounding box center [640, 14] width 41 height 19
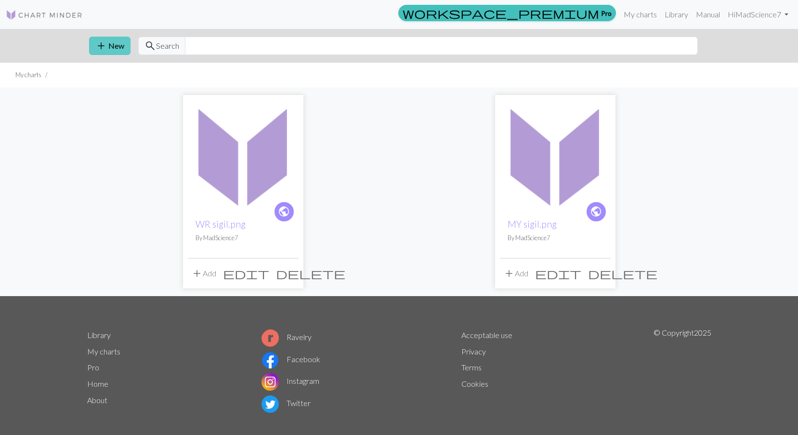
click at [98, 48] on span "add" at bounding box center [101, 45] width 12 height 13
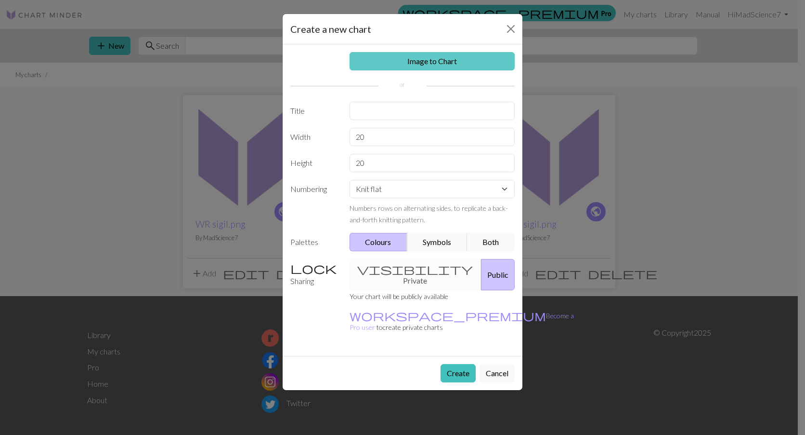
click at [426, 64] on link "Image to Chart" at bounding box center [433, 61] width 166 height 18
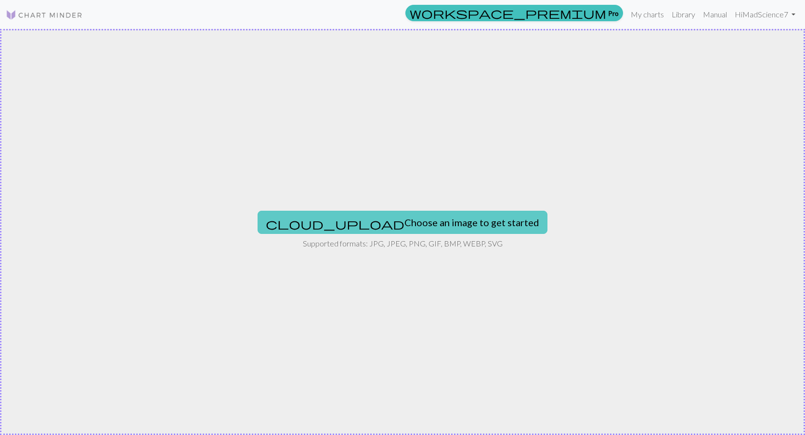
click at [413, 218] on button "cloud_upload Choose an image to get started" at bounding box center [403, 222] width 290 height 23
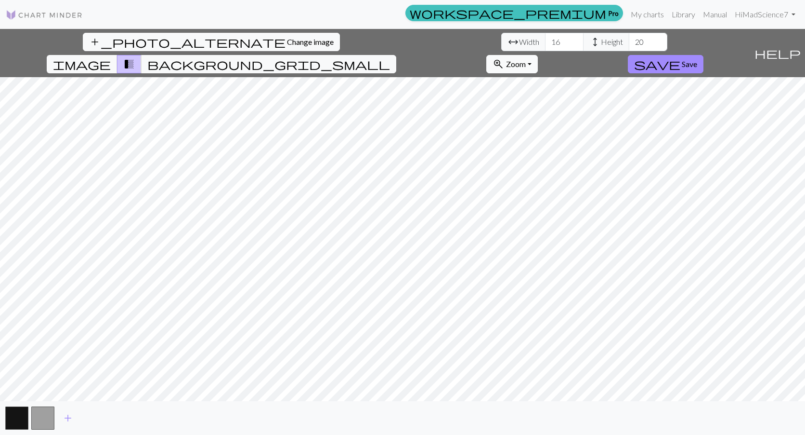
click at [538, 55] on button "zoom_in Zoom Zoom" at bounding box center [513, 64] width 52 height 18
click at [504, 57] on span "zoom_in" at bounding box center [499, 63] width 12 height 13
click at [403, 404] on div "add_photo_alternate Change image arrow_range Width 16 height Height 20 image tr…" at bounding box center [402, 232] width 805 height 406
click at [538, 55] on button "zoom_in Zoom Zoom" at bounding box center [513, 64] width 52 height 18
click at [563, 78] on button "Fit all" at bounding box center [525, 85] width 76 height 15
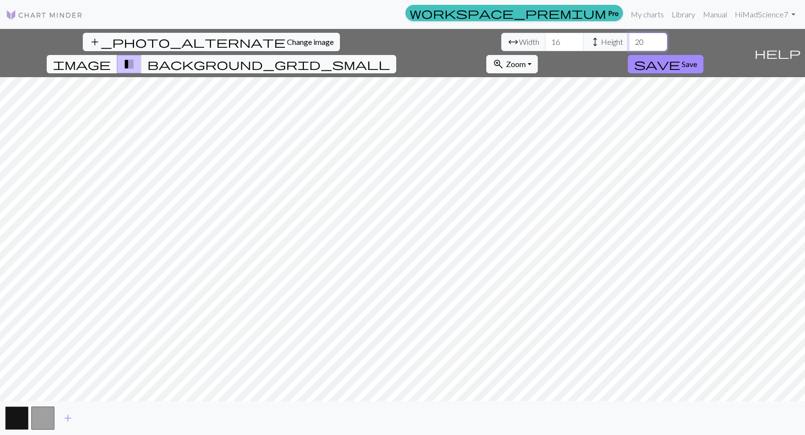
drag, startPoint x: 333, startPoint y: 40, endPoint x: 318, endPoint y: 42, distance: 14.6
click at [629, 42] on input "20" at bounding box center [648, 42] width 39 height 18
type input "110"
drag, startPoint x: 247, startPoint y: 40, endPoint x: 235, endPoint y: 40, distance: 12.1
click at [545, 40] on input "16" at bounding box center [564, 42] width 39 height 18
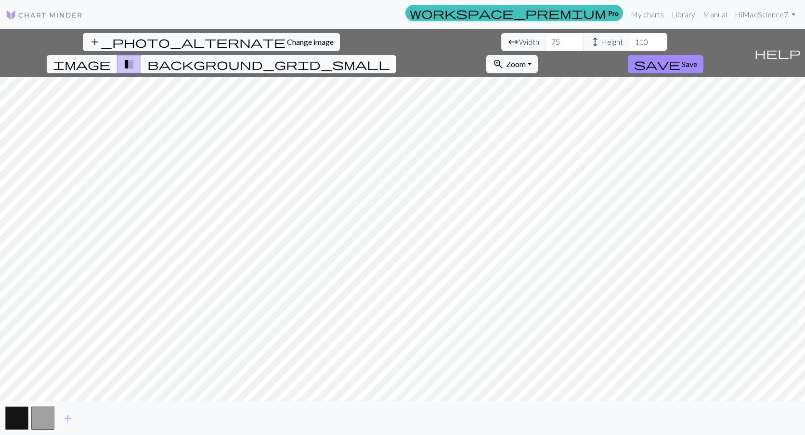
click at [390, 57] on span "background_grid_small" at bounding box center [268, 63] width 243 height 13
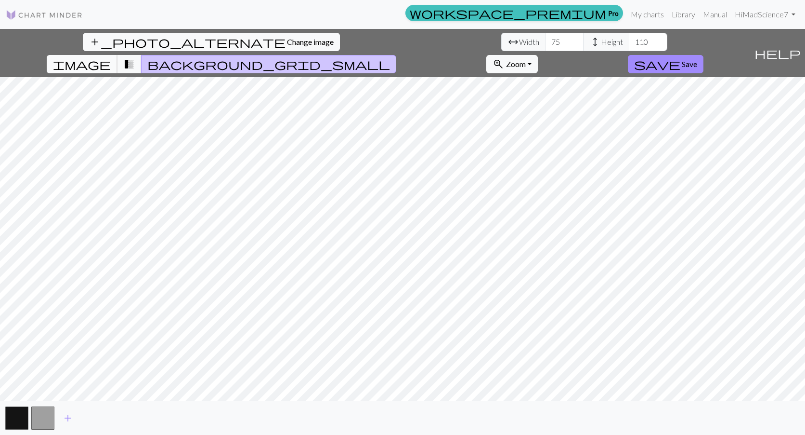
click at [111, 57] on span "image" at bounding box center [82, 63] width 58 height 13
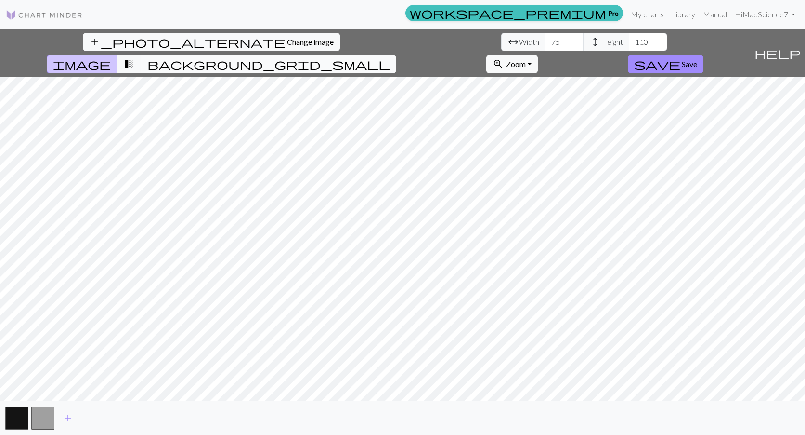
click at [396, 55] on button "background_grid_small" at bounding box center [268, 64] width 255 height 18
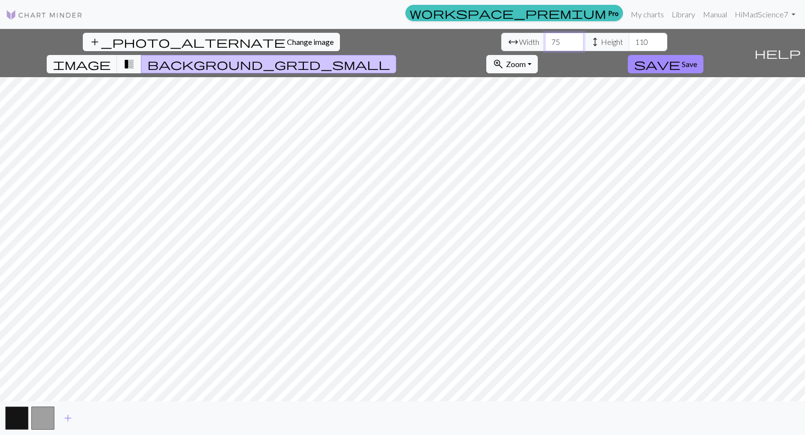
drag, startPoint x: 254, startPoint y: 41, endPoint x: 225, endPoint y: 39, distance: 29.0
click at [501, 40] on div "arrow_range Width 75 height Height 110" at bounding box center [584, 42] width 166 height 18
type input "80"
click at [111, 57] on span "image" at bounding box center [82, 63] width 58 height 13
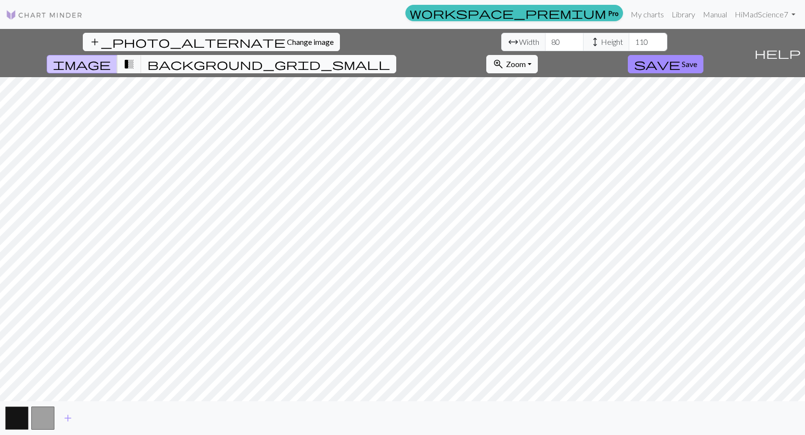
click at [396, 55] on button "background_grid_small" at bounding box center [268, 64] width 255 height 18
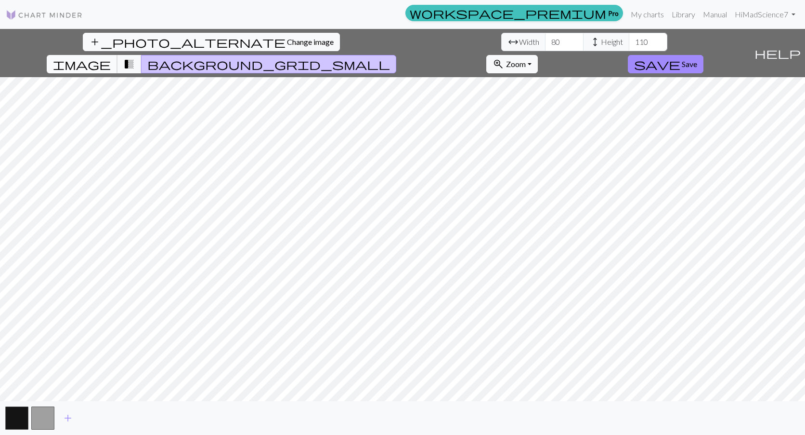
click at [111, 57] on span "image" at bounding box center [82, 63] width 58 height 13
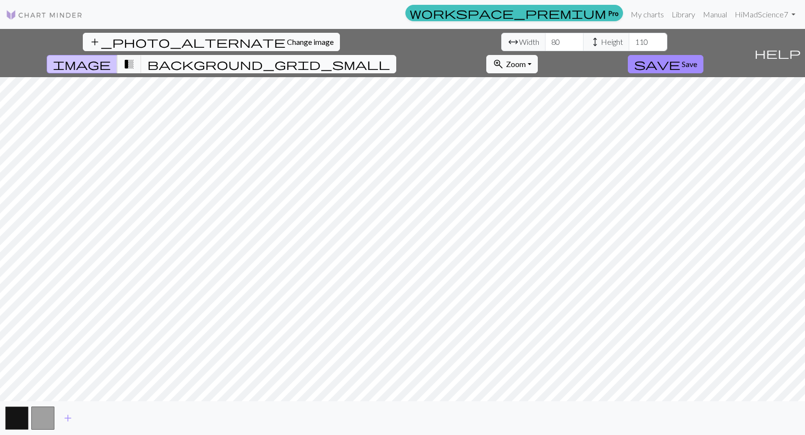
click at [390, 57] on span "background_grid_small" at bounding box center [268, 63] width 243 height 13
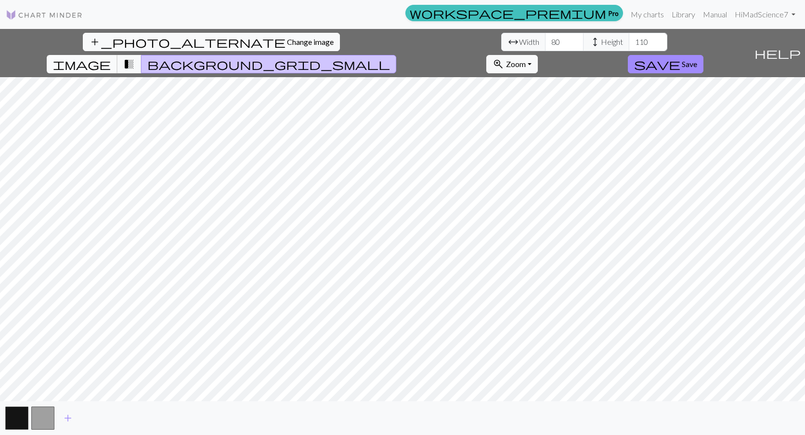
click at [118, 55] on button "image" at bounding box center [82, 64] width 71 height 18
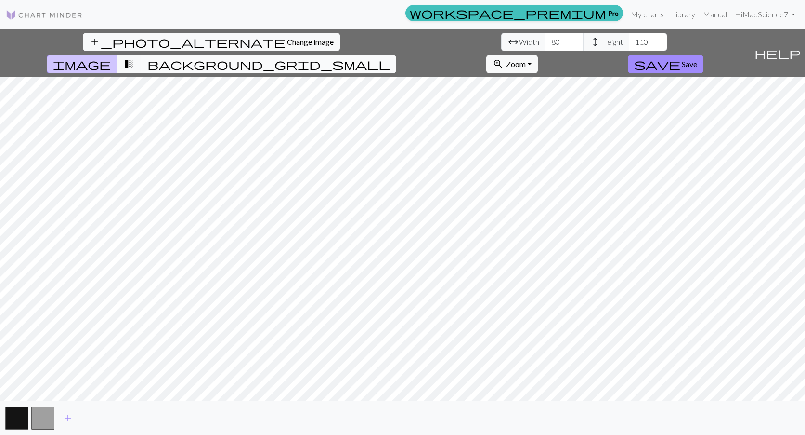
click at [396, 55] on button "background_grid_small" at bounding box center [268, 64] width 255 height 18
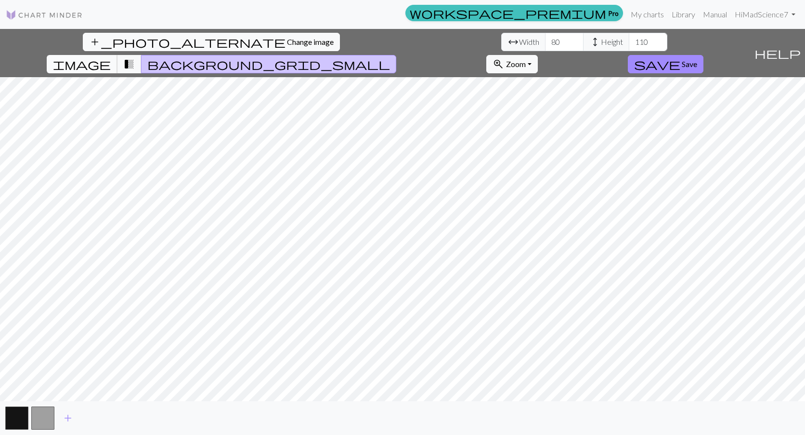
click at [111, 57] on span "image" at bounding box center [82, 63] width 58 height 13
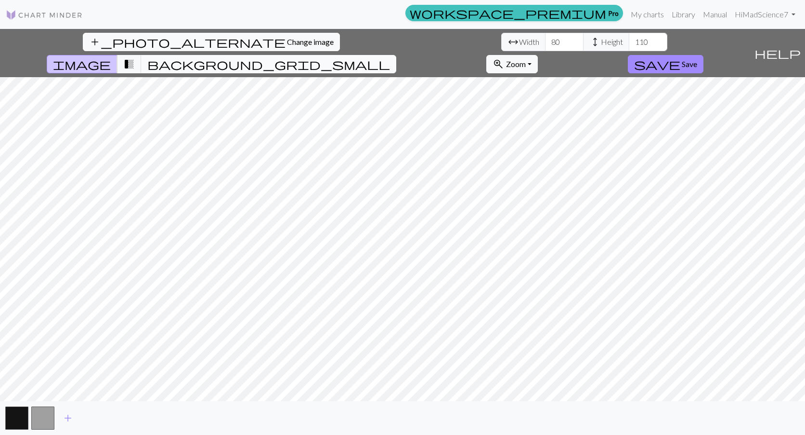
click at [396, 55] on button "background_grid_small" at bounding box center [268, 64] width 255 height 18
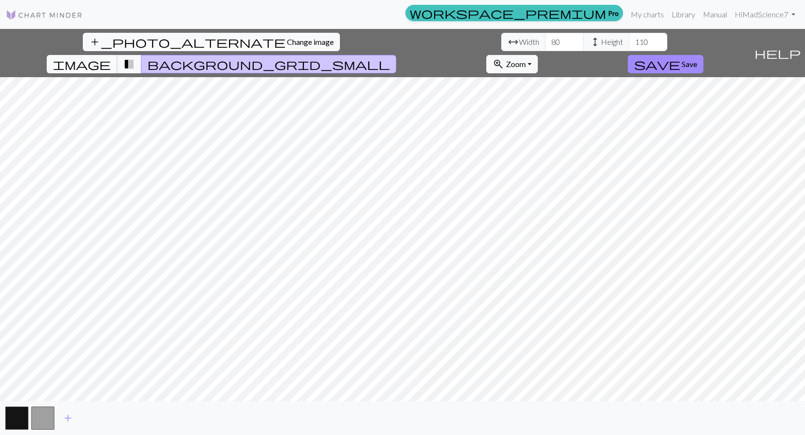
click at [111, 57] on span "image" at bounding box center [82, 63] width 58 height 13
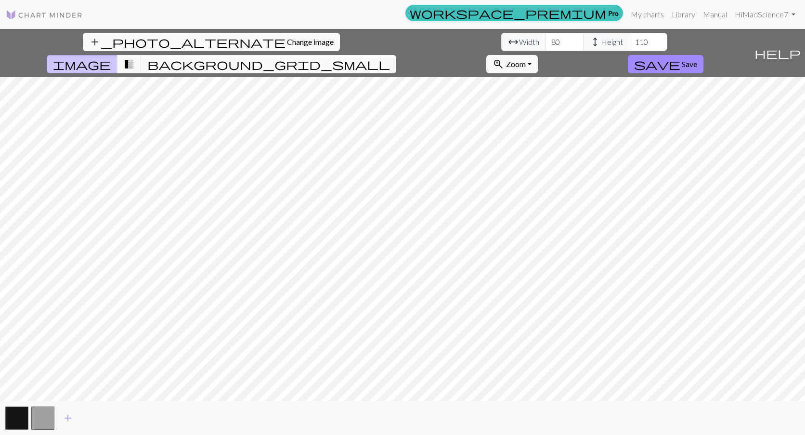
click at [390, 57] on span "background_grid_small" at bounding box center [268, 63] width 243 height 13
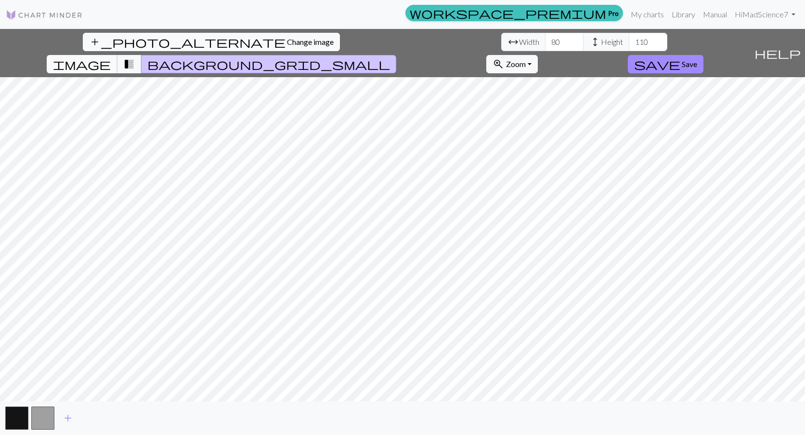
click at [111, 57] on span "image" at bounding box center [82, 63] width 58 height 13
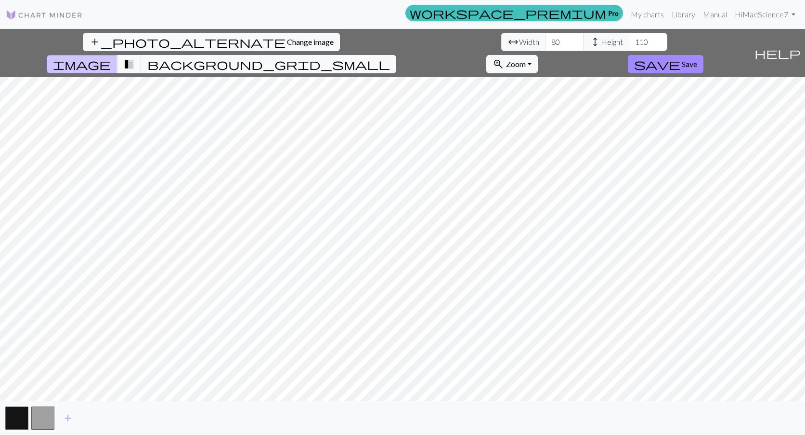
click at [111, 57] on span "image" at bounding box center [82, 63] width 58 height 13
click at [390, 57] on span "background_grid_small" at bounding box center [268, 63] width 243 height 13
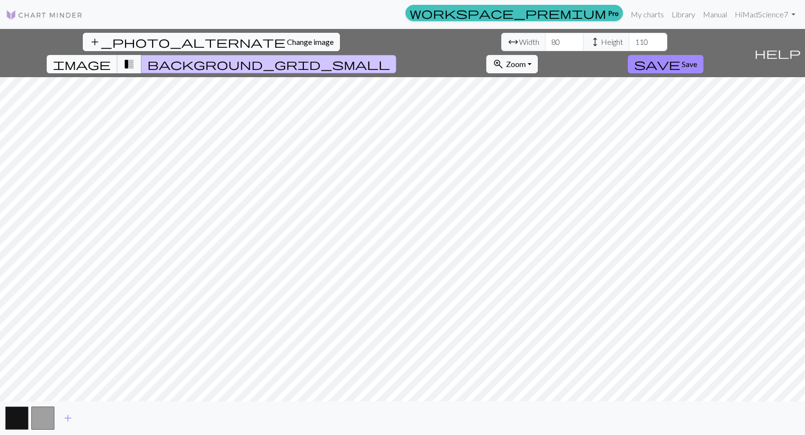
click at [111, 57] on span "image" at bounding box center [82, 63] width 58 height 13
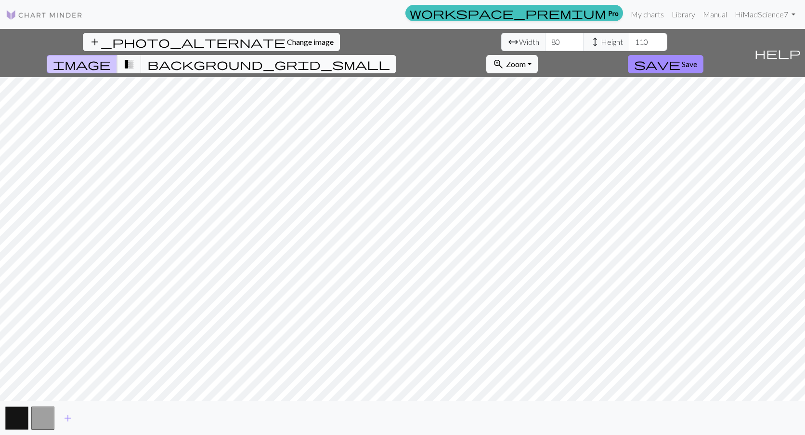
click at [396, 55] on button "background_grid_small" at bounding box center [268, 64] width 255 height 18
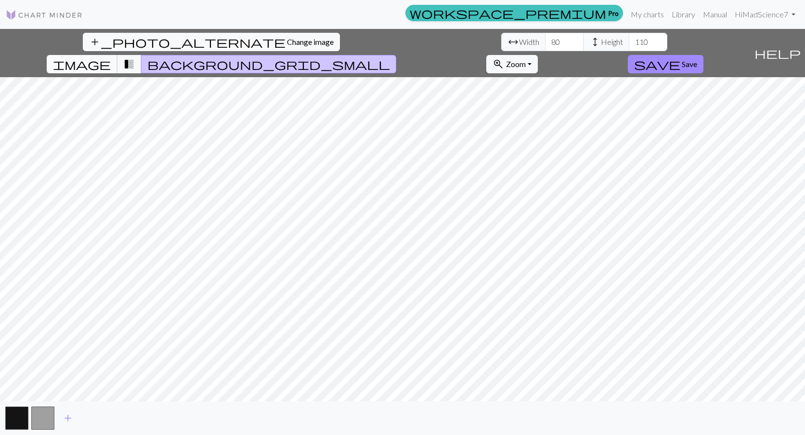
click at [111, 57] on span "image" at bounding box center [82, 63] width 58 height 13
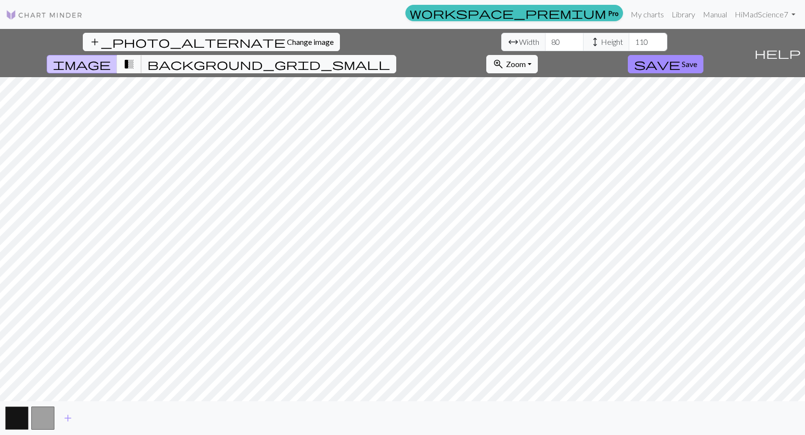
click at [142, 55] on button "transition_fade" at bounding box center [129, 64] width 25 height 18
click at [390, 57] on span "background_grid_small" at bounding box center [268, 63] width 243 height 13
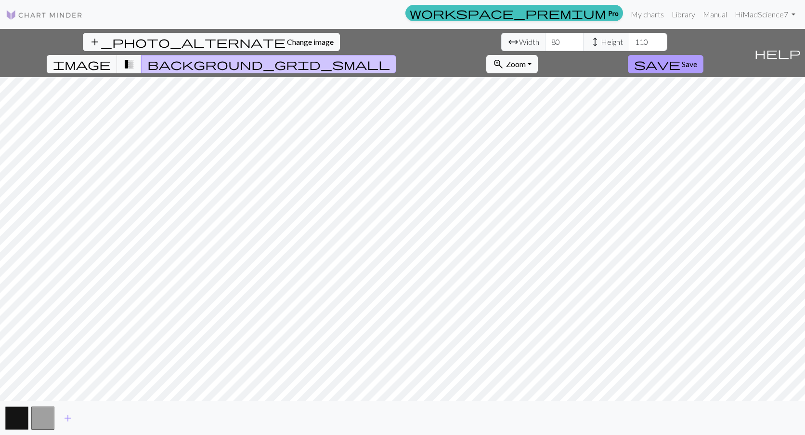
click at [698, 59] on span "Save" at bounding box center [689, 63] width 15 height 9
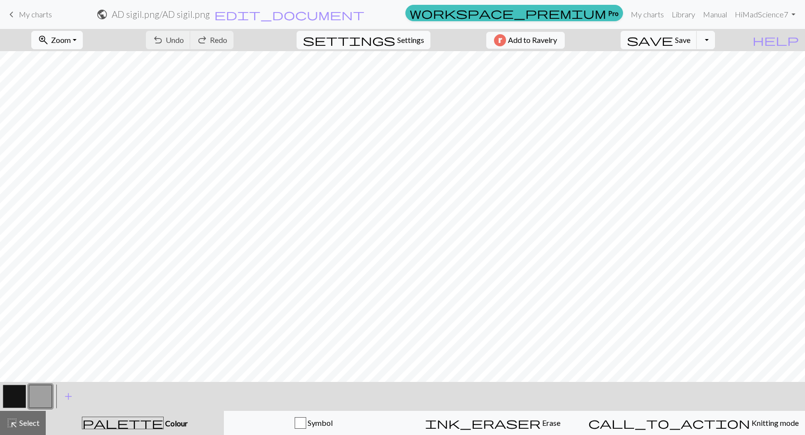
click at [83, 39] on button "zoom_in Zoom Zoom" at bounding box center [57, 40] width 52 height 18
click at [83, 58] on button "Fit all" at bounding box center [70, 60] width 76 height 15
click at [17, 390] on button "button" at bounding box center [14, 395] width 23 height 23
click at [37, 390] on button "button" at bounding box center [40, 395] width 23 height 23
click at [416, 35] on span "Settings" at bounding box center [410, 40] width 27 height 12
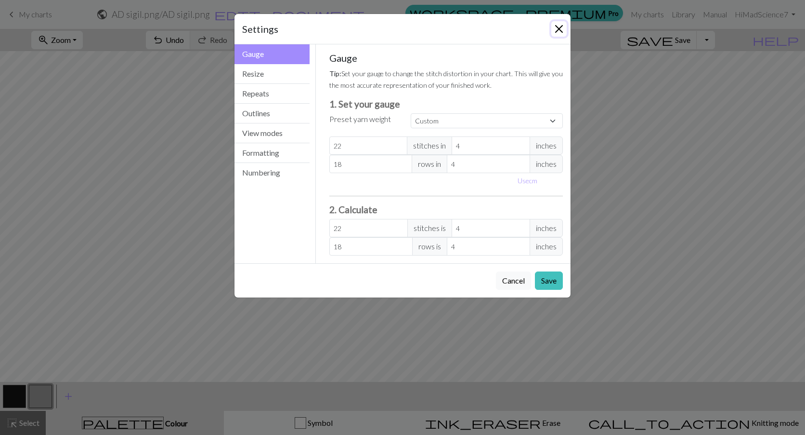
click at [560, 33] on button "Close" at bounding box center [559, 28] width 15 height 15
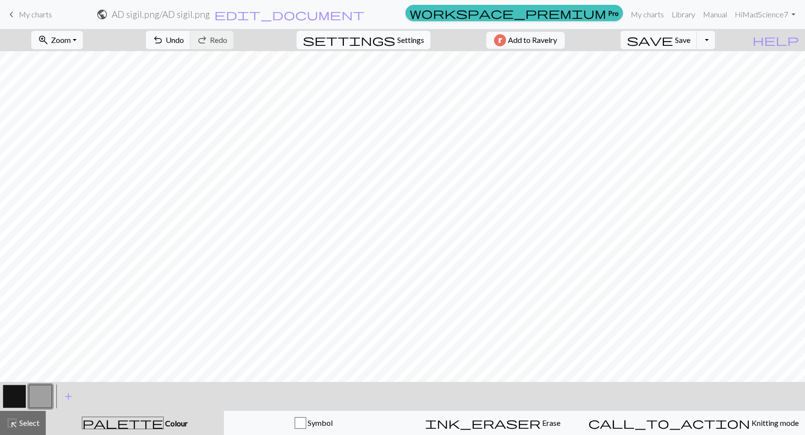
click at [397, 40] on span "Settings" at bounding box center [410, 40] width 27 height 12
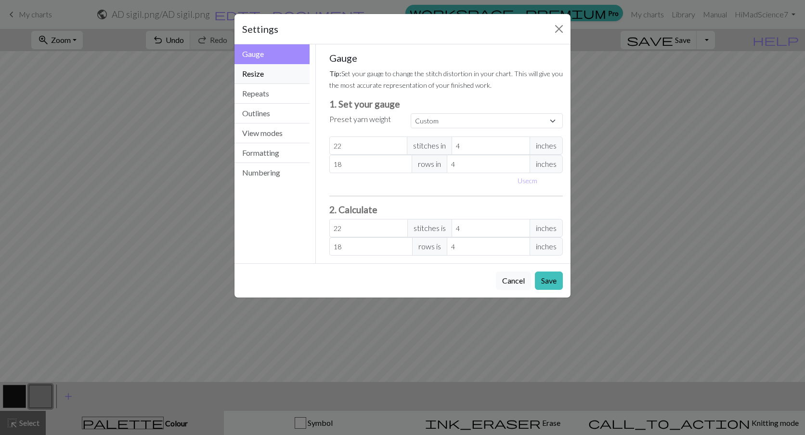
click at [290, 80] on button "Resize" at bounding box center [272, 74] width 75 height 20
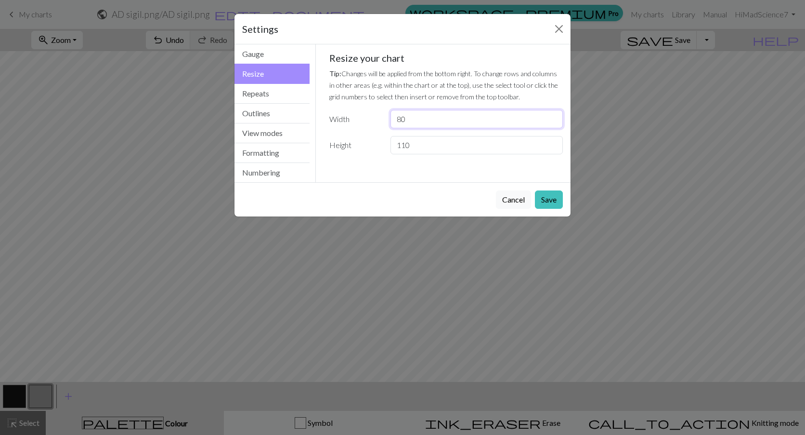
drag, startPoint x: 426, startPoint y: 119, endPoint x: 388, endPoint y: 119, distance: 38.1
click at [388, 119] on div "80" at bounding box center [477, 119] width 184 height 18
drag, startPoint x: 422, startPoint y: 150, endPoint x: 362, endPoint y: 146, distance: 60.8
click at [362, 146] on div "Height 110" at bounding box center [447, 145] width 246 height 18
type input "120"
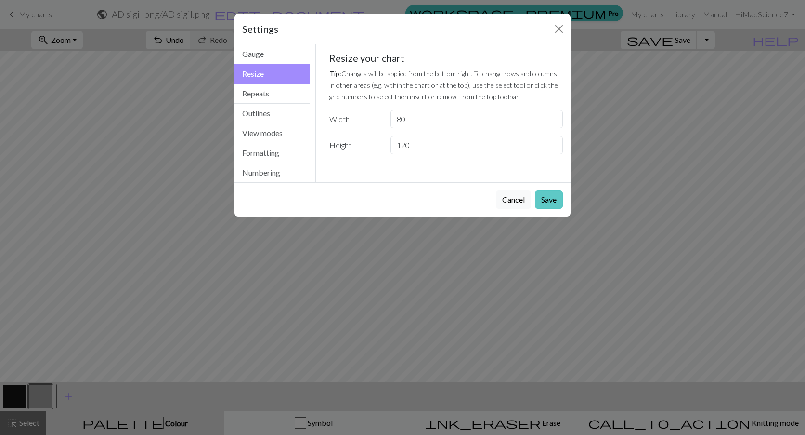
click at [556, 198] on button "Save" at bounding box center [549, 199] width 28 height 18
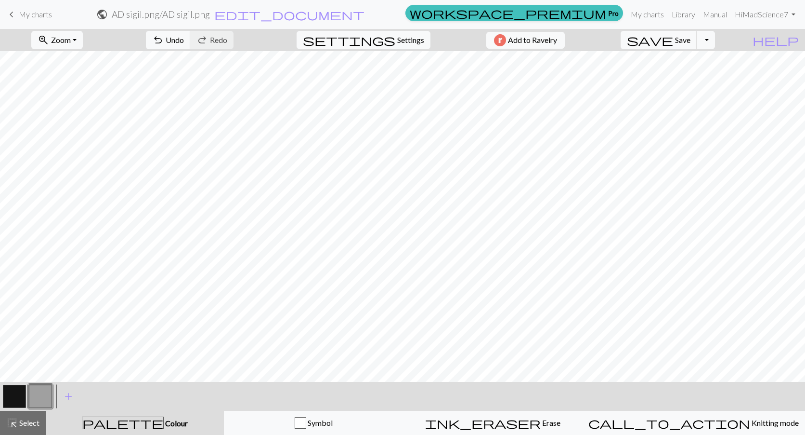
click at [24, 18] on span "My charts" at bounding box center [35, 14] width 33 height 9
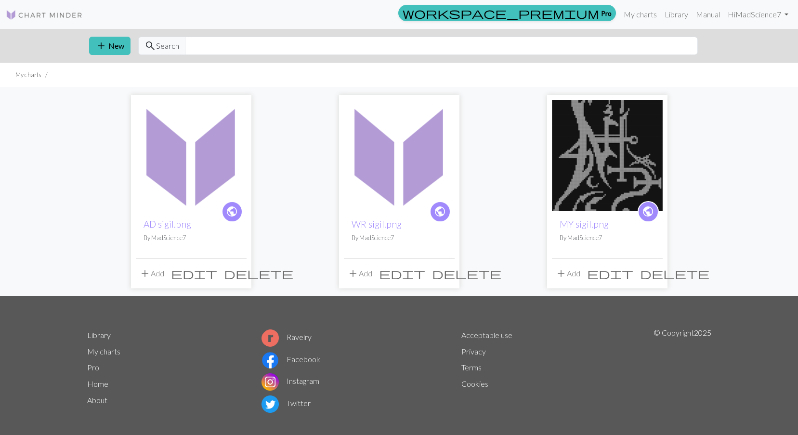
click at [235, 276] on span "delete" at bounding box center [258, 272] width 69 height 13
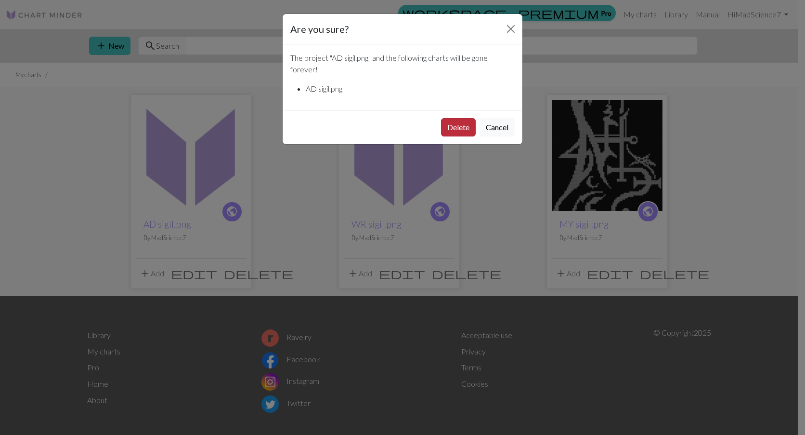
click at [461, 128] on button "Delete" at bounding box center [458, 127] width 35 height 18
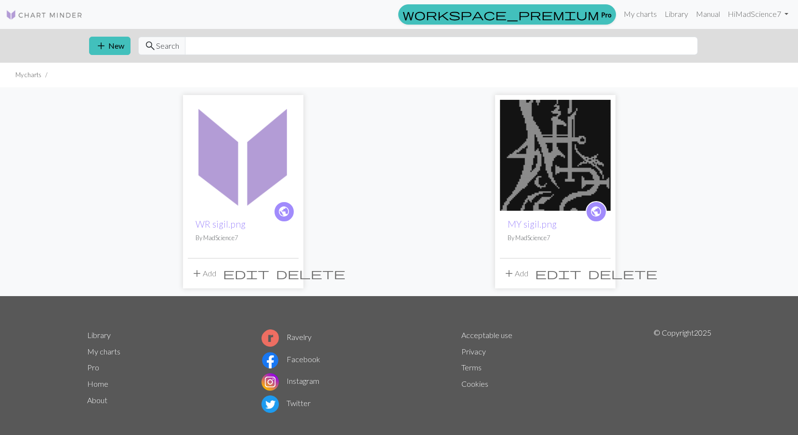
click at [514, 271] on span "add" at bounding box center [509, 272] width 12 height 13
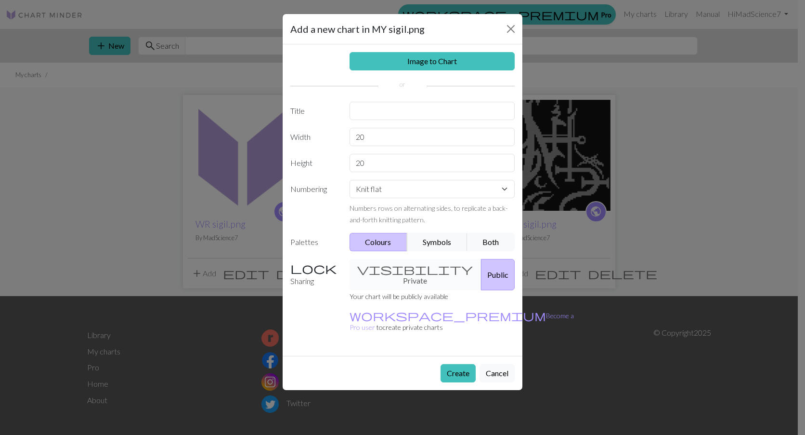
click at [386, 267] on div "visibility Private Public" at bounding box center [432, 274] width 177 height 31
click at [500, 364] on button "Cancel" at bounding box center [497, 373] width 35 height 18
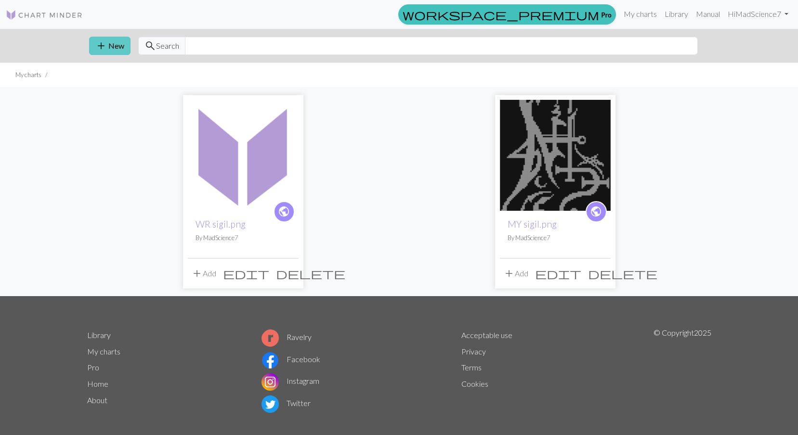
click at [98, 44] on span "add" at bounding box center [101, 45] width 12 height 13
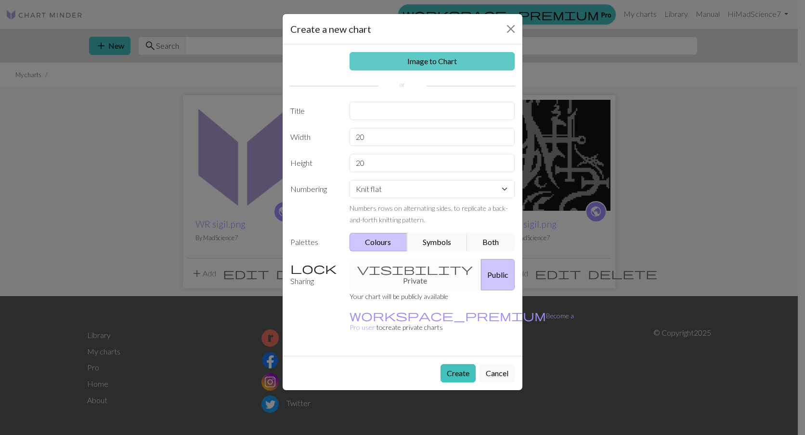
click at [410, 60] on link "Image to Chart" at bounding box center [433, 61] width 166 height 18
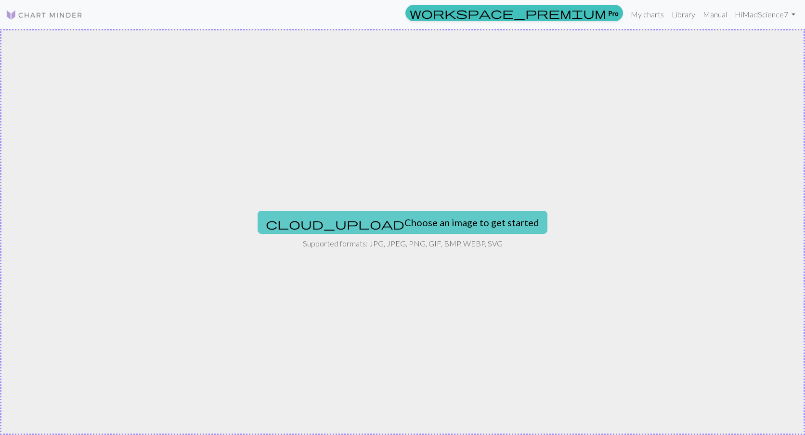
click at [404, 222] on button "cloud_upload Choose an image to get started" at bounding box center [403, 222] width 290 height 23
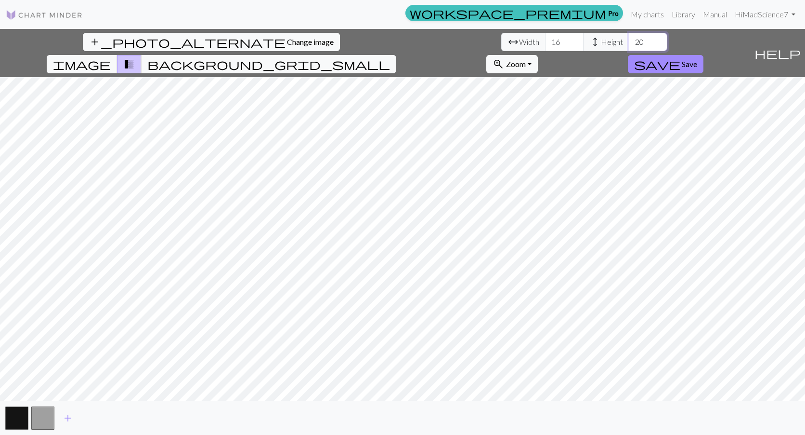
drag, startPoint x: 336, startPoint y: 43, endPoint x: 321, endPoint y: 46, distance: 15.3
click at [629, 46] on input "20" at bounding box center [648, 42] width 39 height 18
type input "120"
drag, startPoint x: 253, startPoint y: 42, endPoint x: 231, endPoint y: 43, distance: 22.2
click at [501, 43] on div "arrow_range Width 16 height Height 120" at bounding box center [584, 42] width 166 height 18
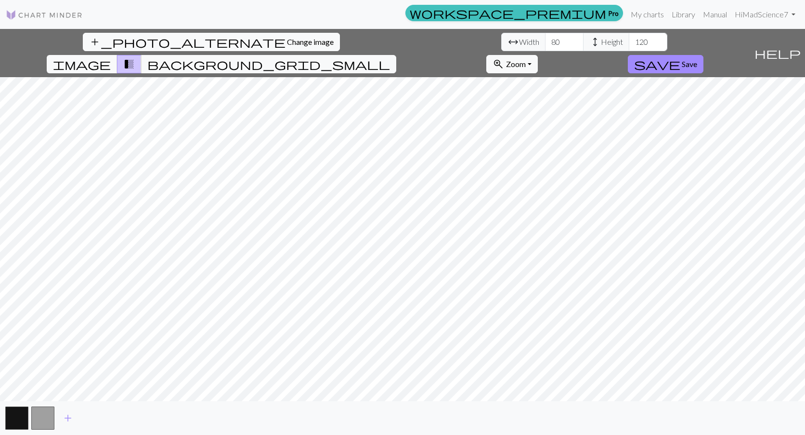
click at [400, 403] on div "add_photo_alternate Change image arrow_range Width 80 height Height 120 image t…" at bounding box center [402, 232] width 805 height 406
click at [638, 39] on div "add_photo_alternate Change image arrow_range Width 80 height Height 120 image t…" at bounding box center [375, 53] width 751 height 48
click at [538, 55] on button "zoom_in Zoom Zoom" at bounding box center [513, 64] width 52 height 18
click at [563, 78] on button "Fit all" at bounding box center [525, 85] width 76 height 15
click at [526, 59] on span "Zoom" at bounding box center [516, 63] width 20 height 9
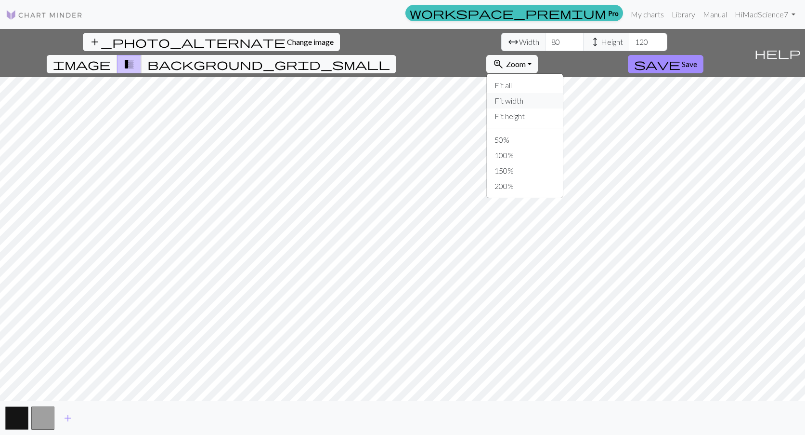
click at [563, 93] on button "Fit width" at bounding box center [525, 100] width 76 height 15
drag, startPoint x: 250, startPoint y: 40, endPoint x: 229, endPoint y: 41, distance: 21.2
click at [501, 41] on div "arrow_range Width 80 height Height 120" at bounding box center [584, 42] width 166 height 18
click at [390, 57] on span "background_grid_small" at bounding box center [268, 63] width 243 height 13
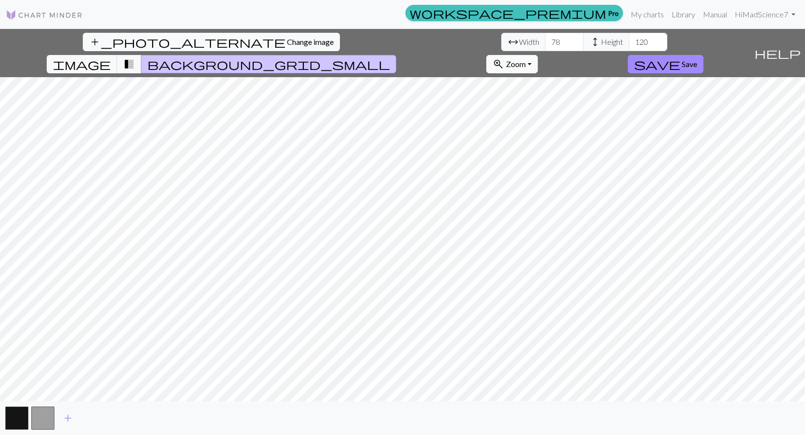
click at [526, 59] on span "Zoom" at bounding box center [516, 63] width 20 height 9
click at [563, 78] on button "Fit all" at bounding box center [525, 85] width 76 height 15
click at [526, 59] on span "Zoom" at bounding box center [516, 63] width 20 height 9
click at [563, 78] on button "Fit all" at bounding box center [525, 85] width 76 height 15
click at [111, 57] on span "image" at bounding box center [82, 63] width 58 height 13
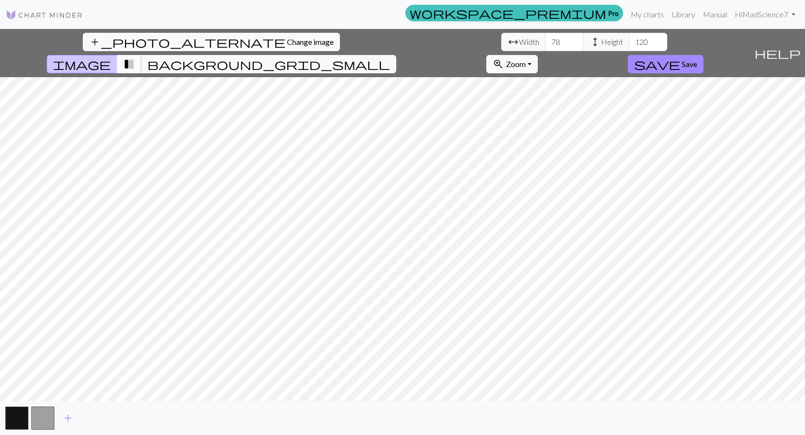
click at [135, 57] on span "transition_fade" at bounding box center [129, 63] width 12 height 13
click at [111, 57] on span "image" at bounding box center [82, 63] width 58 height 13
click at [135, 57] on span "transition_fade" at bounding box center [129, 63] width 12 height 13
click at [111, 57] on span "image" at bounding box center [82, 63] width 58 height 13
click at [135, 57] on span "transition_fade" at bounding box center [129, 63] width 12 height 13
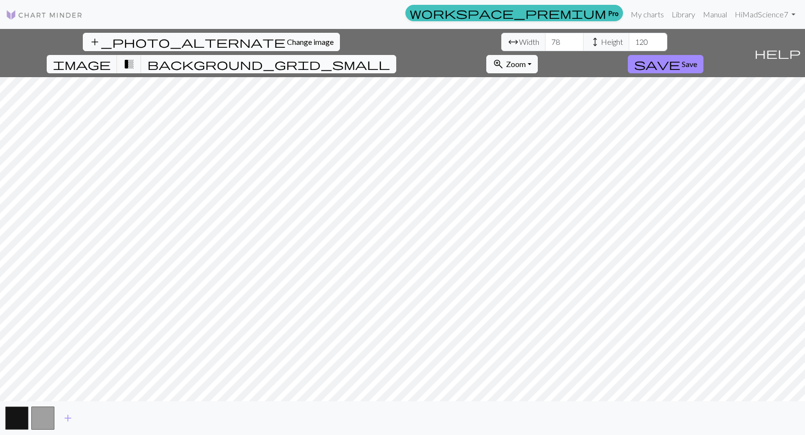
click at [396, 55] on button "background_grid_small" at bounding box center [268, 64] width 255 height 18
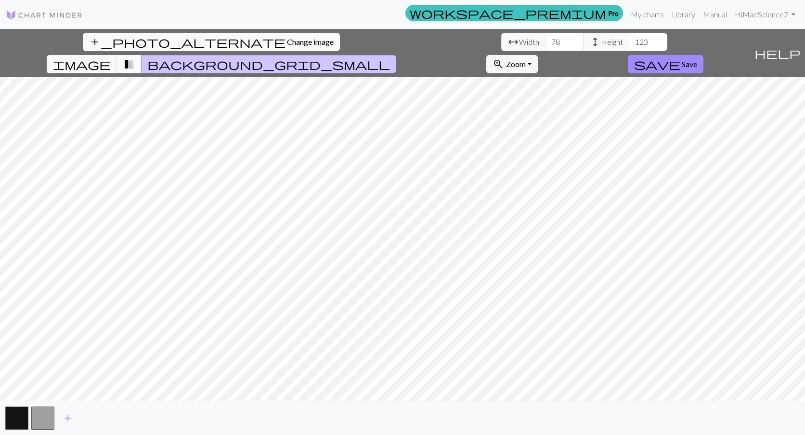
click at [142, 55] on button "transition_fade" at bounding box center [129, 64] width 25 height 18
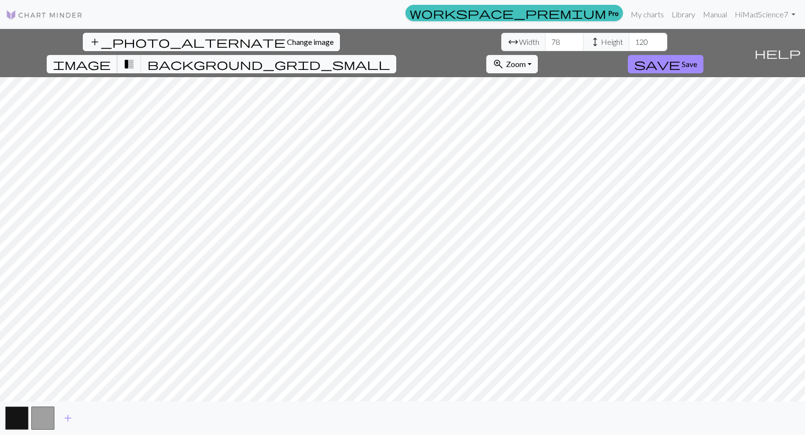
click at [111, 57] on span "image" at bounding box center [82, 63] width 58 height 13
click at [135, 57] on span "transition_fade" at bounding box center [129, 63] width 12 height 13
click at [111, 57] on span "image" at bounding box center [82, 63] width 58 height 13
click at [135, 57] on span "transition_fade" at bounding box center [129, 63] width 12 height 13
click at [111, 57] on span "image" at bounding box center [82, 63] width 58 height 13
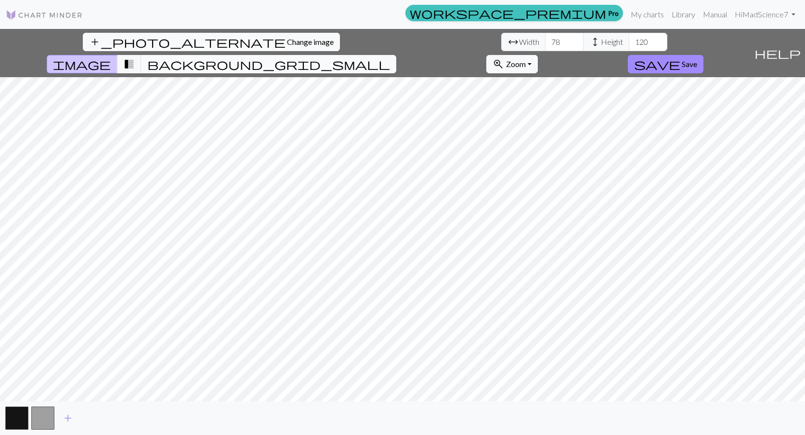
click at [396, 55] on button "background_grid_small" at bounding box center [268, 64] width 255 height 18
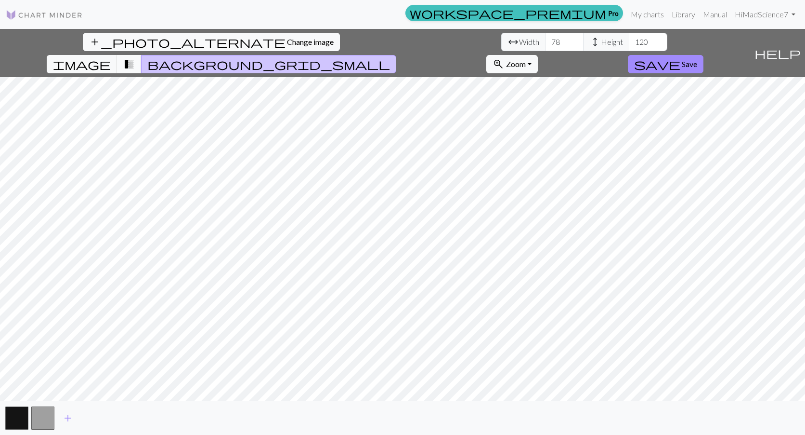
click at [135, 57] on span "transition_fade" at bounding box center [129, 63] width 12 height 13
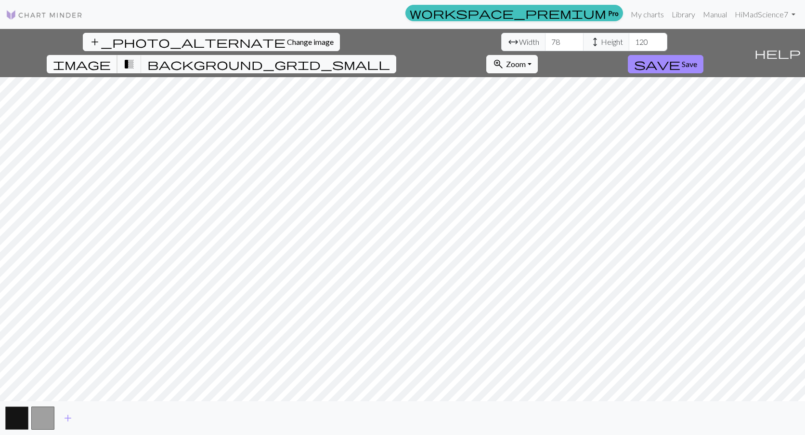
click at [118, 55] on button "image" at bounding box center [82, 64] width 71 height 18
click at [396, 55] on button "background_grid_small" at bounding box center [268, 64] width 255 height 18
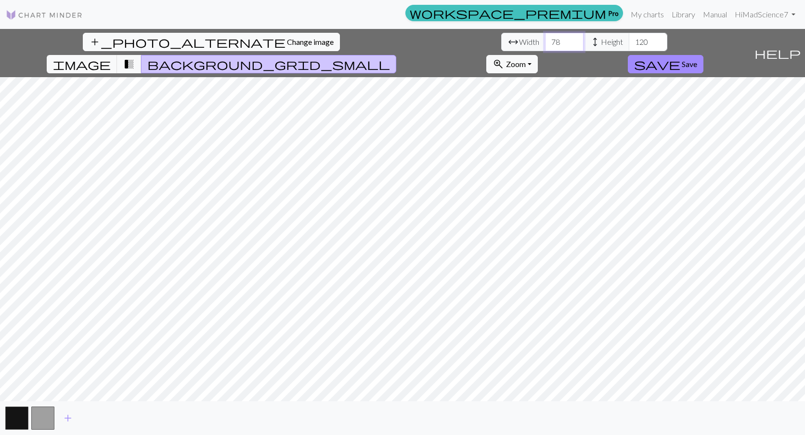
drag, startPoint x: 251, startPoint y: 42, endPoint x: 242, endPoint y: 44, distance: 9.8
click at [545, 44] on input "78" at bounding box center [564, 42] width 39 height 18
type input "7"
type input "80"
click at [111, 57] on span "image" at bounding box center [82, 63] width 58 height 13
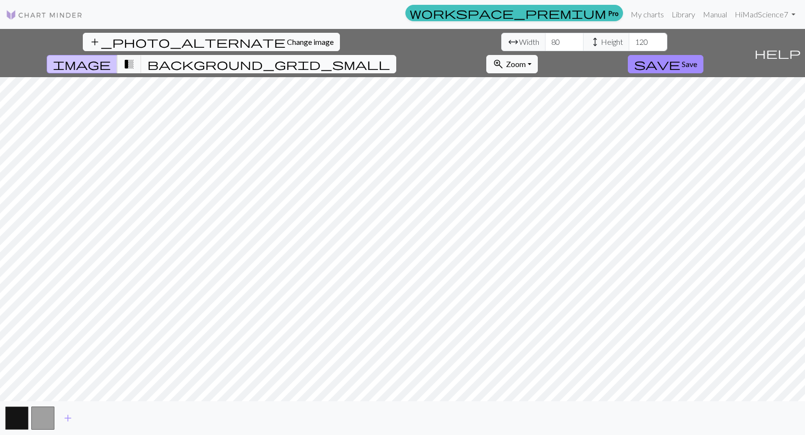
click at [396, 55] on button "background_grid_small" at bounding box center [268, 64] width 255 height 18
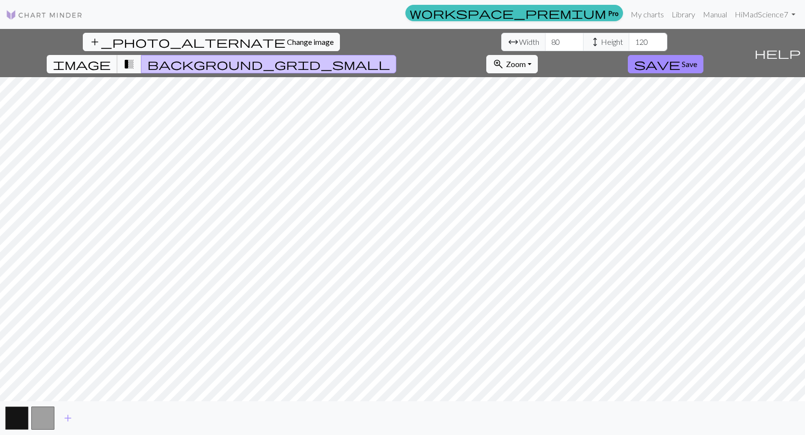
click at [111, 57] on span "image" at bounding box center [82, 63] width 58 height 13
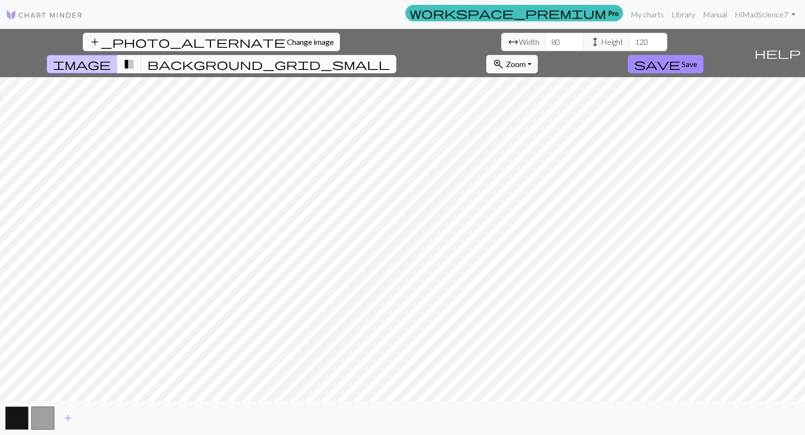
click at [390, 57] on span "background_grid_small" at bounding box center [268, 63] width 243 height 13
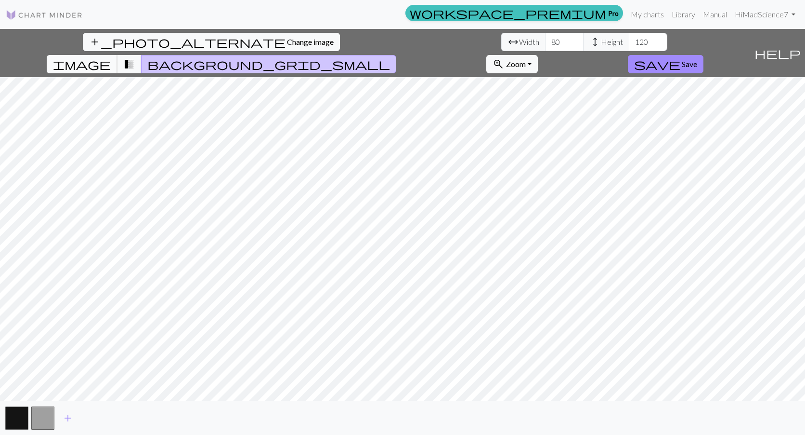
click at [118, 55] on button "image" at bounding box center [82, 64] width 71 height 18
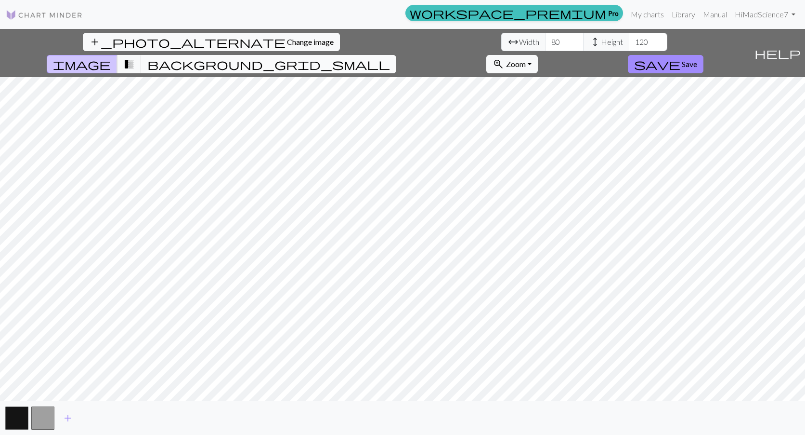
click at [390, 57] on span "background_grid_small" at bounding box center [268, 63] width 243 height 13
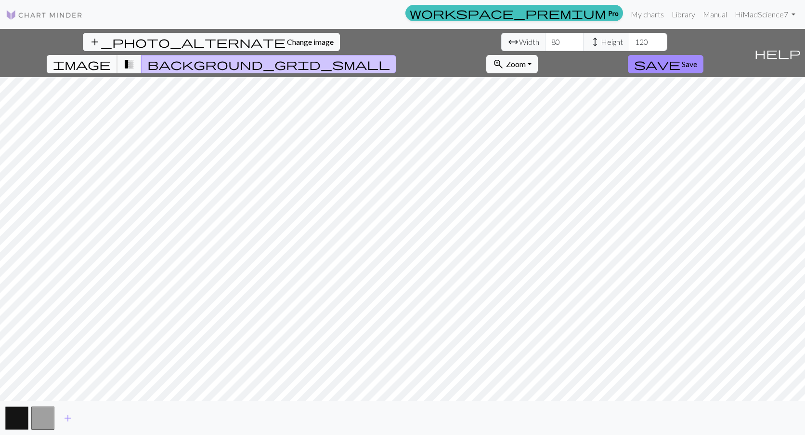
click at [118, 55] on button "image" at bounding box center [82, 64] width 71 height 18
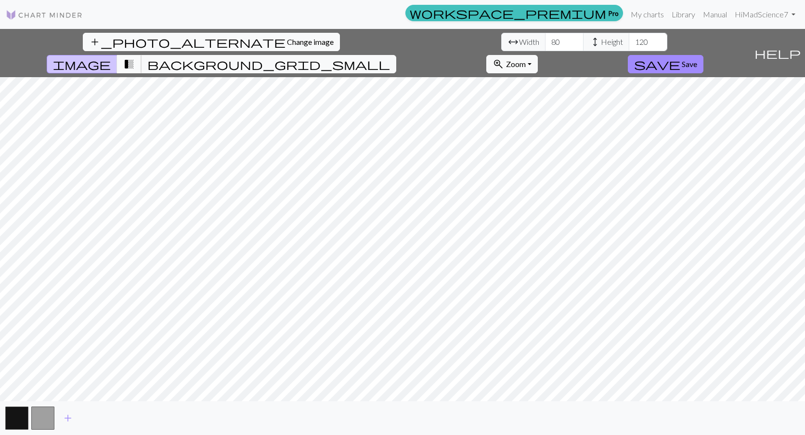
click at [135, 57] on span "transition_fade" at bounding box center [129, 63] width 12 height 13
click at [390, 57] on span "background_grid_small" at bounding box center [268, 63] width 243 height 13
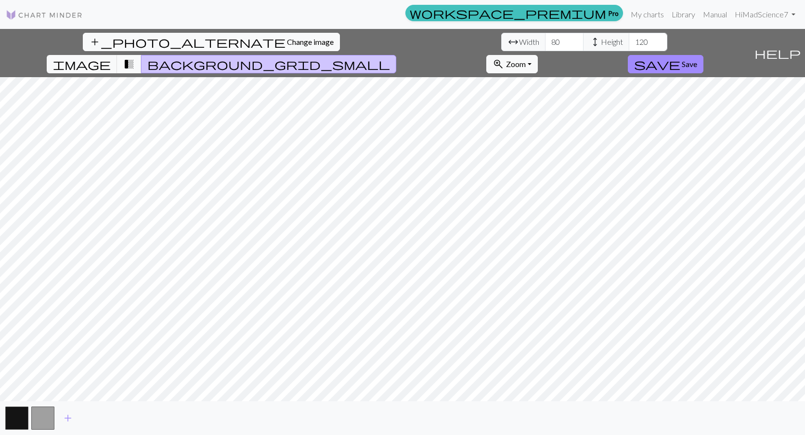
click at [135, 57] on span "transition_fade" at bounding box center [129, 63] width 12 height 13
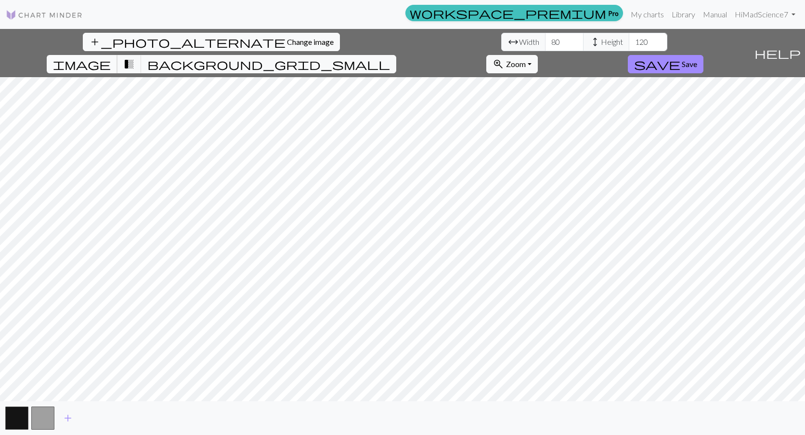
click at [111, 57] on span "image" at bounding box center [82, 63] width 58 height 13
click at [390, 57] on span "background_grid_small" at bounding box center [268, 63] width 243 height 13
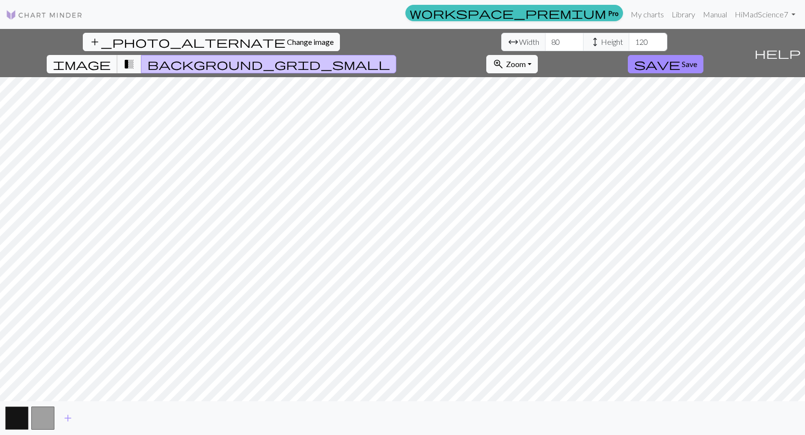
drag, startPoint x: 440, startPoint y: 41, endPoint x: 448, endPoint y: 40, distance: 8.2
click at [111, 57] on span "image" at bounding box center [82, 63] width 58 height 13
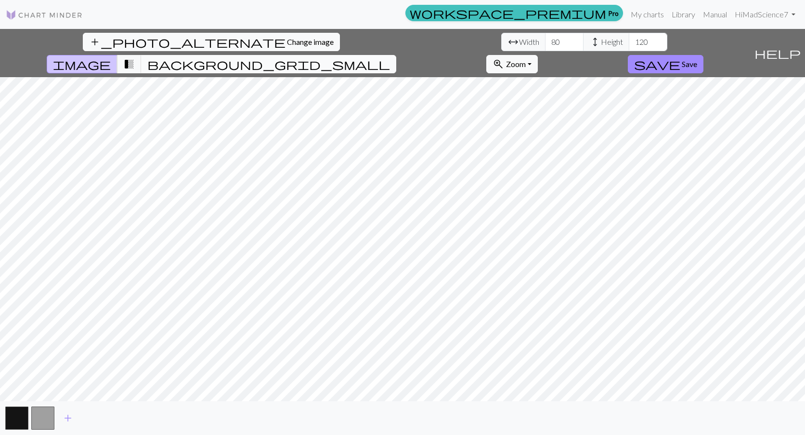
click at [396, 55] on button "background_grid_small" at bounding box center [268, 64] width 255 height 18
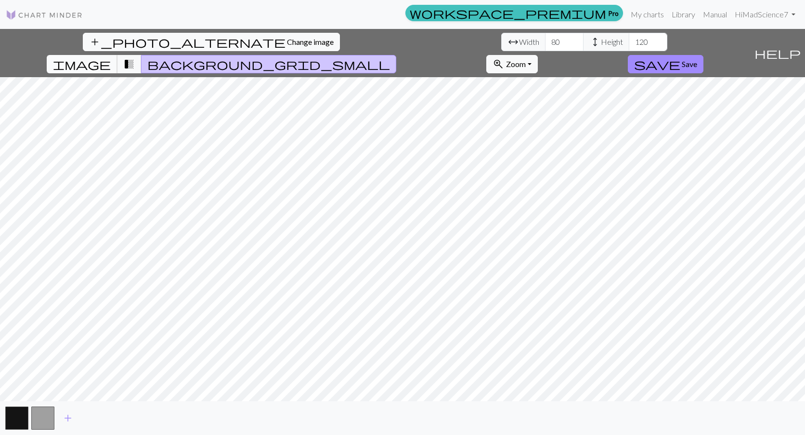
click at [111, 57] on span "image" at bounding box center [82, 63] width 58 height 13
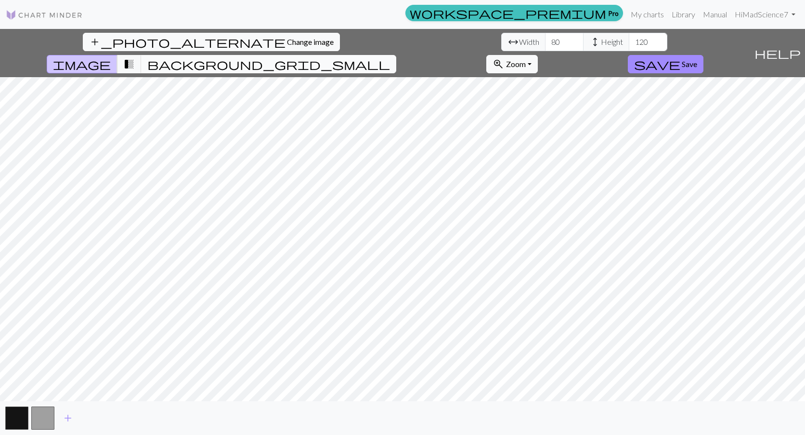
click at [390, 57] on span "background_grid_small" at bounding box center [268, 63] width 243 height 13
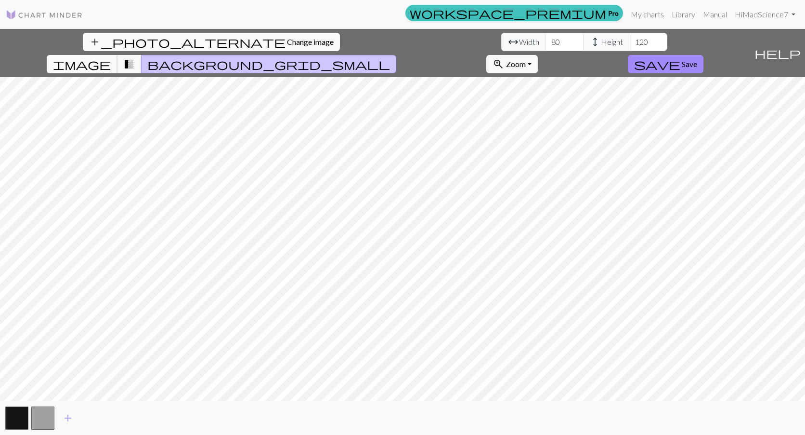
click at [111, 57] on span "image" at bounding box center [82, 63] width 58 height 13
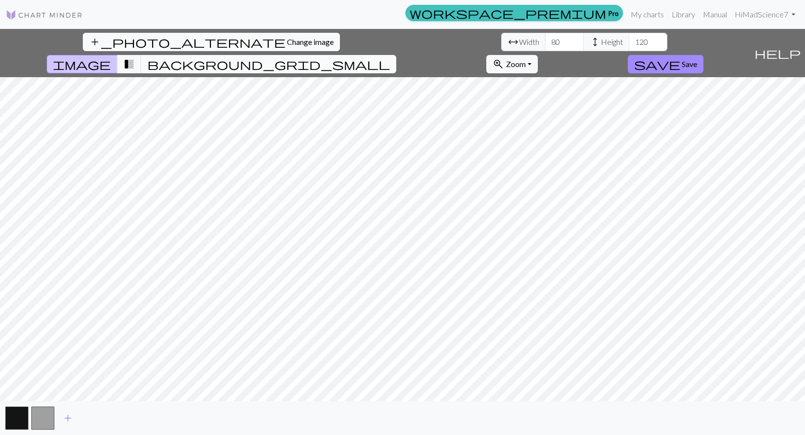
click at [390, 57] on span "background_grid_small" at bounding box center [268, 63] width 243 height 13
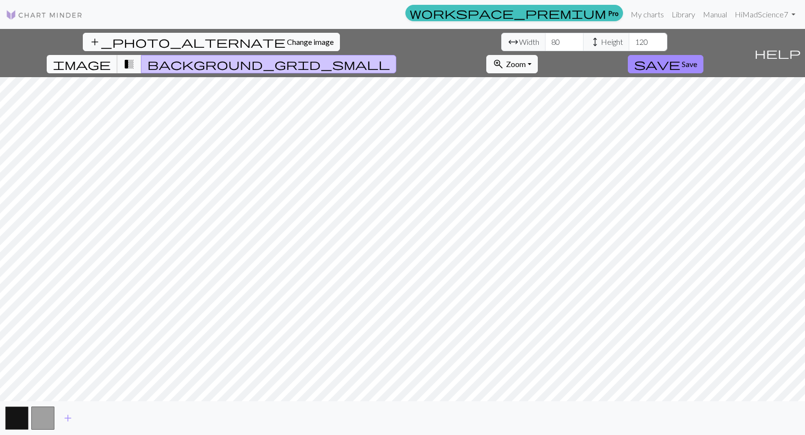
click at [111, 57] on span "image" at bounding box center [82, 63] width 58 height 13
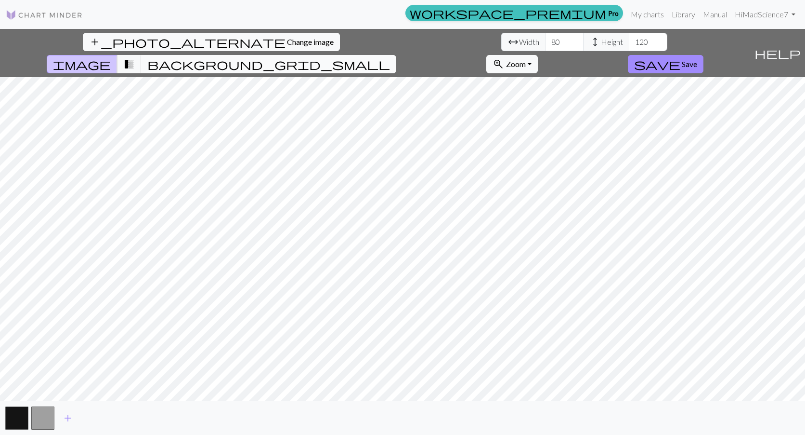
click at [396, 55] on button "background_grid_small" at bounding box center [268, 64] width 255 height 18
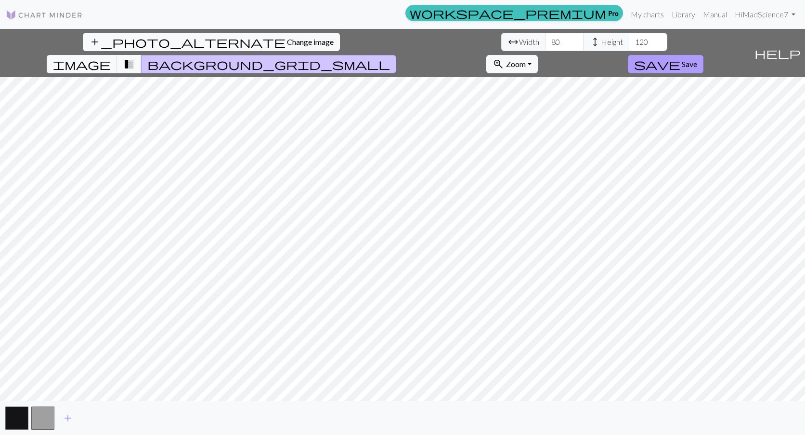
click at [681, 57] on span "save" at bounding box center [657, 63] width 46 height 13
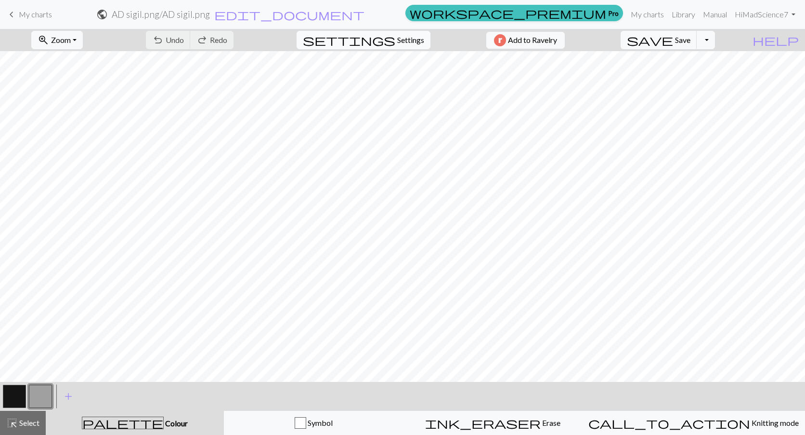
click at [400, 37] on span "Settings" at bounding box center [410, 40] width 27 height 12
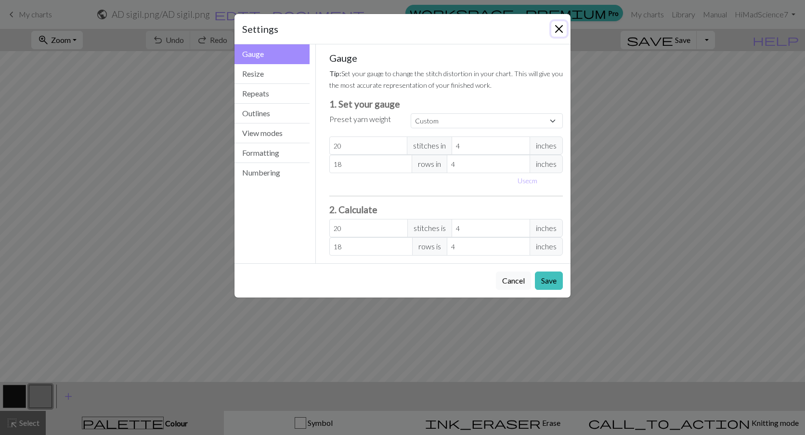
click at [556, 30] on button "Close" at bounding box center [559, 28] width 15 height 15
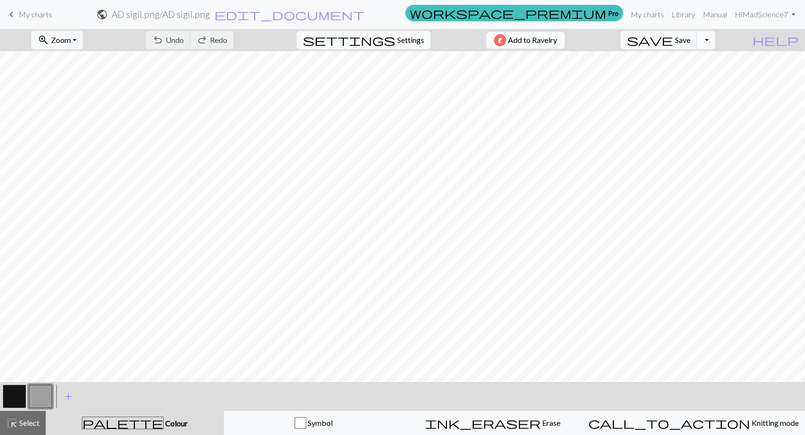
click at [557, 43] on span "Add to Ravelry" at bounding box center [532, 40] width 49 height 12
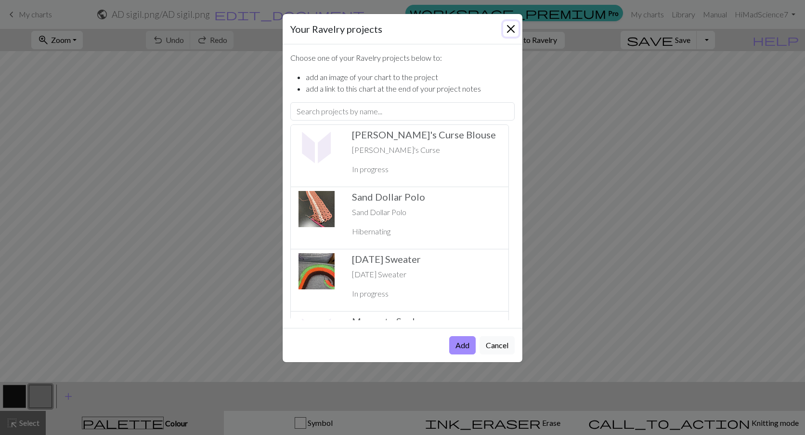
click at [513, 31] on button "Close" at bounding box center [510, 28] width 15 height 15
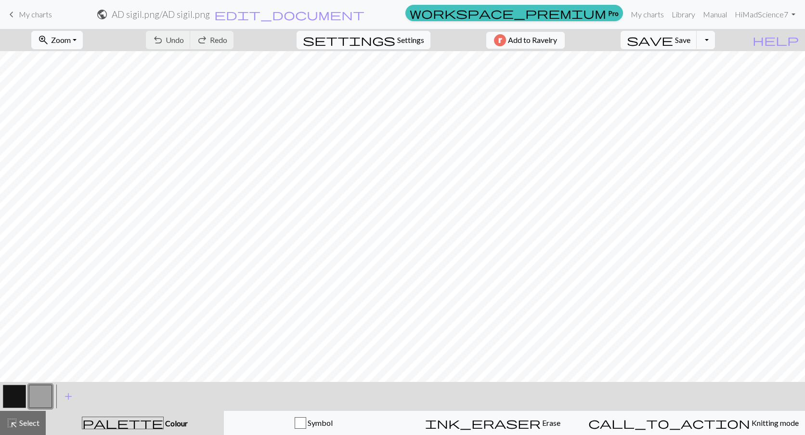
click at [83, 40] on button "zoom_in Zoom Zoom" at bounding box center [57, 40] width 52 height 18
click at [76, 62] on button "Fit all" at bounding box center [70, 60] width 76 height 15
click at [16, 393] on button "button" at bounding box center [14, 395] width 23 height 23
click at [36, 395] on button "button" at bounding box center [40, 395] width 23 height 23
click at [18, 396] on button "button" at bounding box center [14, 395] width 23 height 23
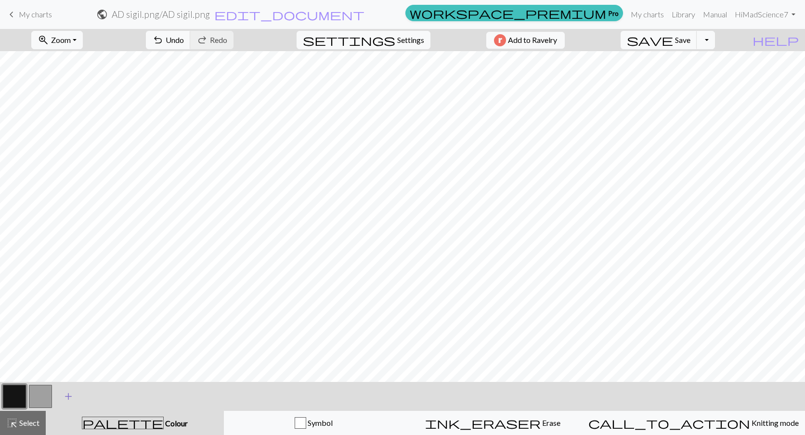
drag, startPoint x: 40, startPoint y: 392, endPoint x: 62, endPoint y: 387, distance: 22.1
click at [41, 392] on button "button" at bounding box center [40, 395] width 23 height 23
click at [31, 388] on div at bounding box center [27, 396] width 52 height 26
click at [13, 394] on button "button" at bounding box center [14, 395] width 23 height 23
click at [5, 399] on button "button" at bounding box center [14, 395] width 23 height 23
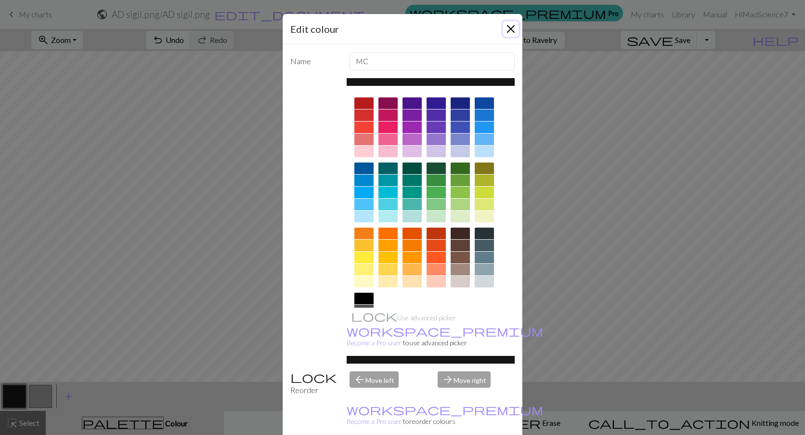
click at [504, 28] on button "Close" at bounding box center [510, 28] width 15 height 15
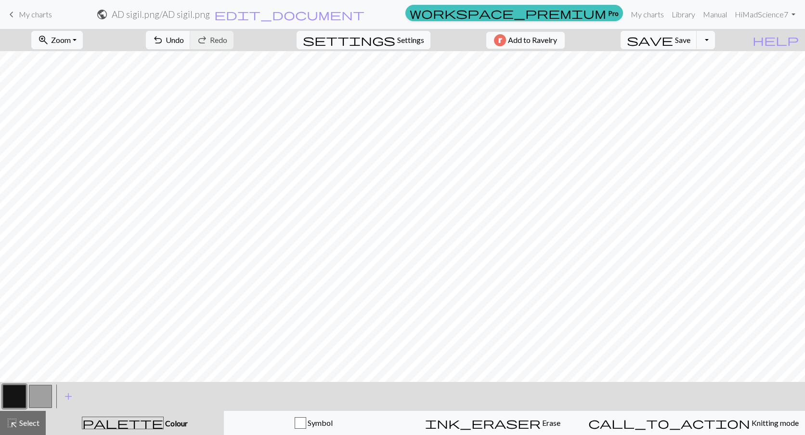
click at [33, 393] on button "button" at bounding box center [40, 395] width 23 height 23
click at [16, 395] on button "button" at bounding box center [14, 395] width 23 height 23
click at [38, 396] on button "button" at bounding box center [40, 395] width 23 height 23
drag, startPoint x: 11, startPoint y: 396, endPoint x: 88, endPoint y: 377, distance: 79.3
click at [12, 396] on button "button" at bounding box center [14, 395] width 23 height 23
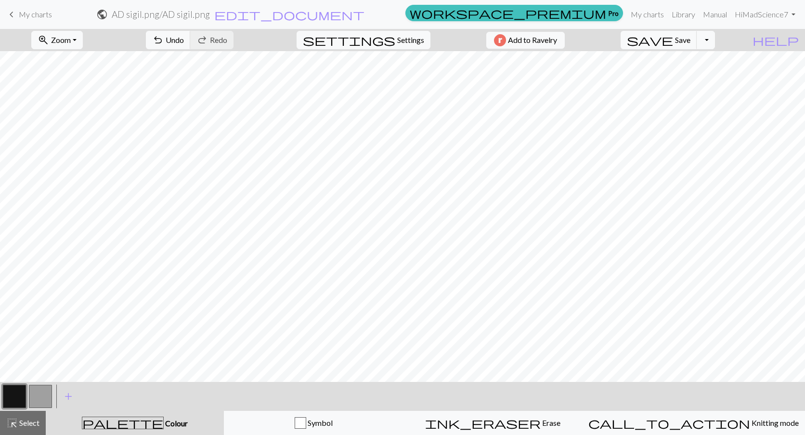
click at [41, 398] on button "button" at bounding box center [40, 395] width 23 height 23
click at [13, 397] on button "button" at bounding box center [14, 395] width 23 height 23
click at [24, 395] on button "button" at bounding box center [14, 395] width 23 height 23
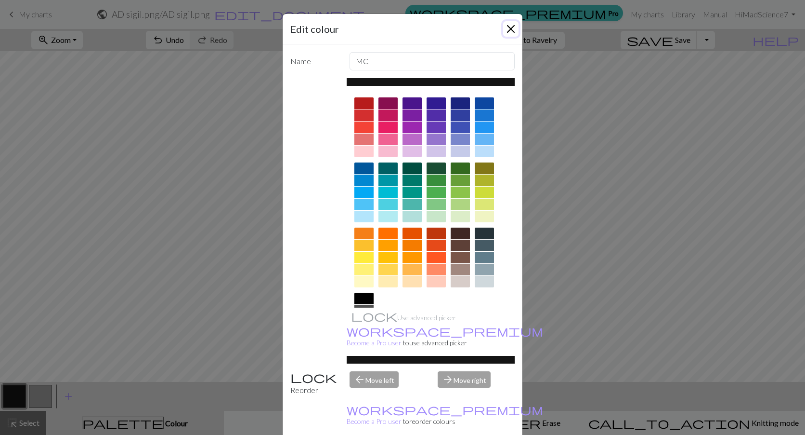
click at [508, 30] on button "Close" at bounding box center [510, 28] width 15 height 15
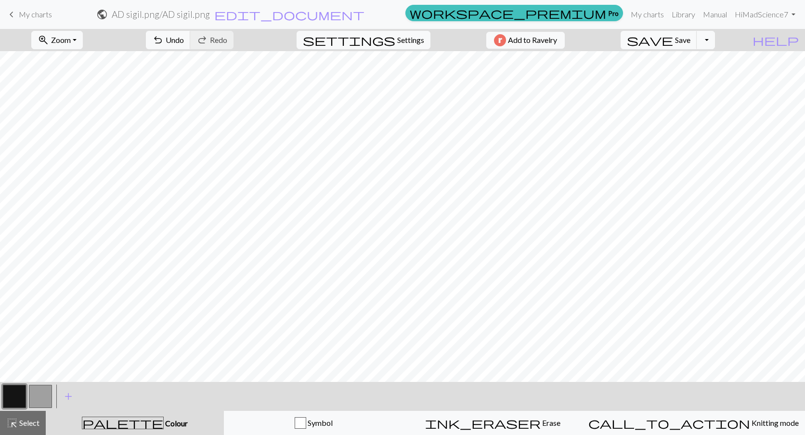
click at [38, 399] on button "button" at bounding box center [40, 395] width 23 height 23
click at [23, 399] on button "button" at bounding box center [14, 395] width 23 height 23
click at [28, 393] on div at bounding box center [40, 396] width 26 height 26
click at [37, 396] on button "button" at bounding box center [40, 395] width 23 height 23
drag, startPoint x: 16, startPoint y: 396, endPoint x: 104, endPoint y: 375, distance: 90.2
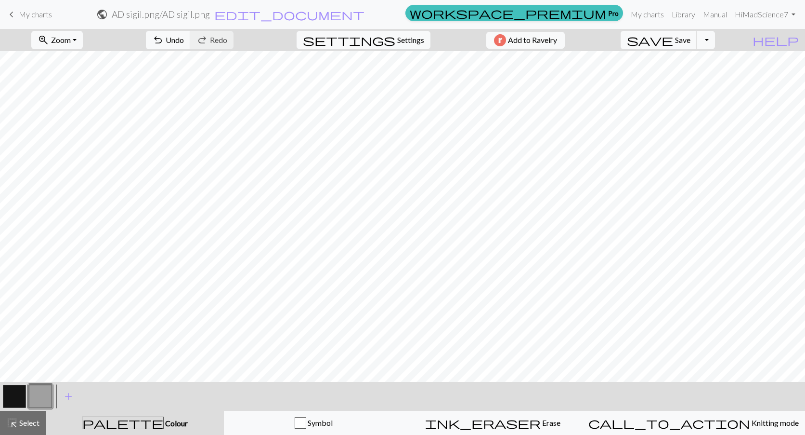
click at [16, 396] on button "button" at bounding box center [14, 395] width 23 height 23
click at [43, 394] on button "button" at bounding box center [40, 395] width 23 height 23
click at [14, 393] on button "button" at bounding box center [14, 395] width 23 height 23
click at [40, 396] on button "button" at bounding box center [40, 395] width 23 height 23
click at [13, 399] on button "button" at bounding box center [14, 395] width 23 height 23
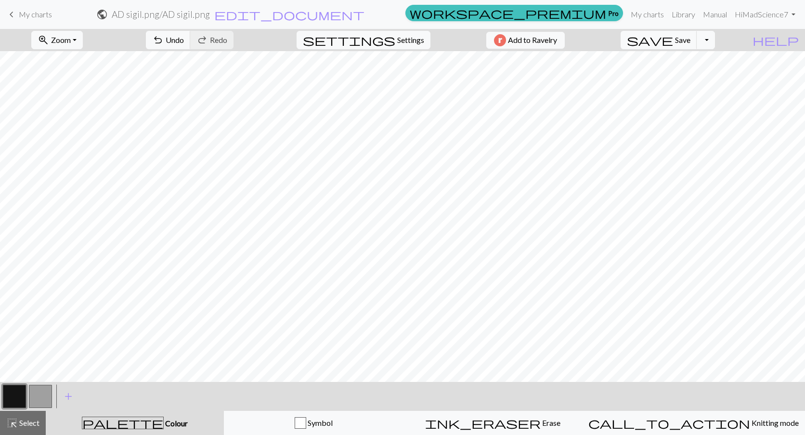
click at [43, 392] on button "button" at bounding box center [40, 395] width 23 height 23
click at [20, 399] on button "button" at bounding box center [14, 395] width 23 height 23
click at [36, 391] on button "button" at bounding box center [40, 395] width 23 height 23
drag, startPoint x: 15, startPoint y: 393, endPoint x: 52, endPoint y: 382, distance: 37.7
click at [16, 393] on button "button" at bounding box center [14, 395] width 23 height 23
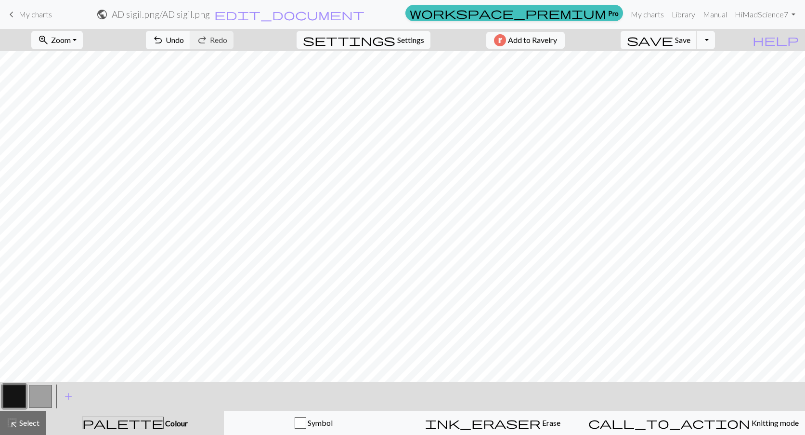
click at [50, 396] on button "button" at bounding box center [40, 395] width 23 height 23
click at [22, 394] on button "button" at bounding box center [14, 395] width 23 height 23
click at [39, 393] on button "button" at bounding box center [40, 395] width 23 height 23
click at [18, 397] on button "button" at bounding box center [14, 395] width 23 height 23
click at [34, 391] on button "button" at bounding box center [40, 395] width 23 height 23
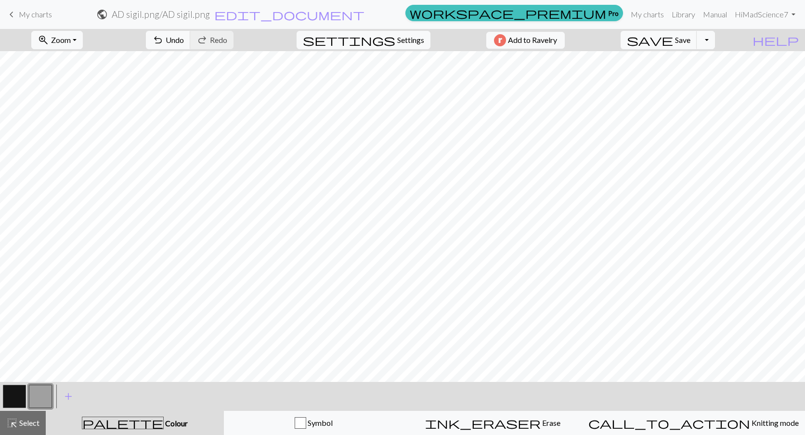
click at [14, 394] on button "button" at bounding box center [14, 395] width 23 height 23
click at [34, 392] on button "button" at bounding box center [40, 395] width 23 height 23
click at [21, 396] on button "button" at bounding box center [14, 395] width 23 height 23
click at [50, 399] on button "button" at bounding box center [40, 395] width 23 height 23
drag, startPoint x: 20, startPoint y: 398, endPoint x: 145, endPoint y: 379, distance: 126.7
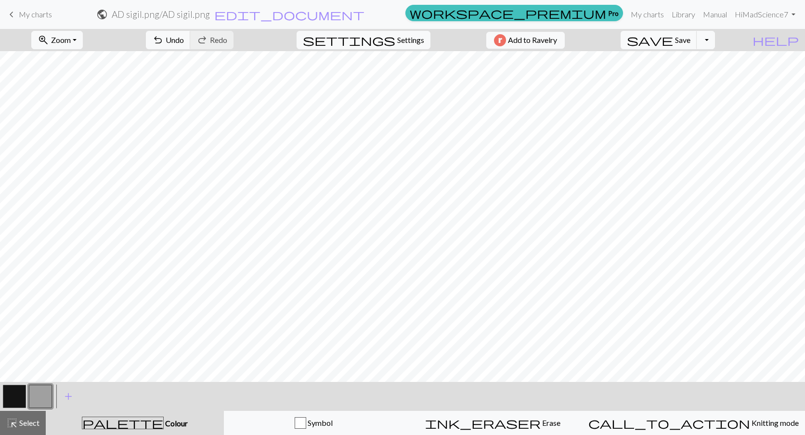
click at [20, 397] on button "button" at bounding box center [14, 395] width 23 height 23
drag, startPoint x: 36, startPoint y: 393, endPoint x: 110, endPoint y: 382, distance: 75.4
click at [37, 393] on button "button" at bounding box center [40, 395] width 23 height 23
click at [8, 394] on button "button" at bounding box center [14, 395] width 23 height 23
drag, startPoint x: 41, startPoint y: 395, endPoint x: 134, endPoint y: 378, distance: 94.4
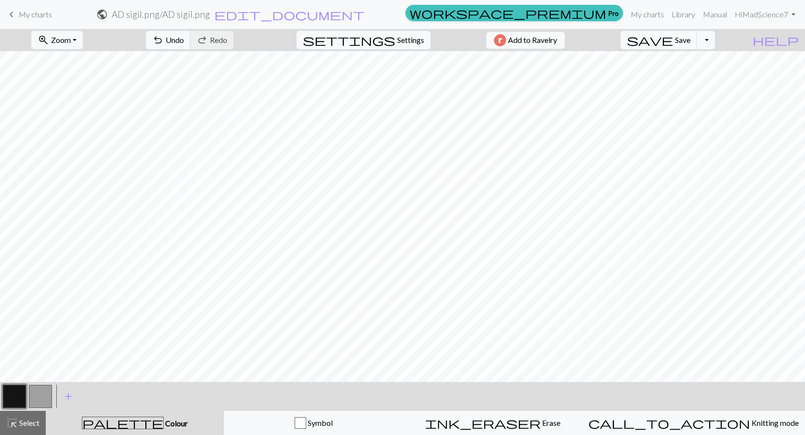
click at [41, 394] on button "button" at bounding box center [40, 395] width 23 height 23
drag, startPoint x: 14, startPoint y: 399, endPoint x: 21, endPoint y: 396, distance: 7.8
click at [15, 398] on button "button" at bounding box center [14, 395] width 23 height 23
click at [42, 395] on button "button" at bounding box center [40, 395] width 23 height 23
click at [8, 396] on button "button" at bounding box center [14, 395] width 23 height 23
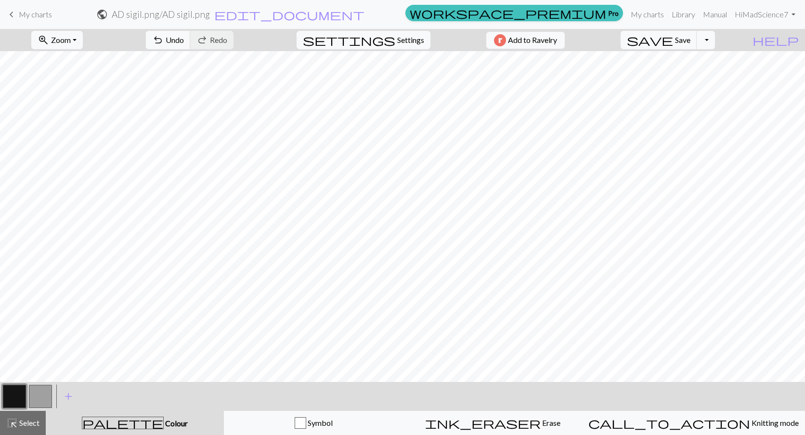
click at [49, 390] on button "button" at bounding box center [40, 395] width 23 height 23
click at [16, 394] on button "button" at bounding box center [14, 395] width 23 height 23
click at [34, 395] on button "button" at bounding box center [40, 395] width 23 height 23
click at [16, 390] on button "button" at bounding box center [14, 395] width 23 height 23
click at [35, 396] on button "button" at bounding box center [40, 395] width 23 height 23
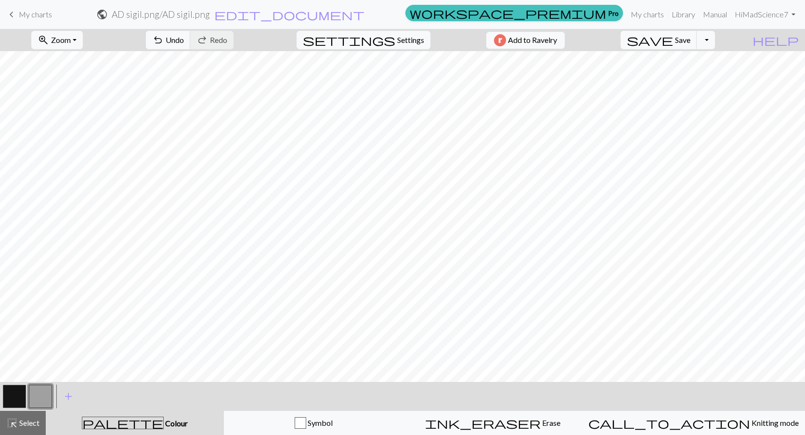
click at [12, 397] on button "button" at bounding box center [14, 395] width 23 height 23
click at [36, 394] on button "button" at bounding box center [40, 395] width 23 height 23
click at [20, 394] on button "button" at bounding box center [14, 395] width 23 height 23
click at [36, 395] on button "button" at bounding box center [40, 395] width 23 height 23
click at [25, 399] on button "button" at bounding box center [14, 395] width 23 height 23
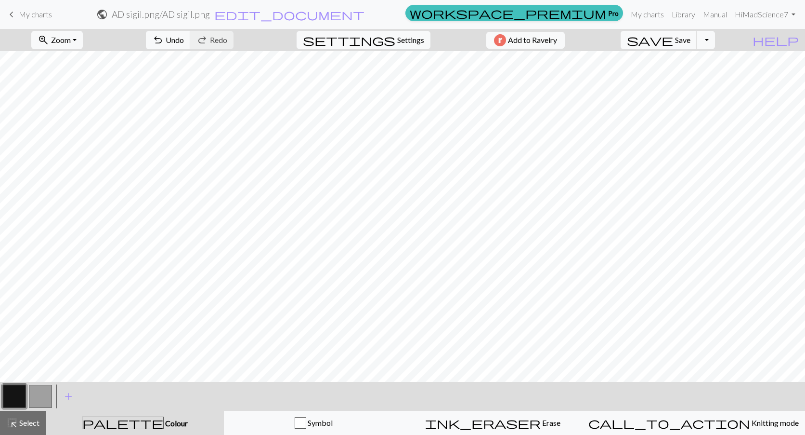
click at [35, 391] on button "button" at bounding box center [40, 395] width 23 height 23
click at [10, 390] on button "button" at bounding box center [14, 395] width 23 height 23
click at [46, 395] on button "button" at bounding box center [40, 395] width 23 height 23
click at [17, 400] on button "button" at bounding box center [14, 395] width 23 height 23
click at [31, 398] on button "button" at bounding box center [40, 395] width 23 height 23
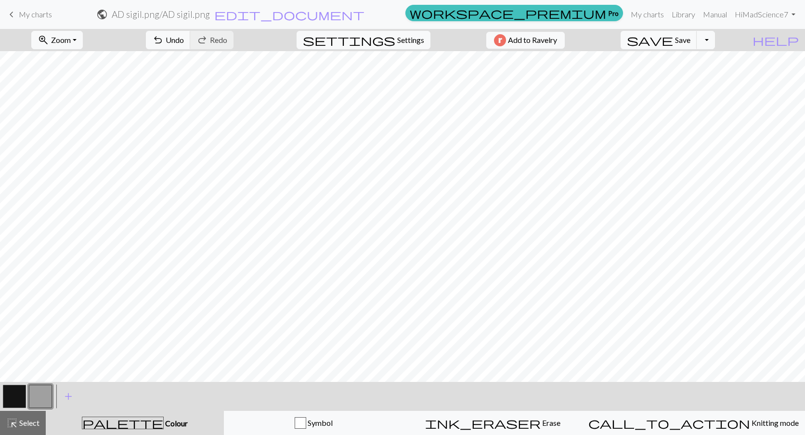
click at [26, 398] on div at bounding box center [14, 396] width 26 height 26
click at [19, 397] on button "button" at bounding box center [14, 395] width 23 height 23
click at [51, 405] on button "button" at bounding box center [40, 395] width 23 height 23
click at [25, 396] on button "button" at bounding box center [14, 395] width 23 height 23
click at [41, 396] on button "button" at bounding box center [40, 395] width 23 height 23
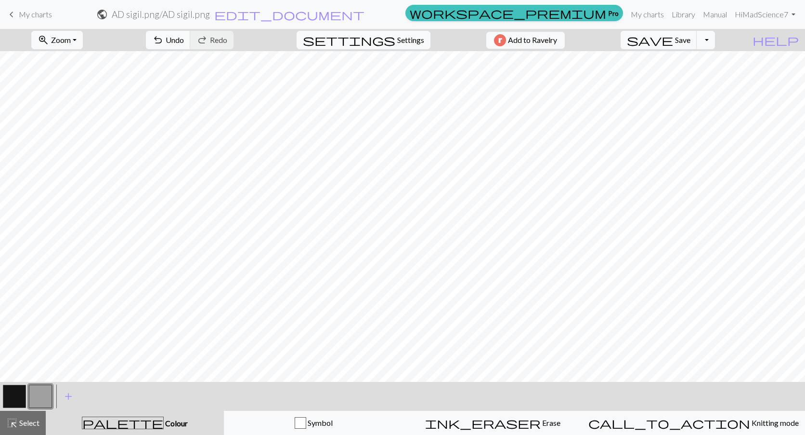
click at [12, 397] on button "button" at bounding box center [14, 395] width 23 height 23
click at [42, 396] on button "button" at bounding box center [40, 395] width 23 height 23
click at [184, 37] on span "Undo" at bounding box center [175, 39] width 18 height 9
click at [691, 41] on span "Save" at bounding box center [682, 39] width 15 height 9
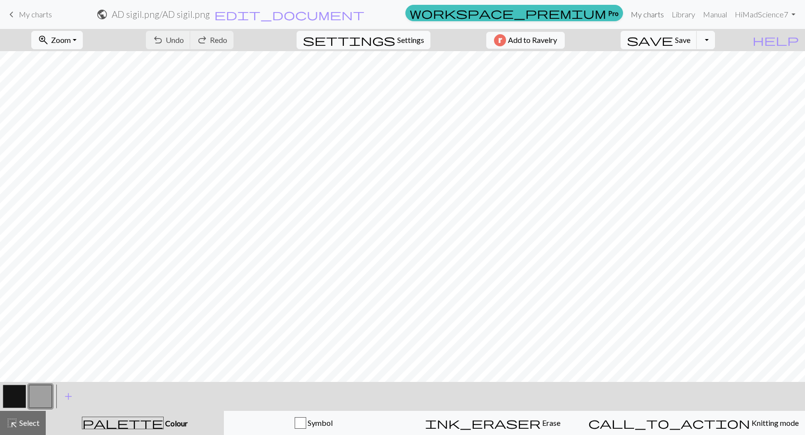
click at [659, 16] on link "My charts" at bounding box center [647, 14] width 41 height 19
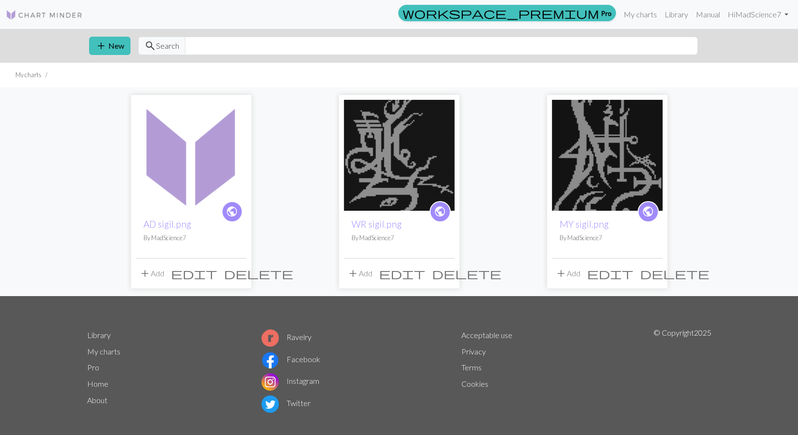
click at [388, 182] on img at bounding box center [399, 155] width 111 height 111
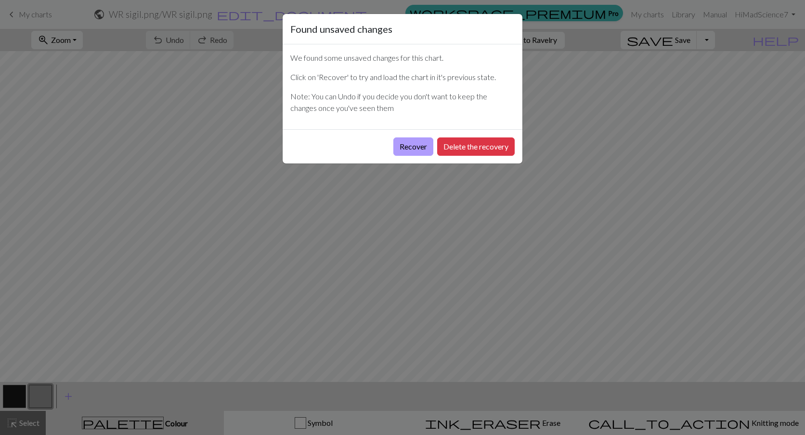
click at [425, 150] on button "Recover" at bounding box center [414, 146] width 40 height 18
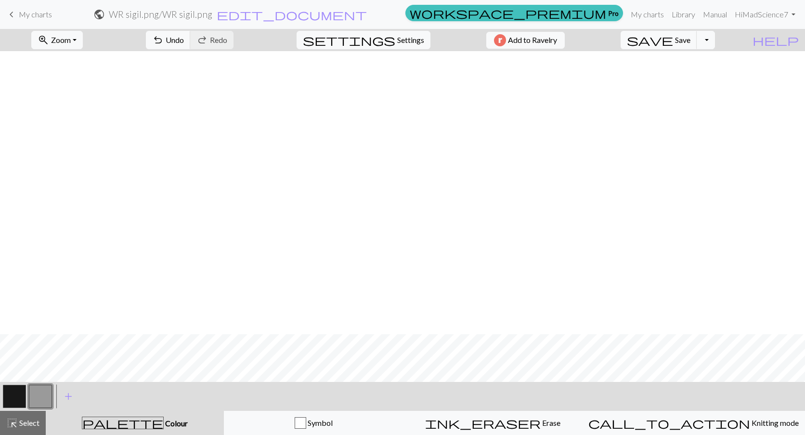
scroll to position [751, 0]
click at [71, 41] on span "Zoom" at bounding box center [61, 39] width 20 height 9
click at [90, 57] on button "Fit all" at bounding box center [70, 60] width 76 height 15
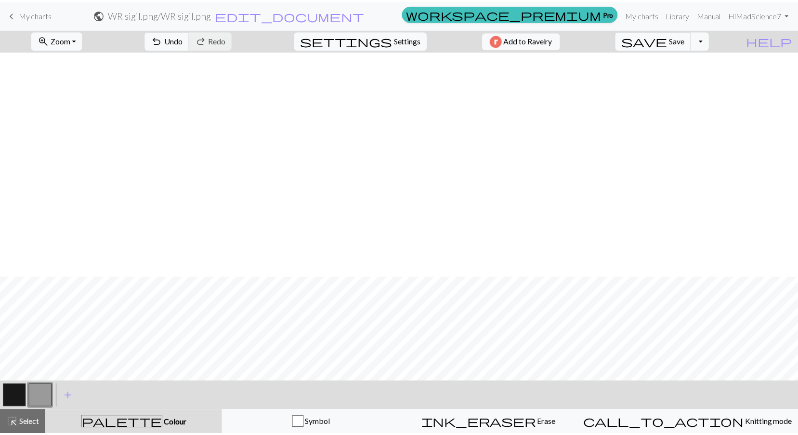
scroll to position [226, 0]
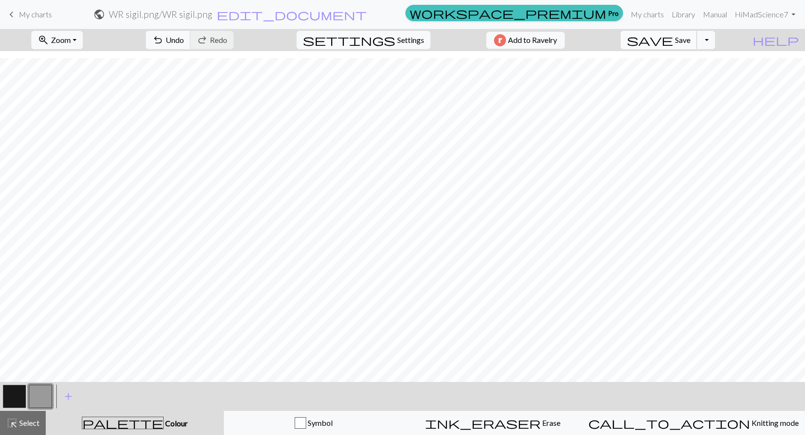
click at [691, 41] on span "Save" at bounding box center [682, 39] width 15 height 9
click at [652, 17] on div "Chart saved" at bounding box center [402, 19] width 805 height 38
click at [651, 13] on link "My charts" at bounding box center [647, 14] width 41 height 19
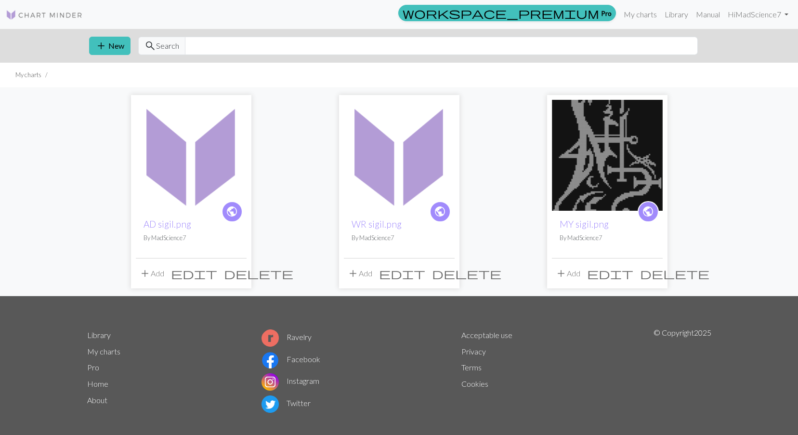
click at [406, 151] on img at bounding box center [399, 155] width 111 height 111
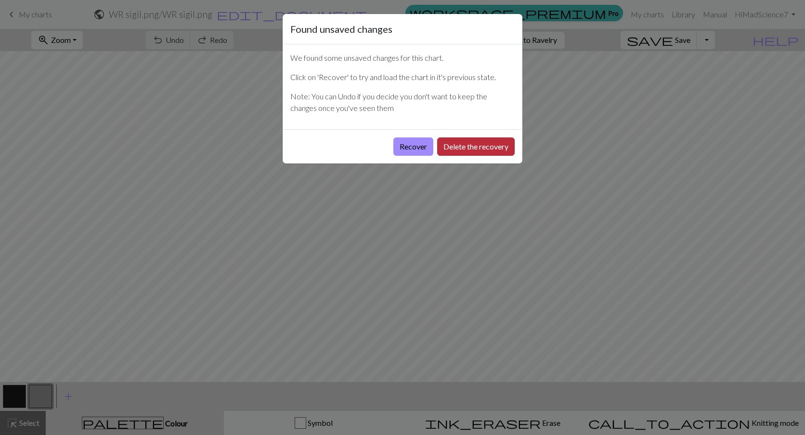
click at [465, 151] on button "Delete the recovery" at bounding box center [476, 146] width 78 height 18
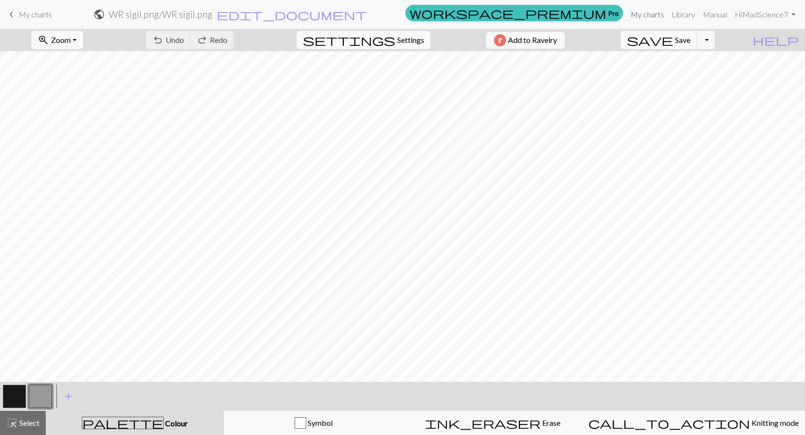
click at [652, 15] on link "My charts" at bounding box center [647, 14] width 41 height 19
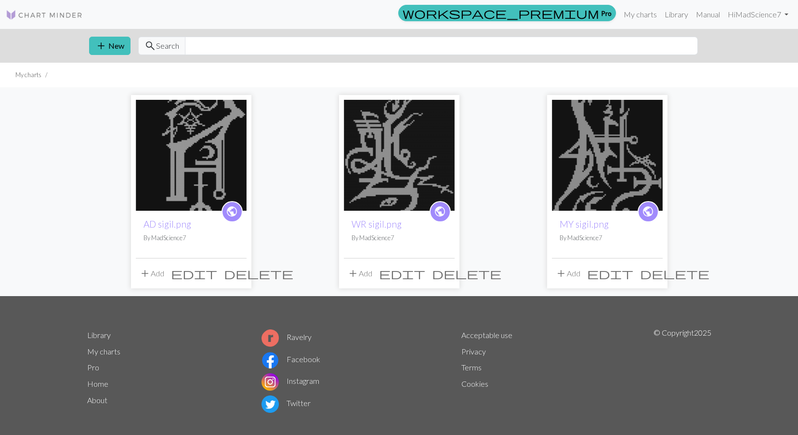
click at [416, 165] on img at bounding box center [399, 155] width 111 height 111
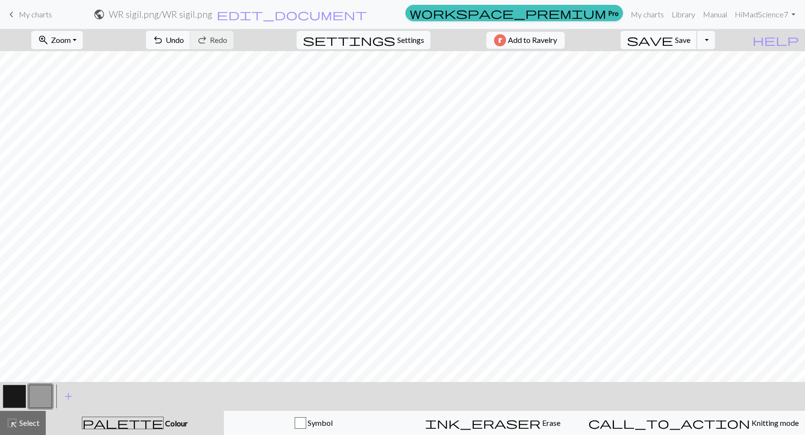
click at [691, 40] on span "Save" at bounding box center [682, 39] width 15 height 9
click at [649, 13] on link "My charts" at bounding box center [647, 14] width 41 height 19
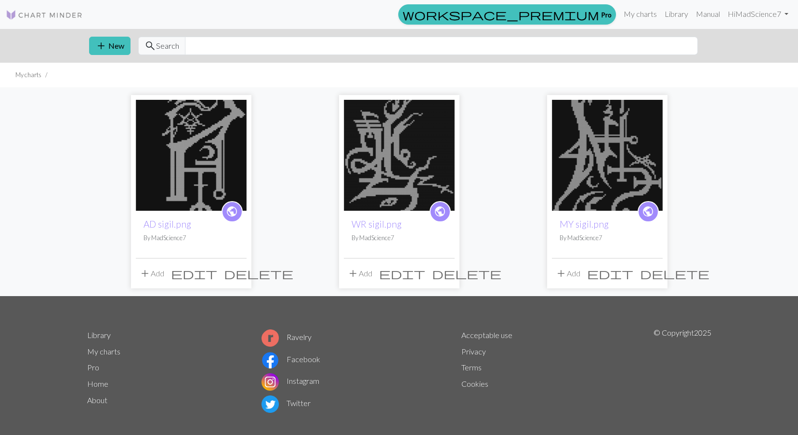
click at [410, 167] on img at bounding box center [399, 155] width 111 height 111
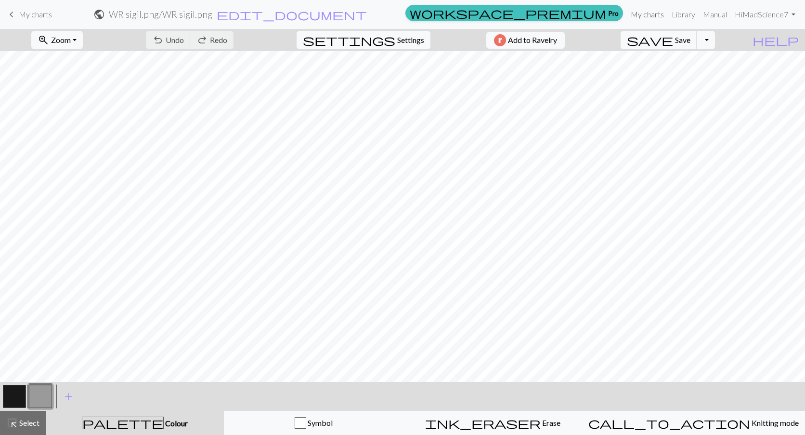
click at [642, 17] on link "My charts" at bounding box center [647, 14] width 41 height 19
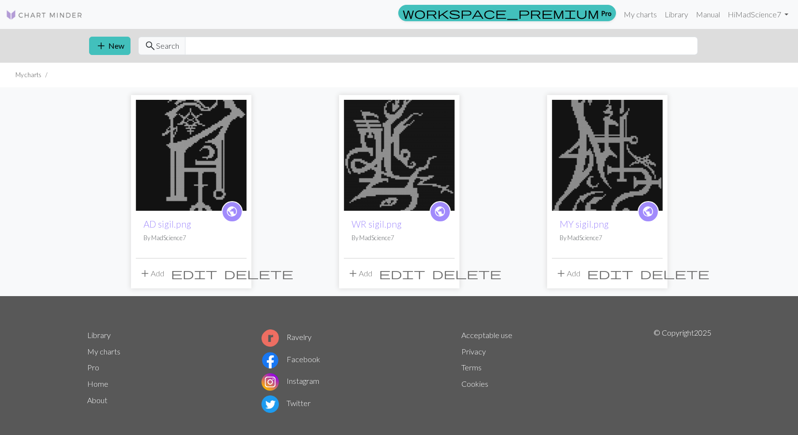
click at [200, 145] on img at bounding box center [191, 155] width 111 height 111
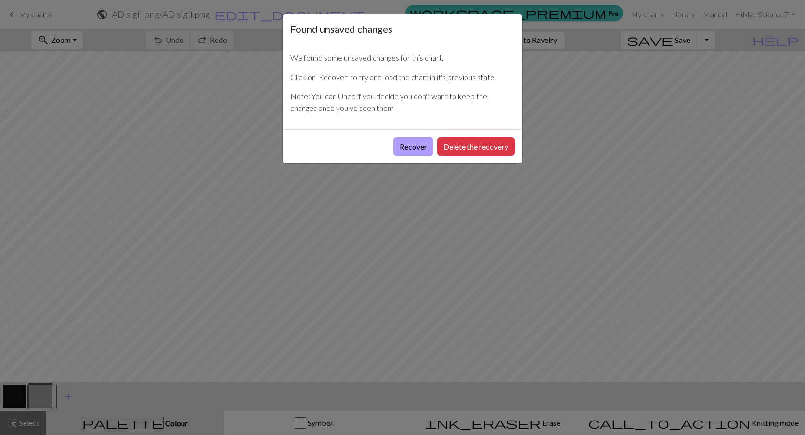
click at [419, 147] on button "Recover" at bounding box center [414, 146] width 40 height 18
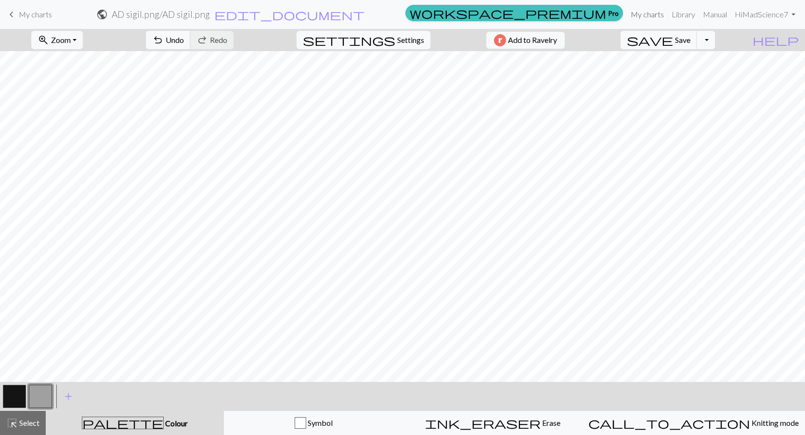
click at [659, 13] on link "My charts" at bounding box center [647, 14] width 41 height 19
click at [691, 36] on span "Save" at bounding box center [682, 39] width 15 height 9
click at [644, 13] on link "My charts" at bounding box center [647, 14] width 41 height 19
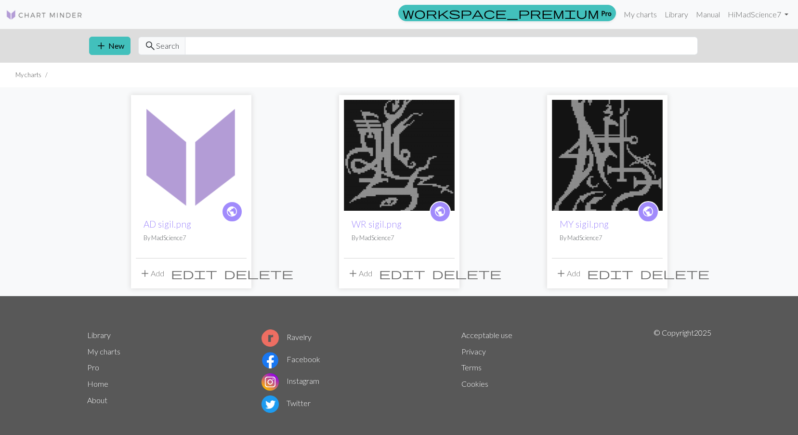
click at [410, 167] on img at bounding box center [399, 155] width 111 height 111
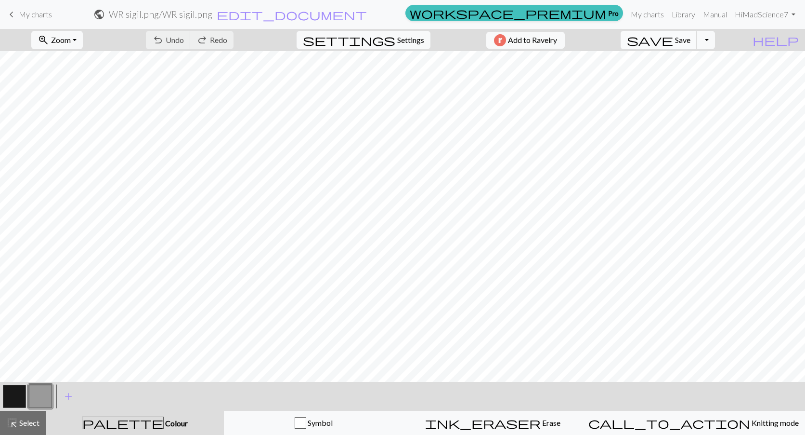
click at [673, 41] on span "save" at bounding box center [650, 39] width 46 height 13
click at [649, 17] on div "Chart saved" at bounding box center [402, 19] width 805 height 38
click at [650, 13] on link "My charts" at bounding box center [647, 14] width 41 height 19
